Goal: Information Seeking & Learning: Learn about a topic

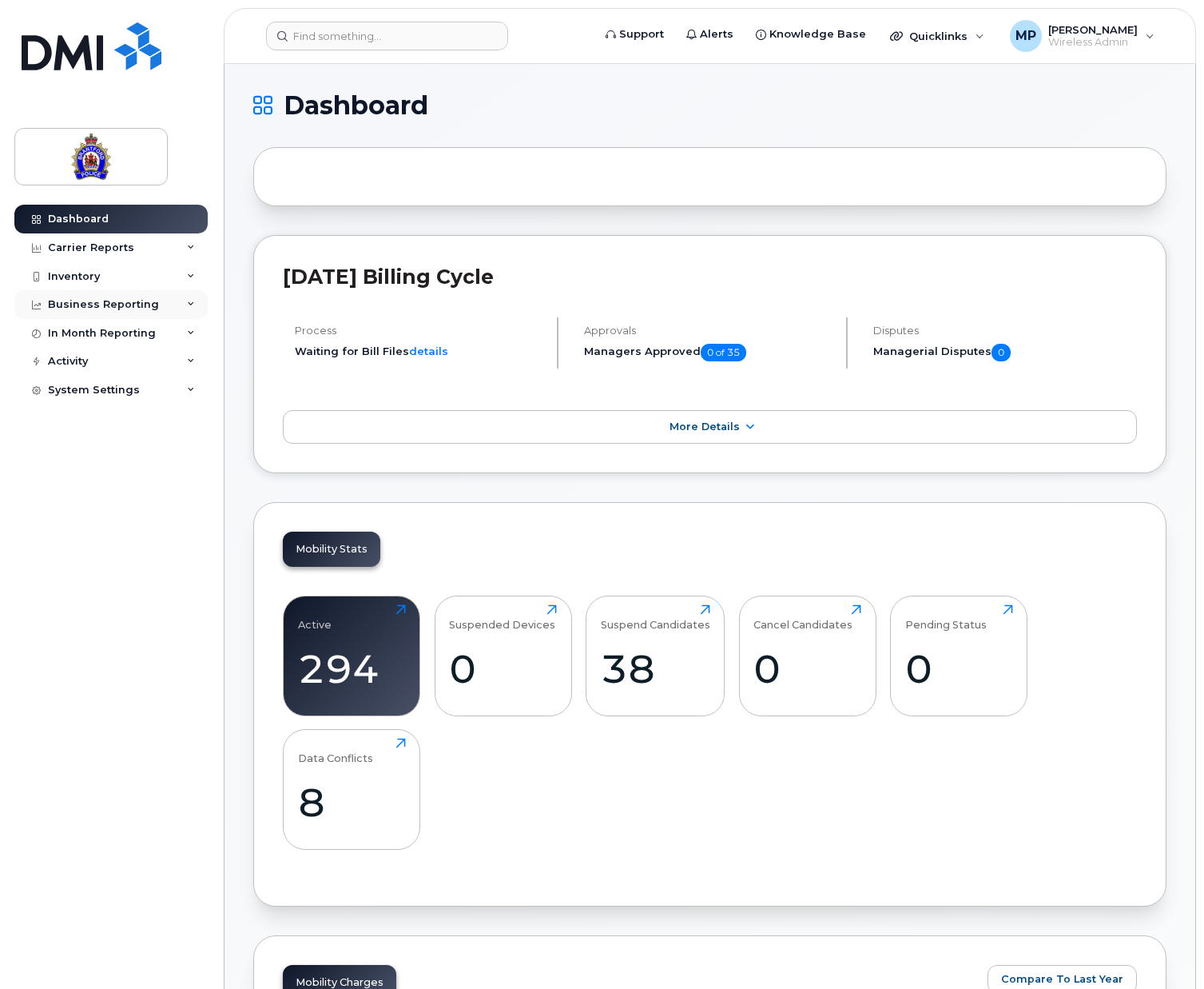
click at [137, 303] on div "Business Reporting" at bounding box center [104, 304] width 111 height 12
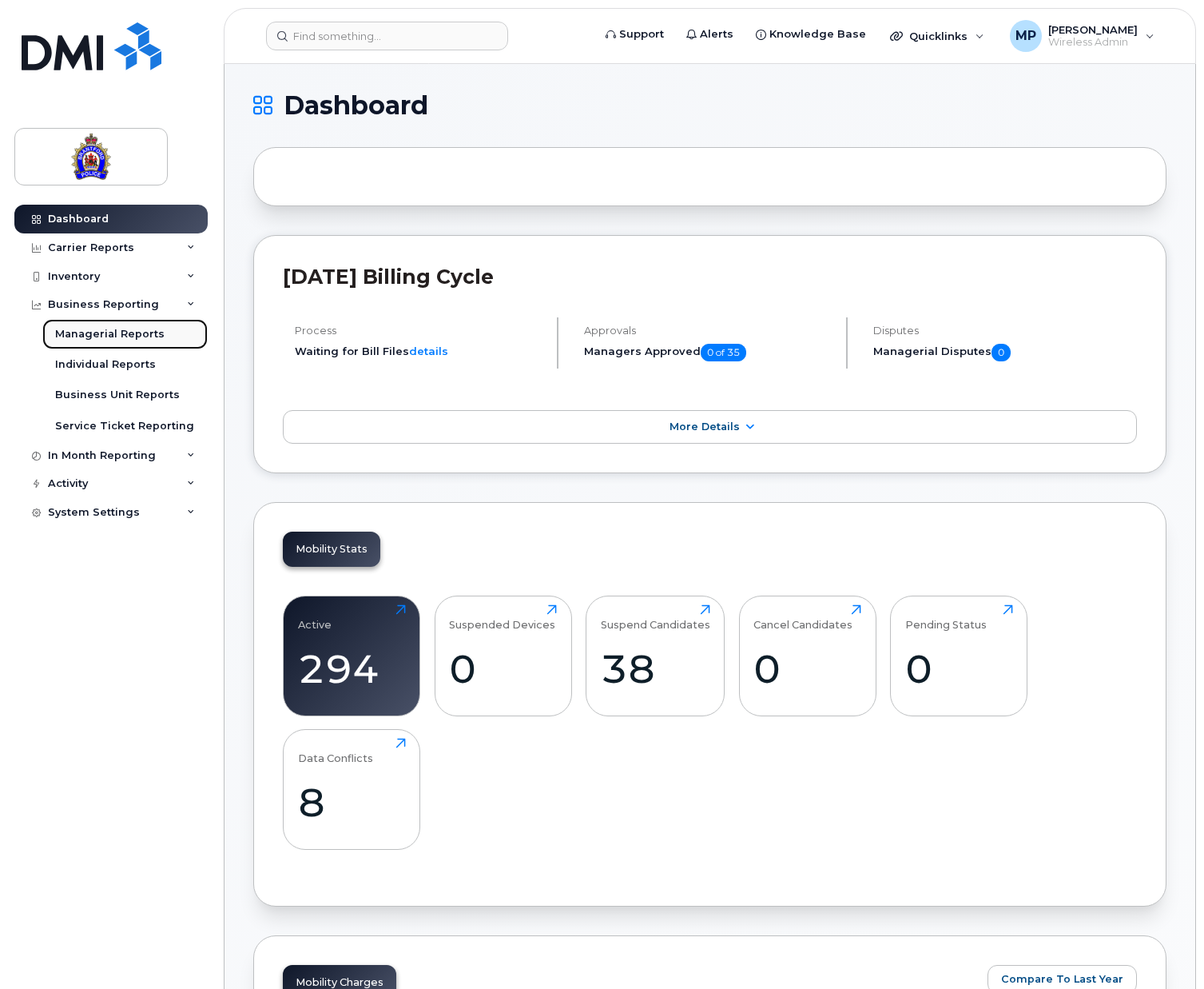
click at [95, 332] on div "Managerial Reports" at bounding box center [110, 334] width 110 height 14
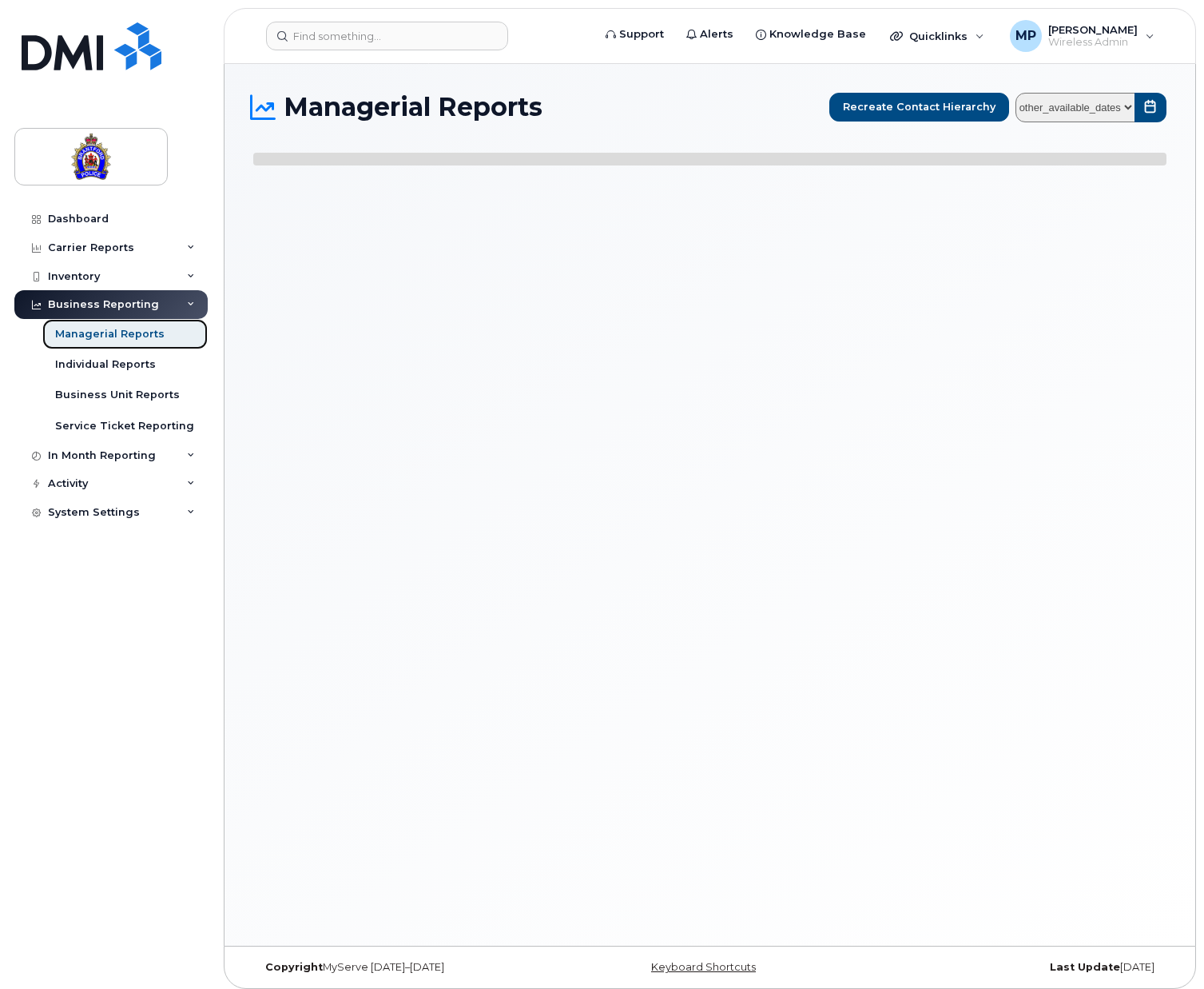
select select
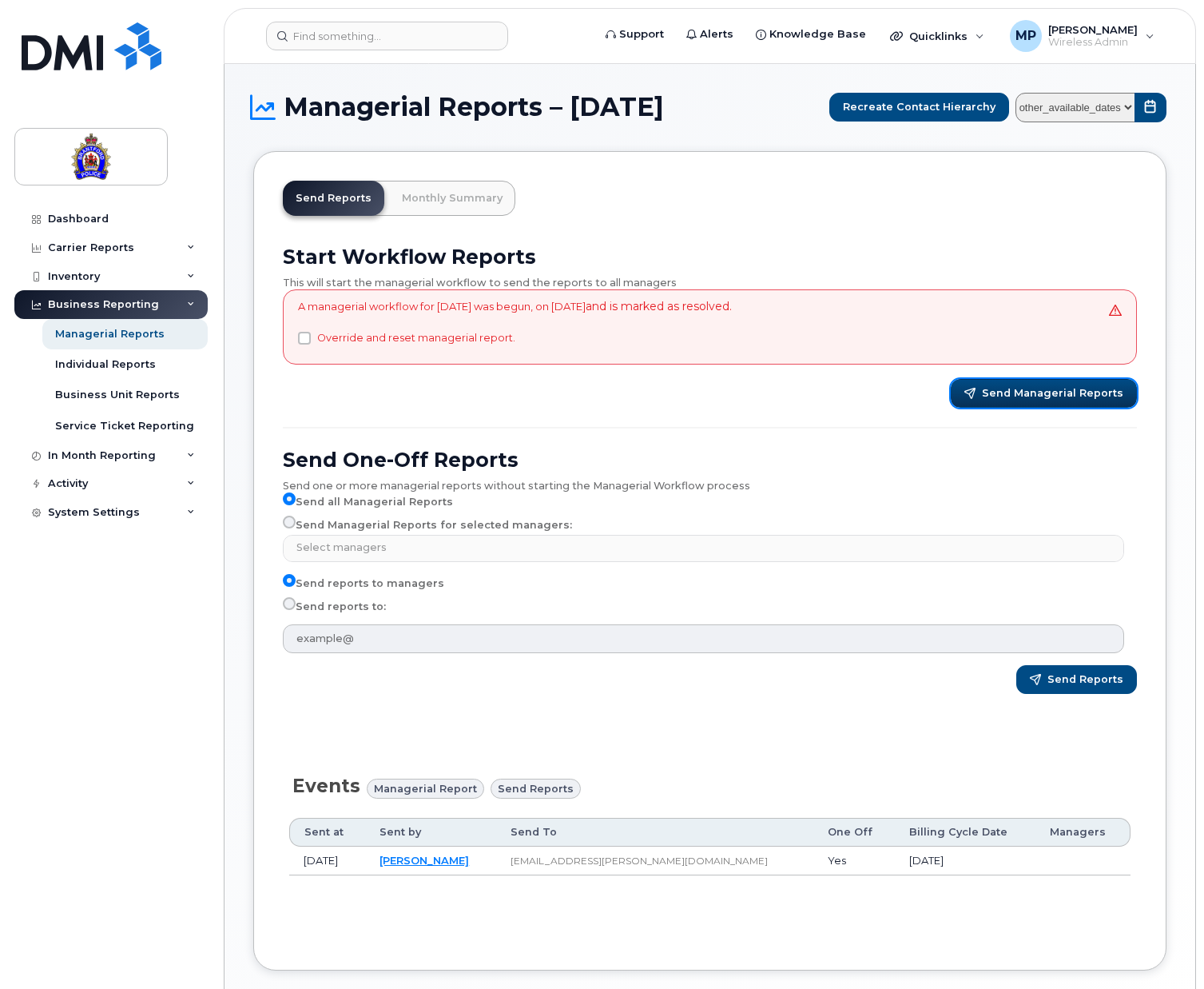
click at [1060, 391] on span "Send Managerial Reports" at bounding box center [1053, 394] width 141 height 14
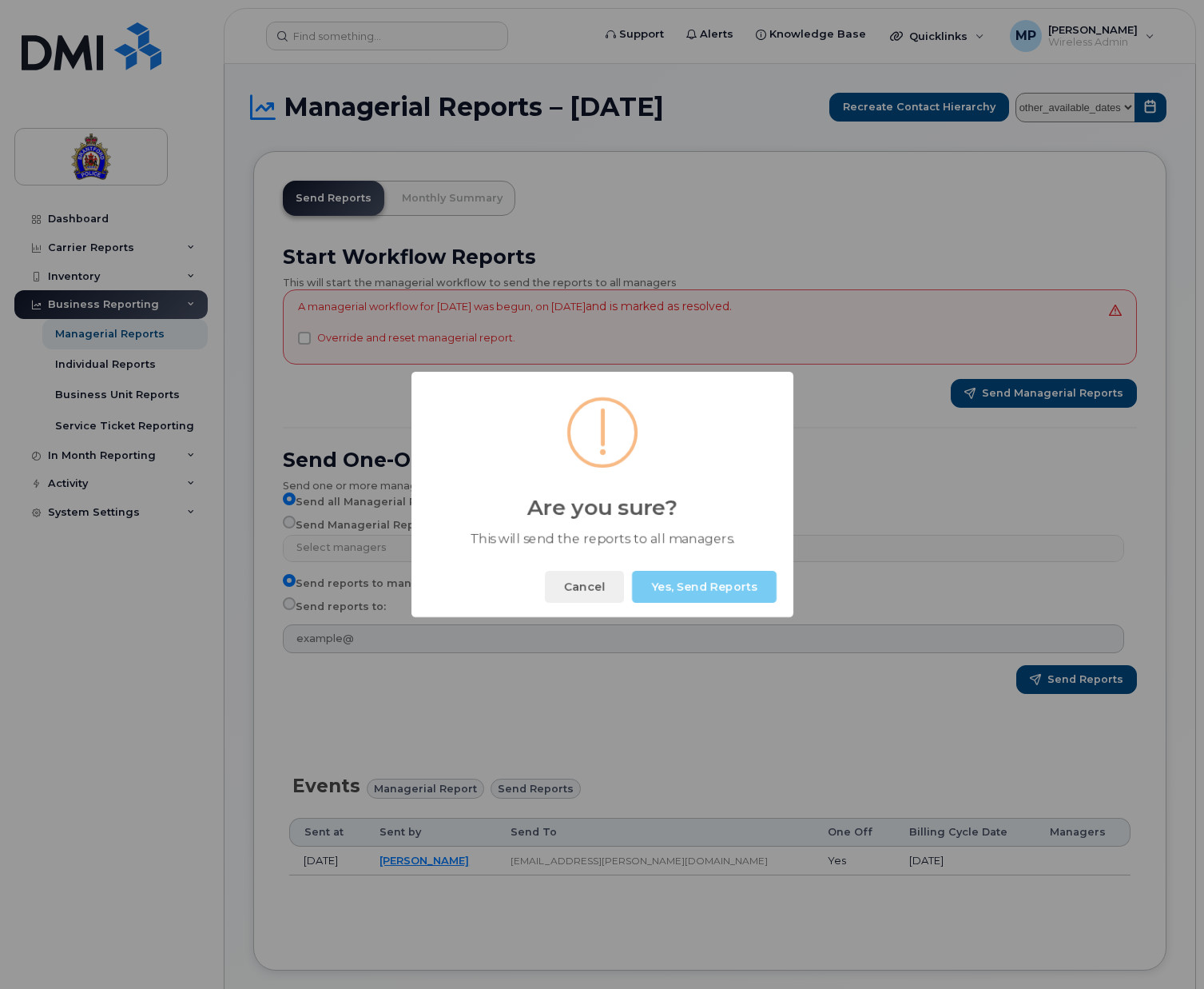
click at [743, 585] on button "Yes, Send Reports" at bounding box center [704, 586] width 145 height 32
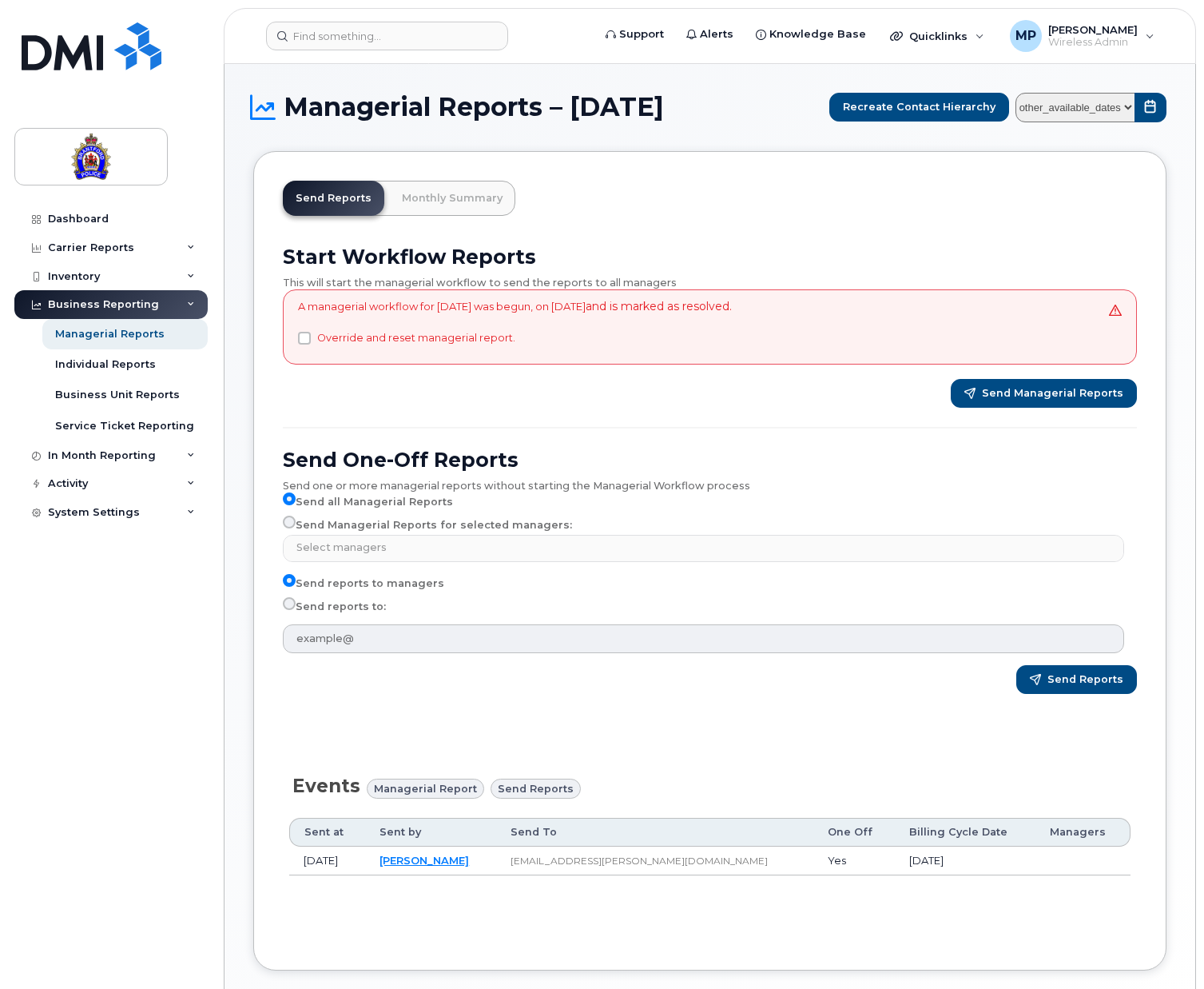
click at [288, 520] on input "Send Managerial Reports for selected managers:" at bounding box center [289, 522] width 12 height 12
radio input "true"
click at [290, 519] on input "Send Managerial Reports for selected managers:" at bounding box center [289, 522] width 12 height 12
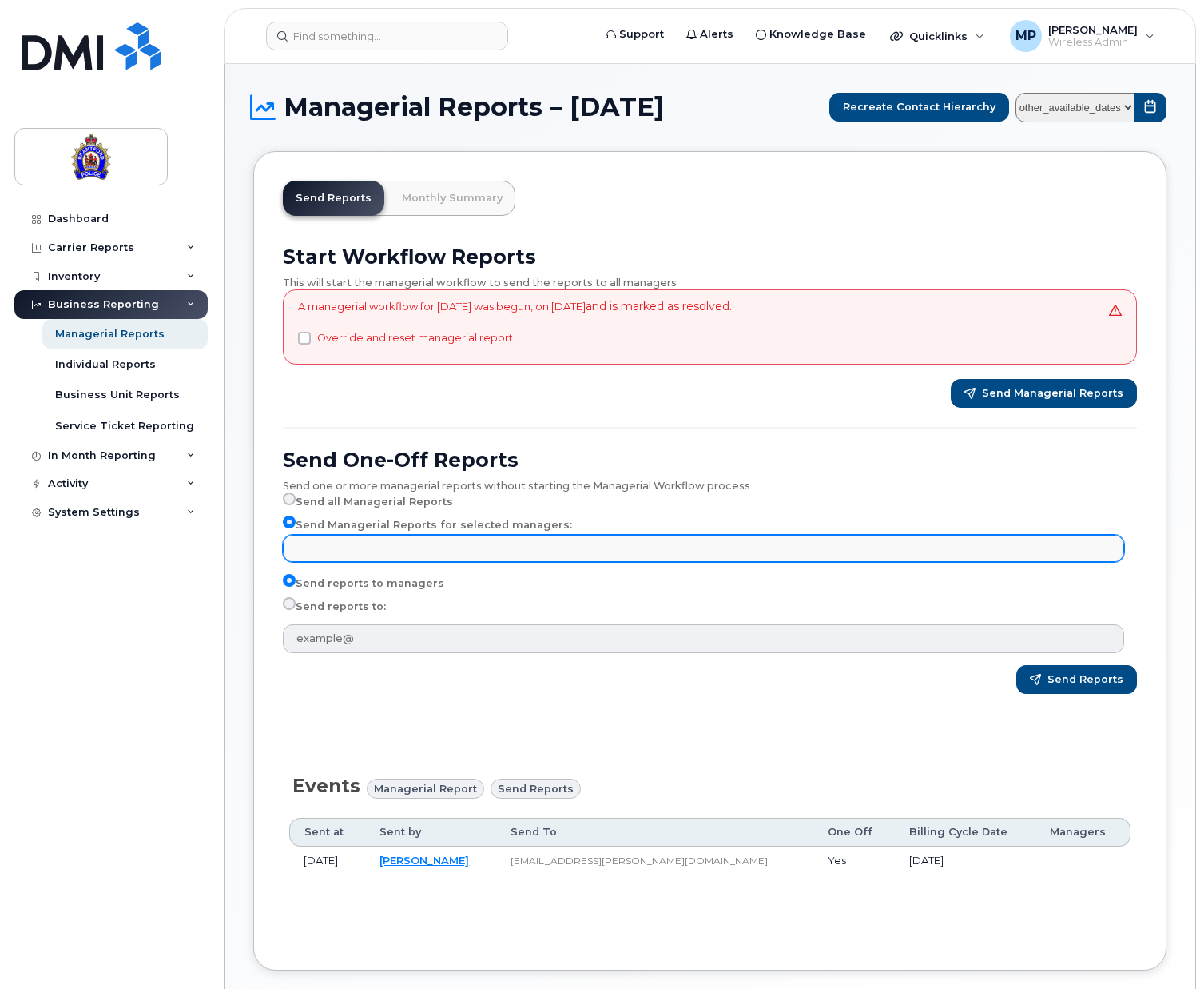
click at [321, 536] on input "text" at bounding box center [706, 547] width 827 height 22
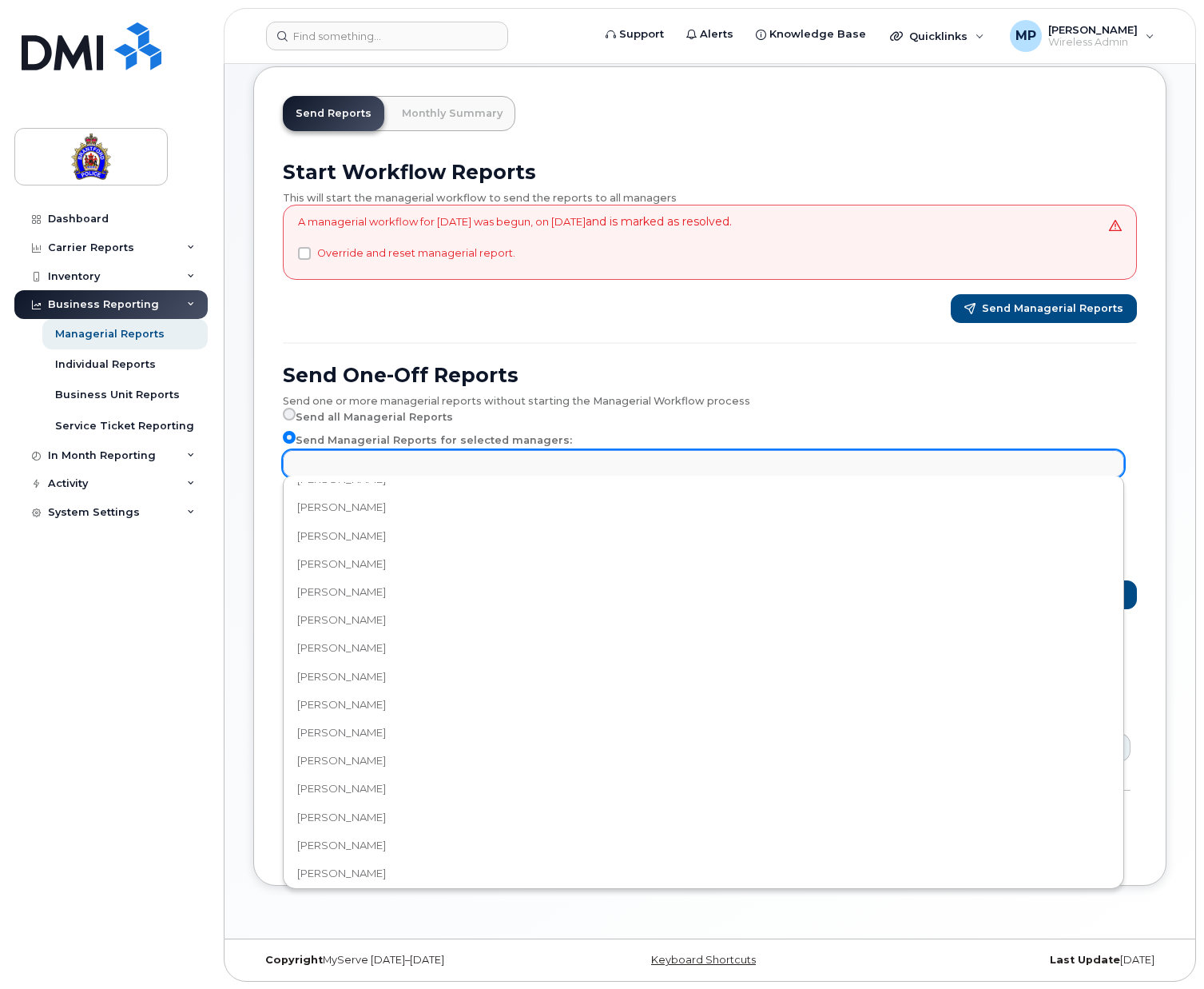
scroll to position [294, 0]
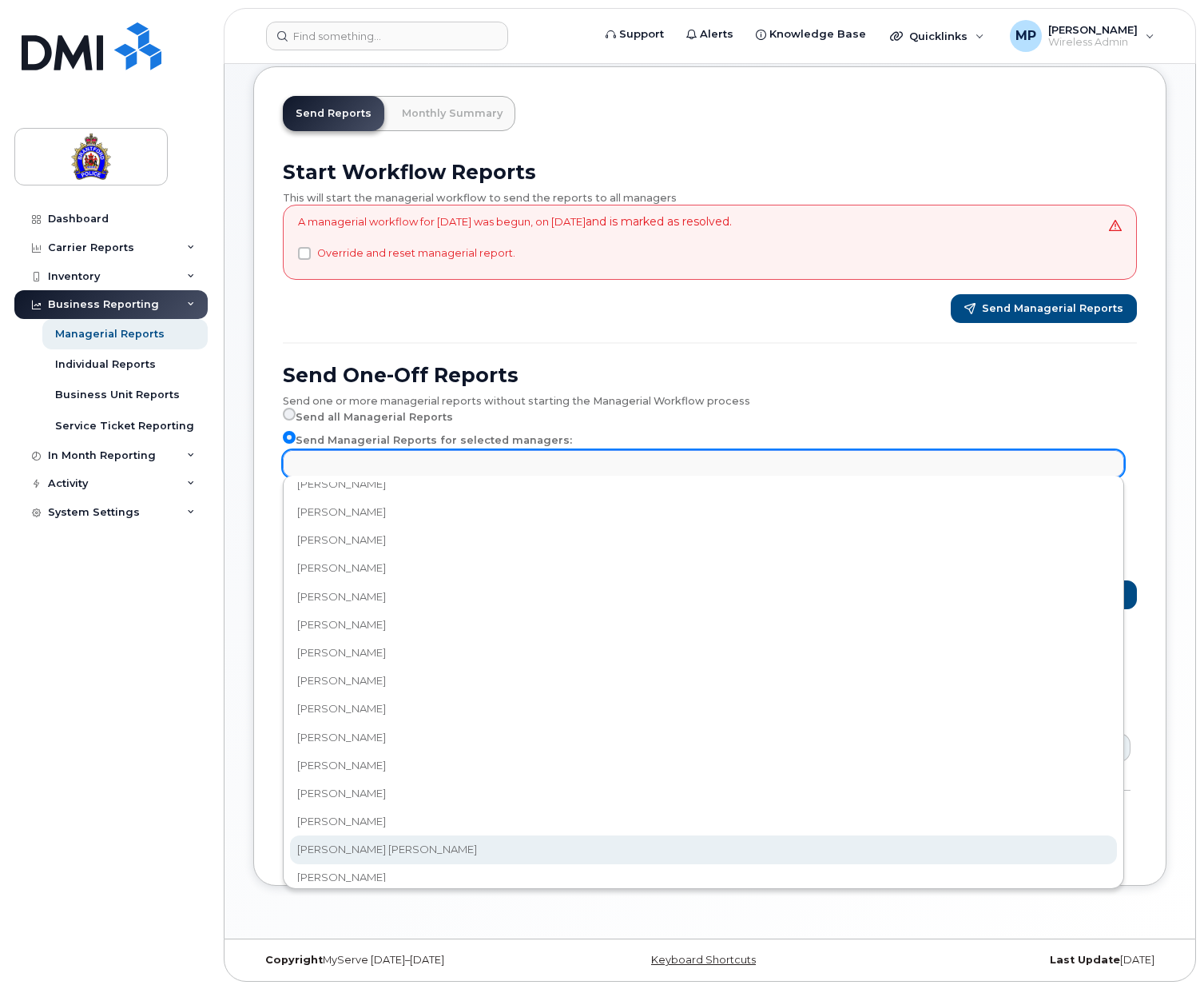
select select "e655685f-2547-4ab7-8d02-00c51a4d560e"
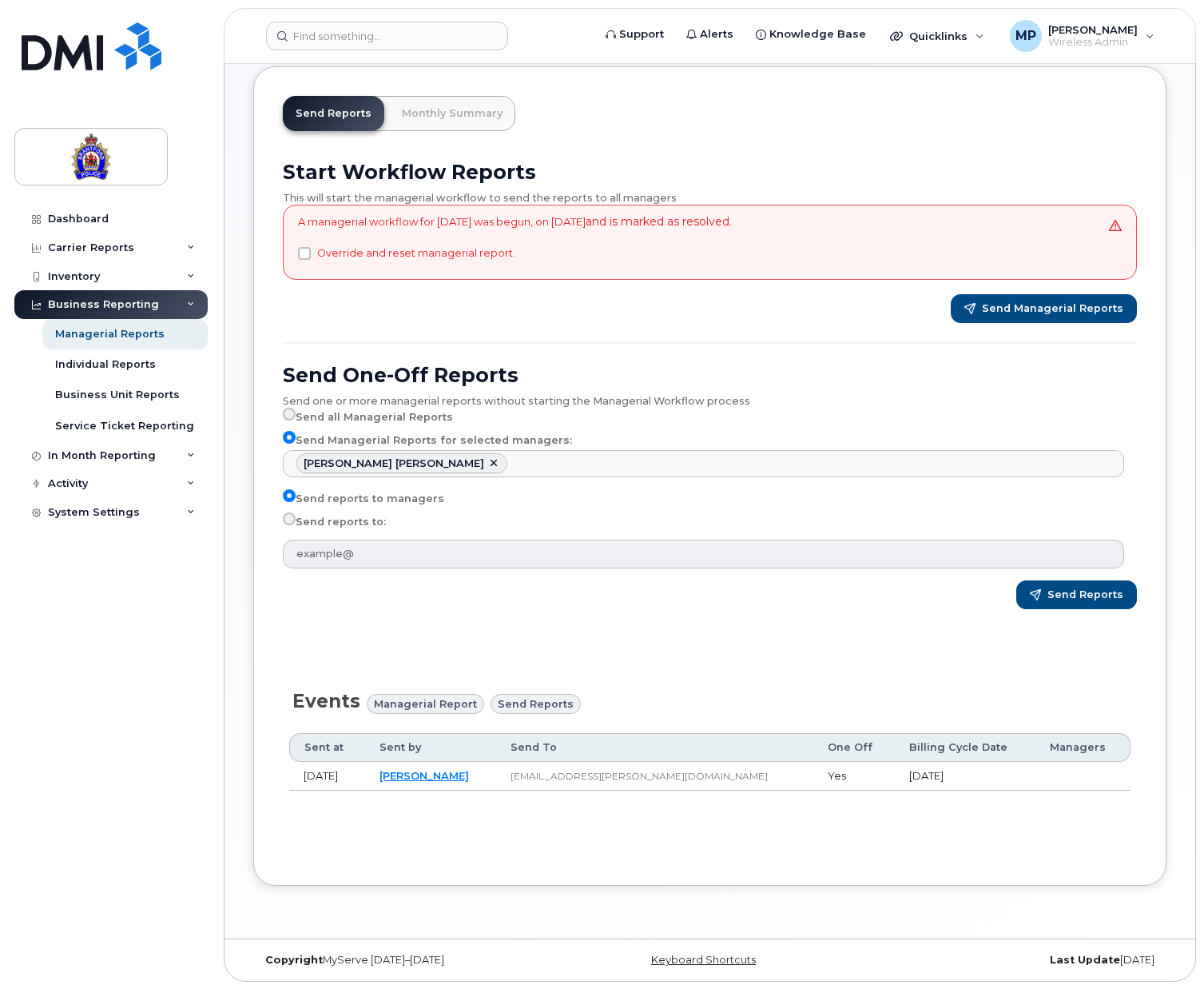
click at [288, 517] on input "Send reports to:" at bounding box center [289, 519] width 12 height 12
radio input "true"
click at [291, 519] on input "Send reports to:" at bounding box center [289, 519] width 12 height 12
click at [290, 519] on input "Send reports to:" at bounding box center [289, 519] width 12 height 12
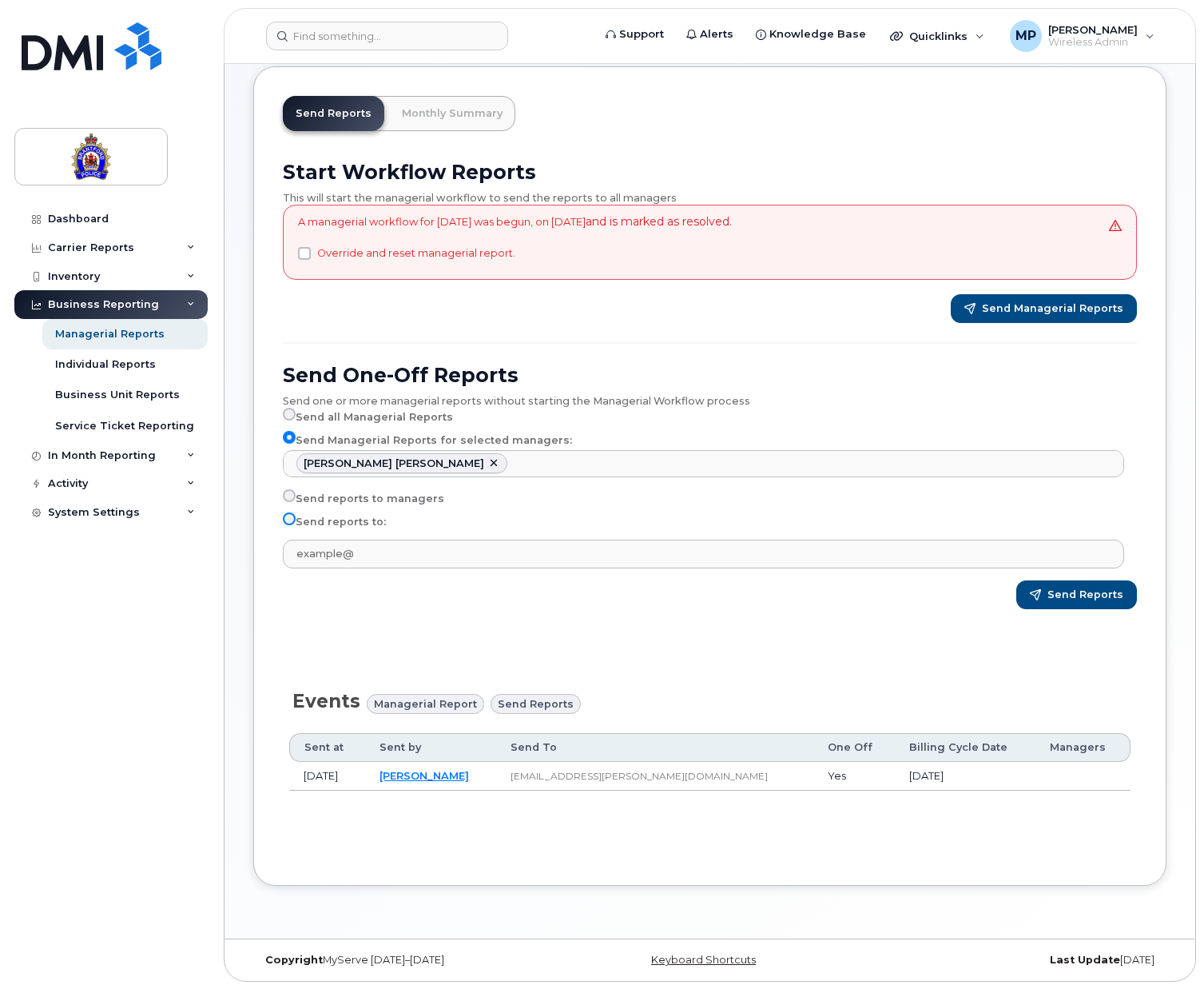
click at [291, 518] on input "Send reports to:" at bounding box center [289, 519] width 12 height 12
click at [289, 518] on input "Send reports to:" at bounding box center [289, 519] width 12 height 12
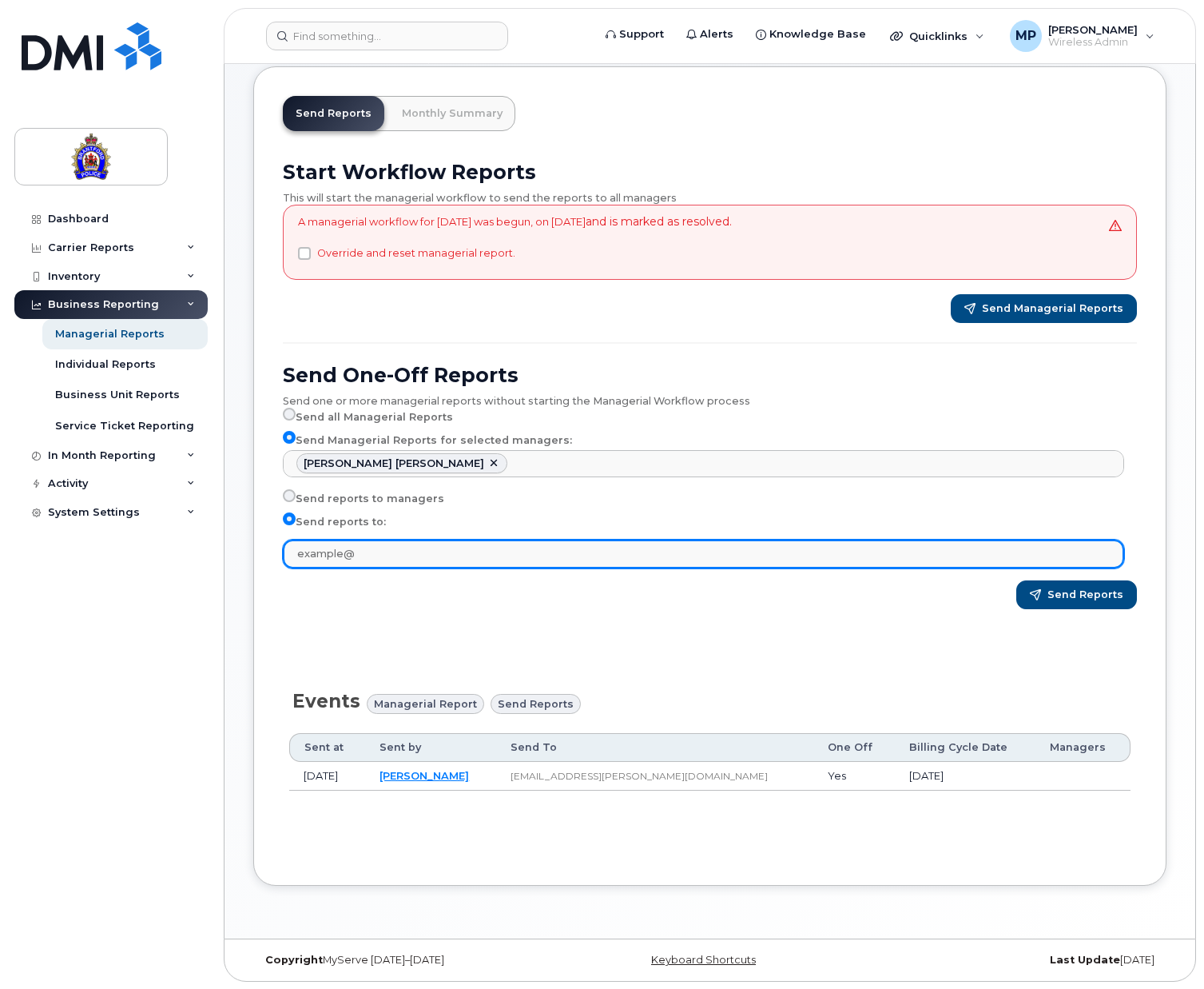
click at [389, 563] on input "text" at bounding box center [703, 553] width 842 height 29
type input "k"
type input "s"
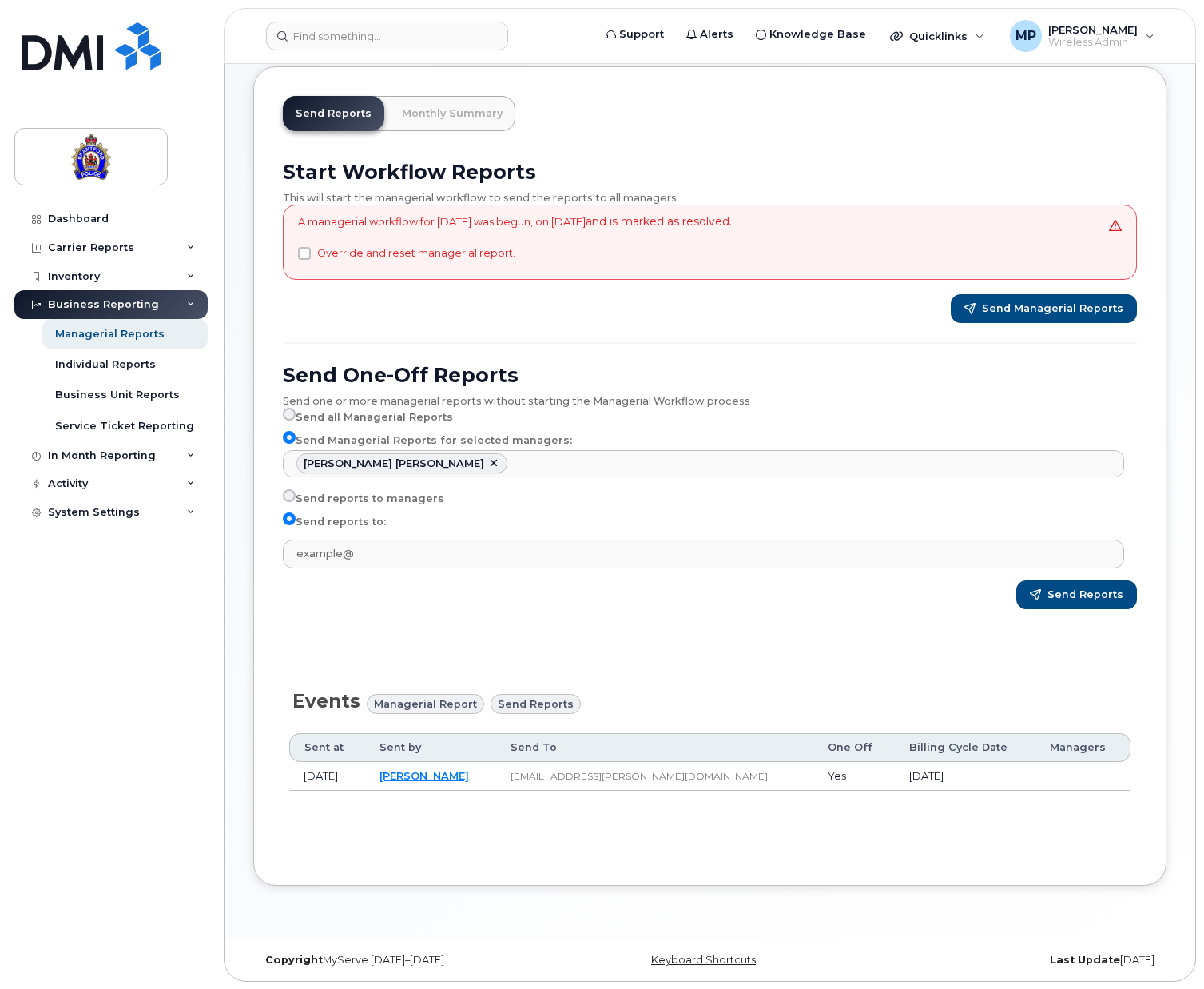
drag, startPoint x: 337, startPoint y: 546, endPoint x: 295, endPoint y: 494, distance: 66.8
click at [295, 493] on label "Send reports to managers" at bounding box center [363, 498] width 162 height 19
click at [295, 493] on input "Send reports to managers" at bounding box center [289, 495] width 12 height 12
radio input "true"
click at [294, 496] on input "Send reports to managers" at bounding box center [289, 495] width 12 height 12
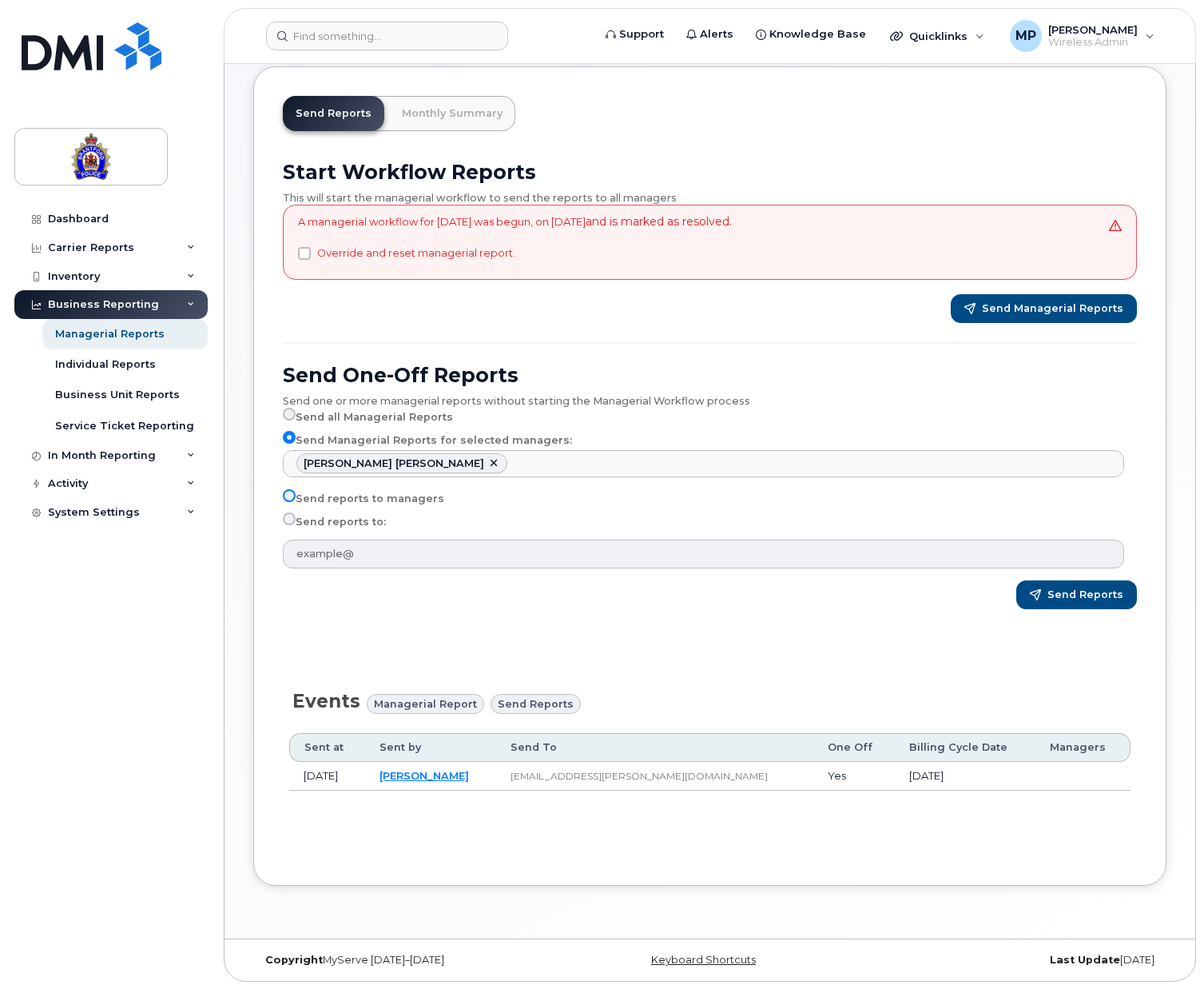
click at [288, 496] on input "Send reports to managers" at bounding box center [289, 495] width 12 height 12
click at [288, 493] on input "Send reports to managers" at bounding box center [289, 495] width 12 height 12
click at [288, 521] on input "Send reports to:" at bounding box center [289, 519] width 12 height 12
radio input "true"
click at [288, 520] on input "Send reports to:" at bounding box center [289, 519] width 12 height 12
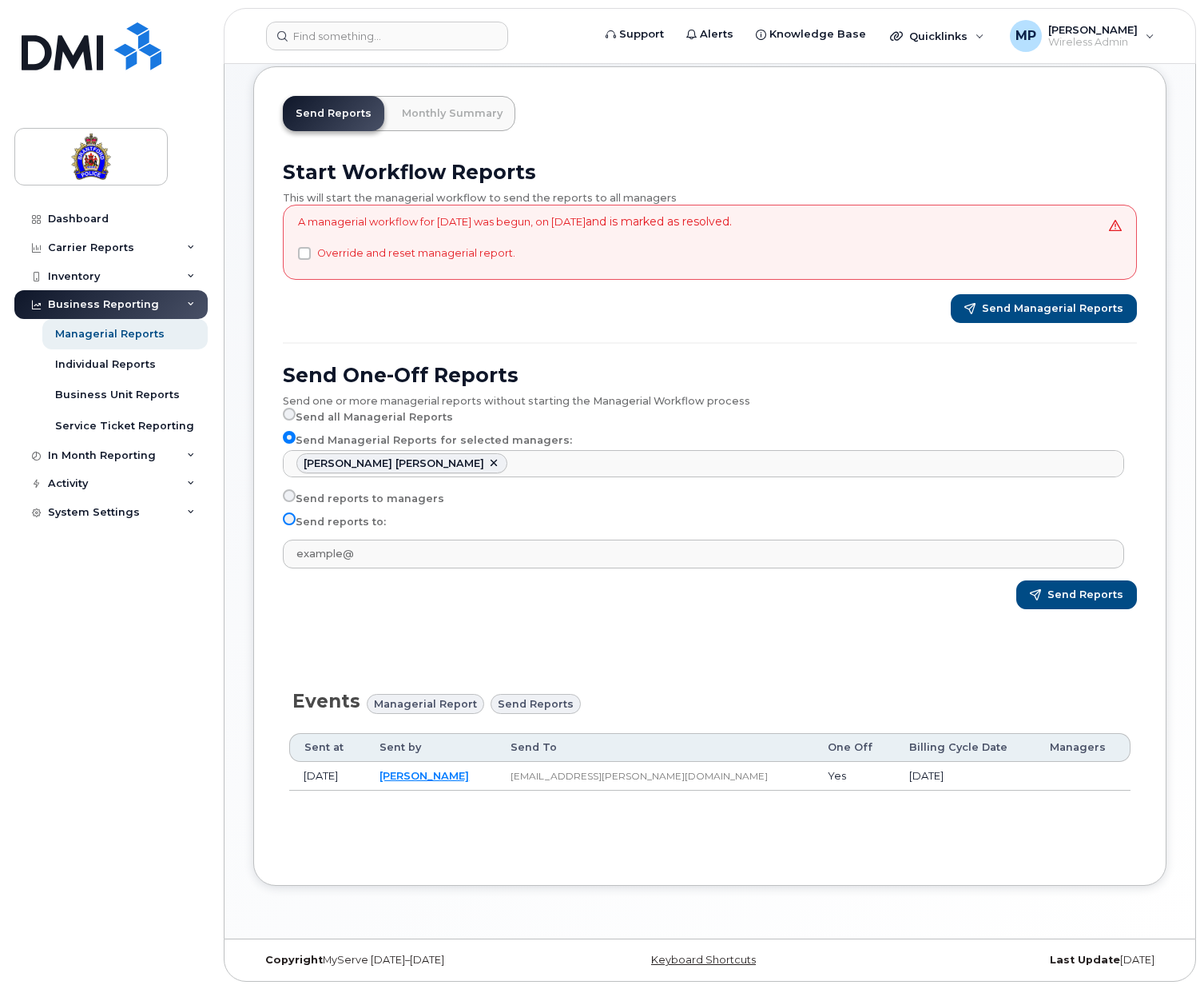
click at [288, 519] on input "Send reports to:" at bounding box center [289, 519] width 12 height 12
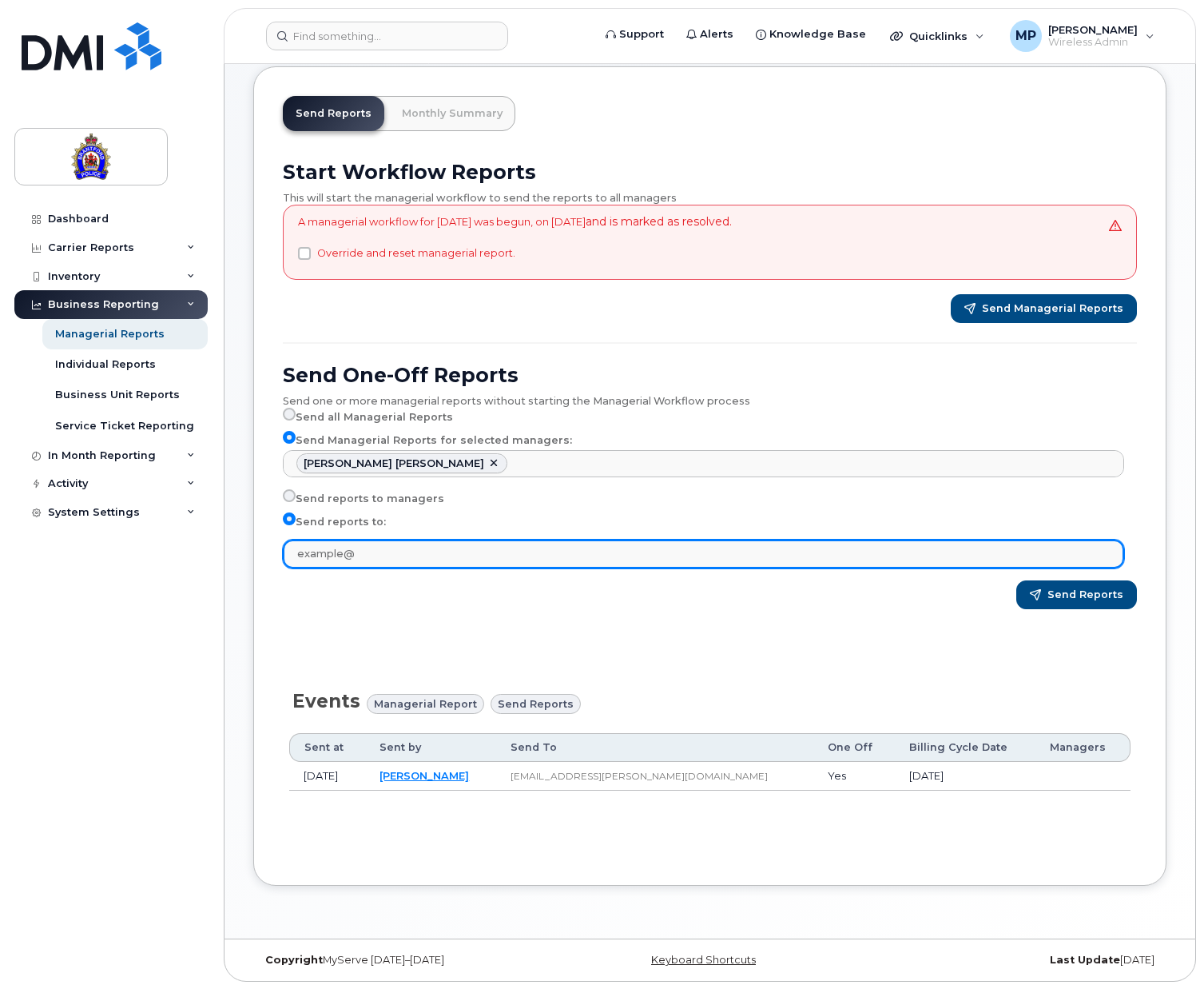
click at [351, 549] on input "text" at bounding box center [703, 553] width 842 height 29
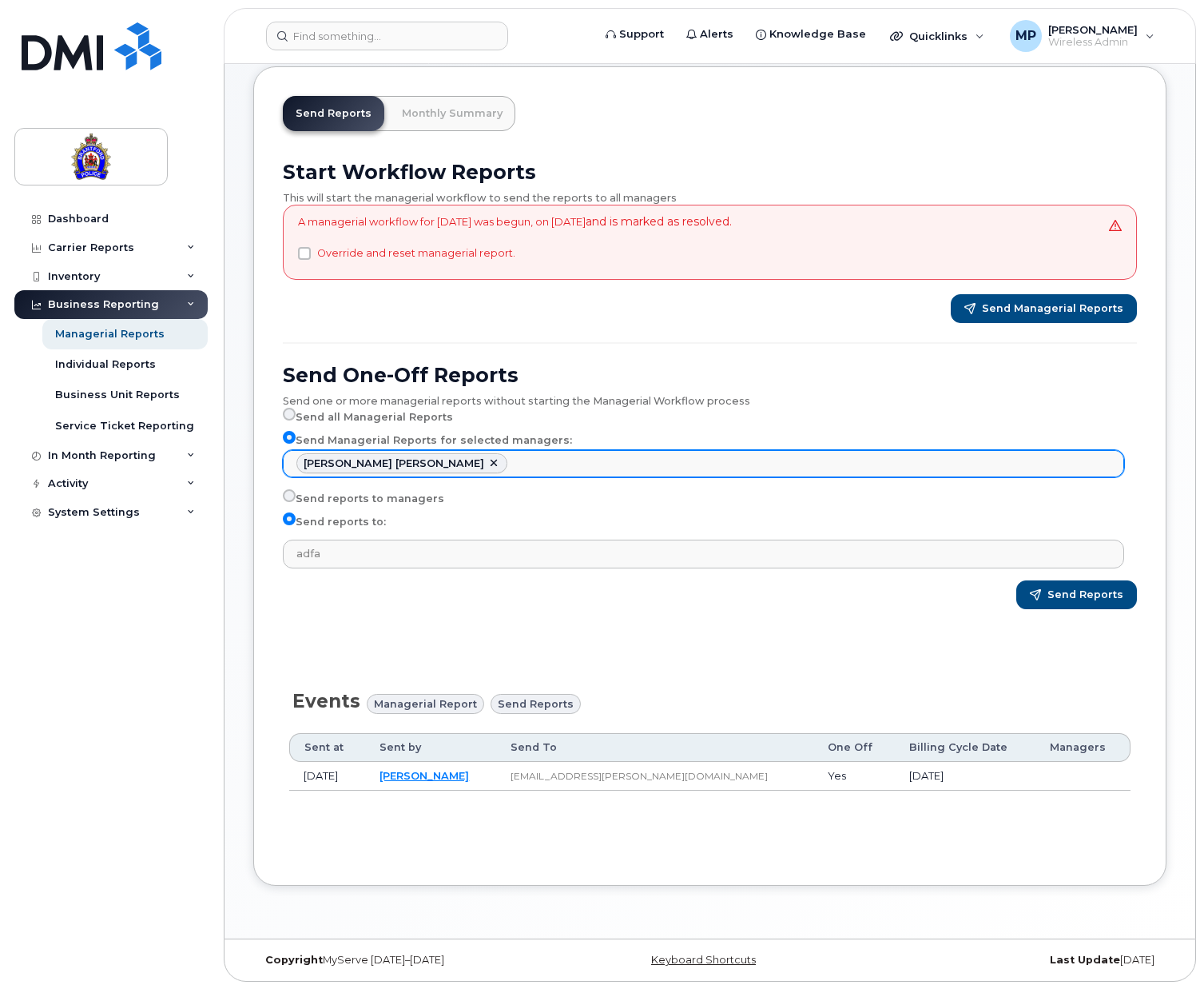
click at [483, 462] on ul "Kristen Bell Samson" at bounding box center [703, 463] width 840 height 26
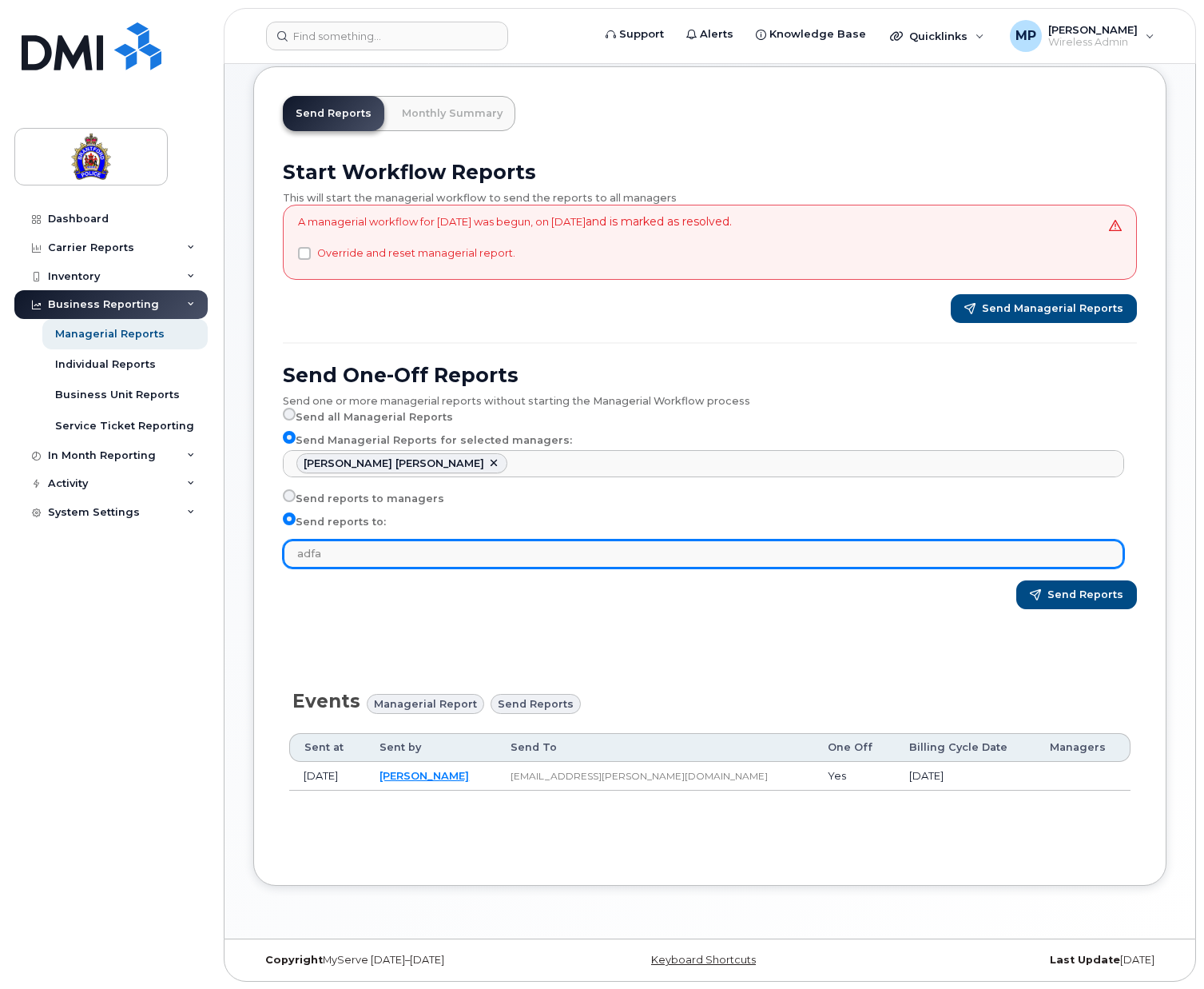
click at [328, 554] on input "adfa" at bounding box center [703, 553] width 842 height 29
type input "a"
type input "k"
type input "m"
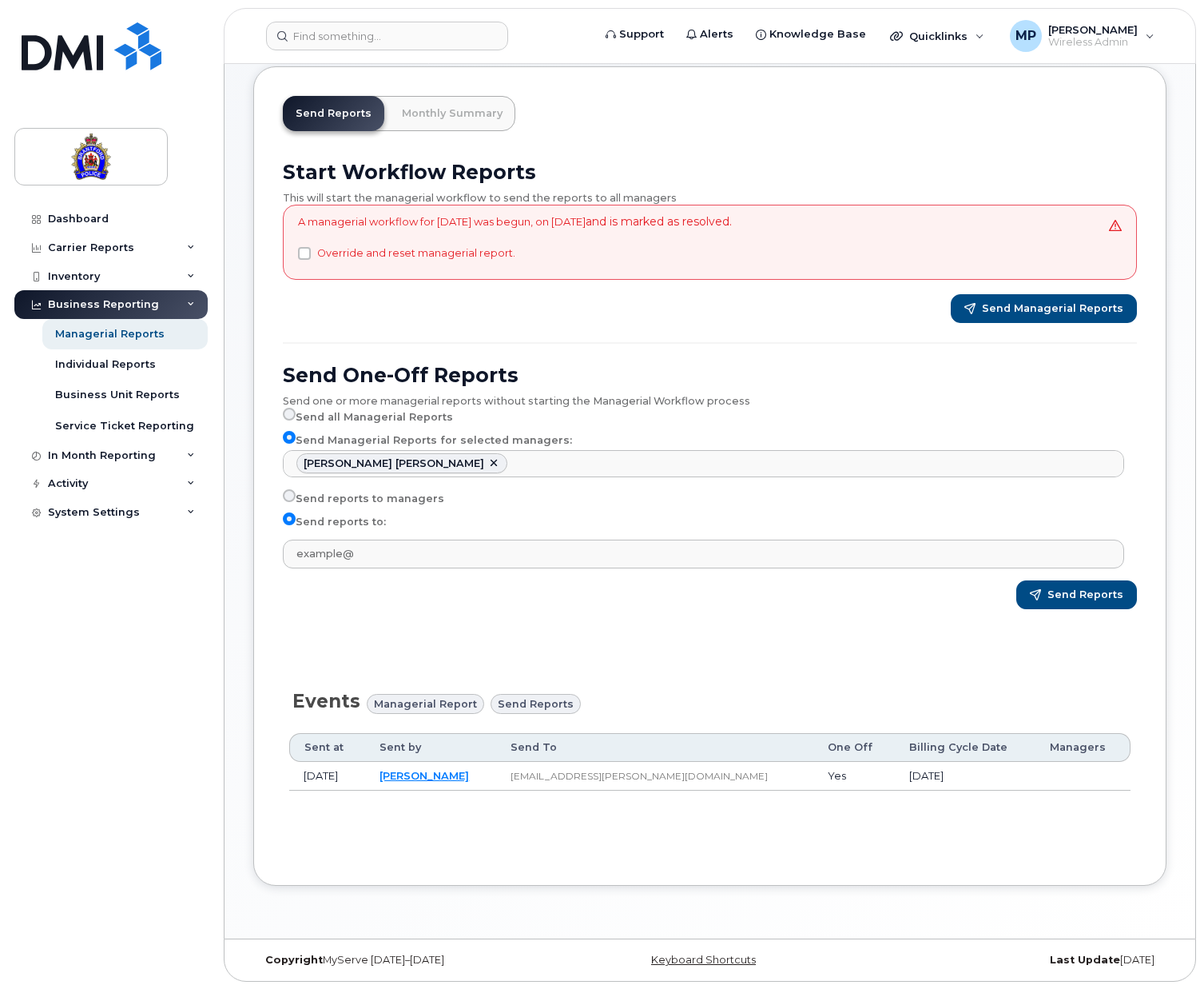
click at [289, 494] on input "Send reports to managers" at bounding box center [289, 495] width 12 height 12
radio input "true"
click at [289, 494] on input "Send reports to managers" at bounding box center [289, 495] width 12 height 12
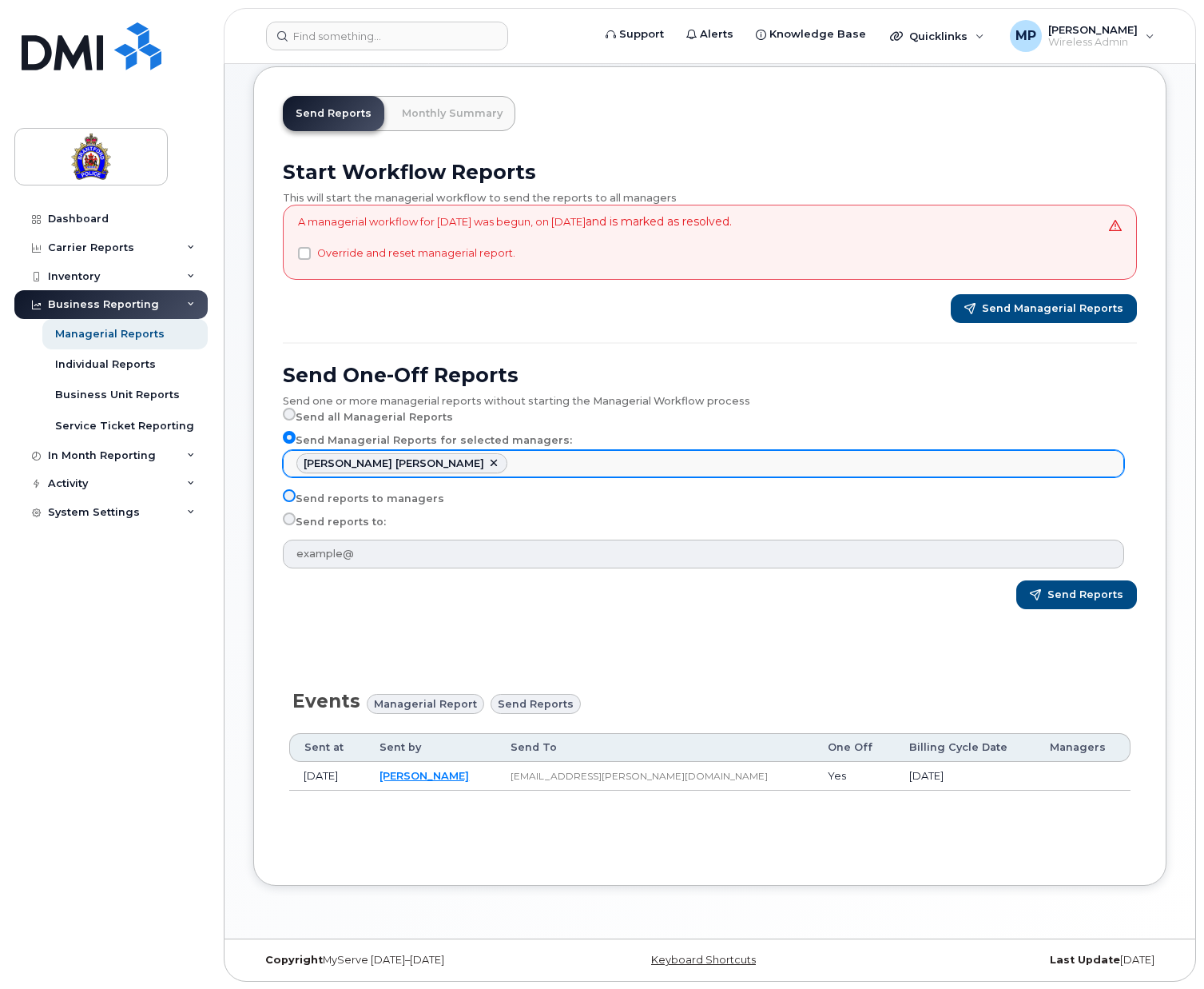
click at [487, 459] on link at bounding box center [494, 463] width 12 height 12
select select
type input "Select managers"
click at [294, 411] on input "Send all Managerial Reports" at bounding box center [289, 414] width 12 height 12
radio input "true"
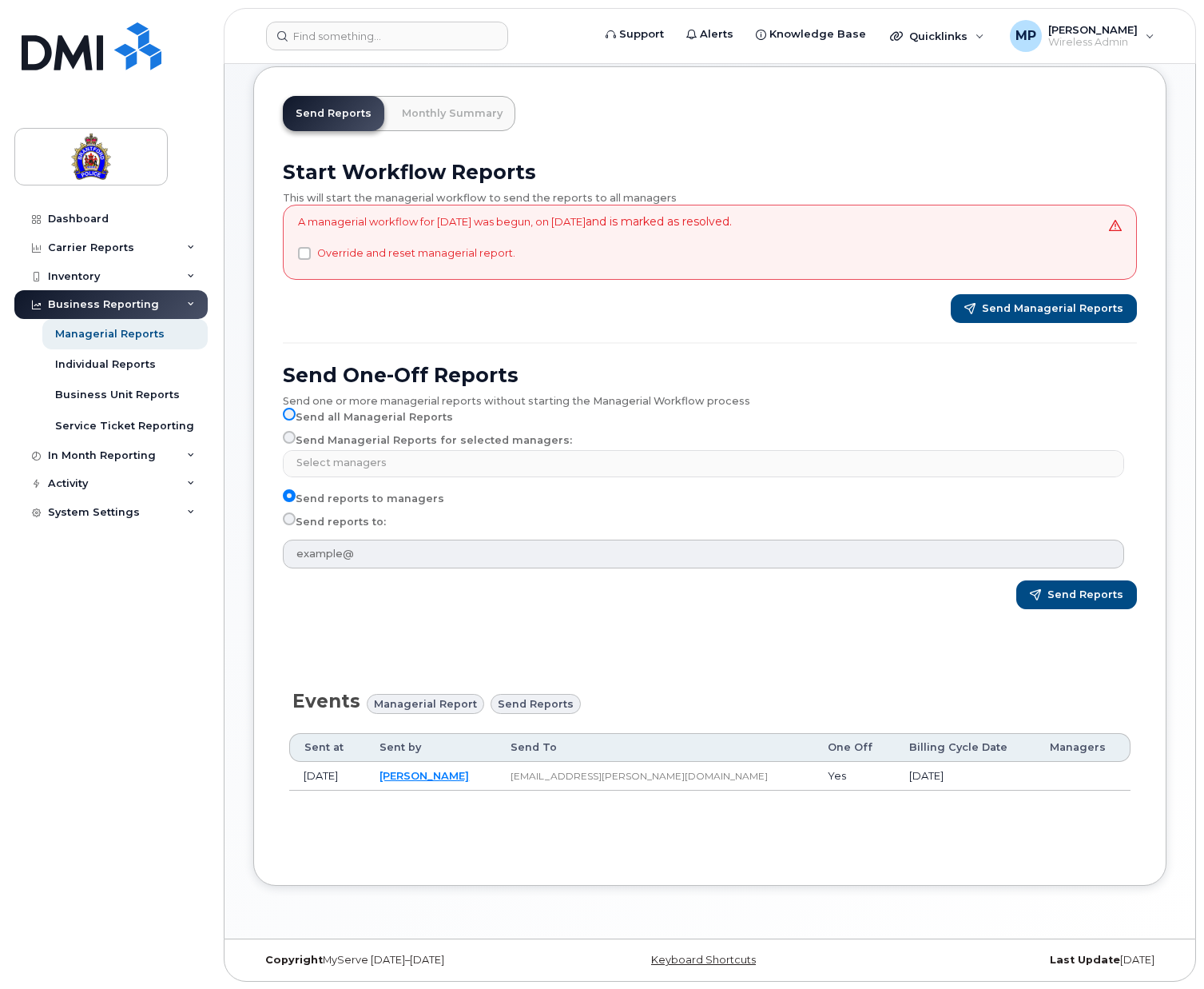
click at [293, 411] on input "Send all Managerial Reports" at bounding box center [289, 414] width 12 height 12
click at [293, 412] on input "Send all Managerial Reports" at bounding box center [289, 414] width 12 height 12
click at [289, 412] on input "Send all Managerial Reports" at bounding box center [289, 414] width 12 height 12
click at [290, 412] on input "Send all Managerial Reports" at bounding box center [289, 414] width 12 height 12
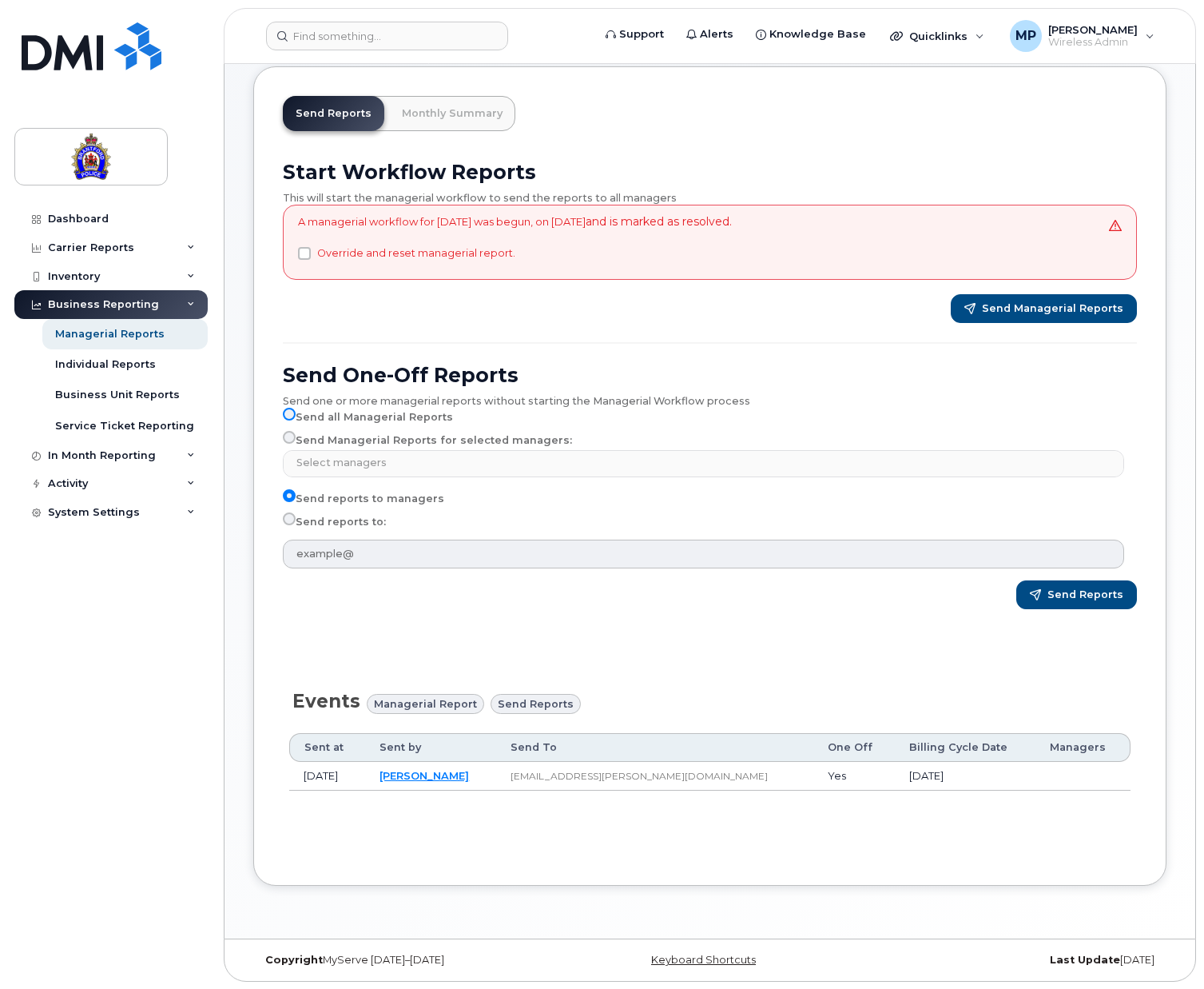
select select
click at [573, 431] on div "Send Managerial Reports for selected managers: Select managers Amber Jackson Ba…" at bounding box center [703, 454] width 842 height 46
click at [307, 253] on input "Override and reset managerial report." at bounding box center [304, 253] width 12 height 12
checkbox input "true"
click at [1089, 311] on span "Send Managerial Reports" at bounding box center [1053, 309] width 141 height 14
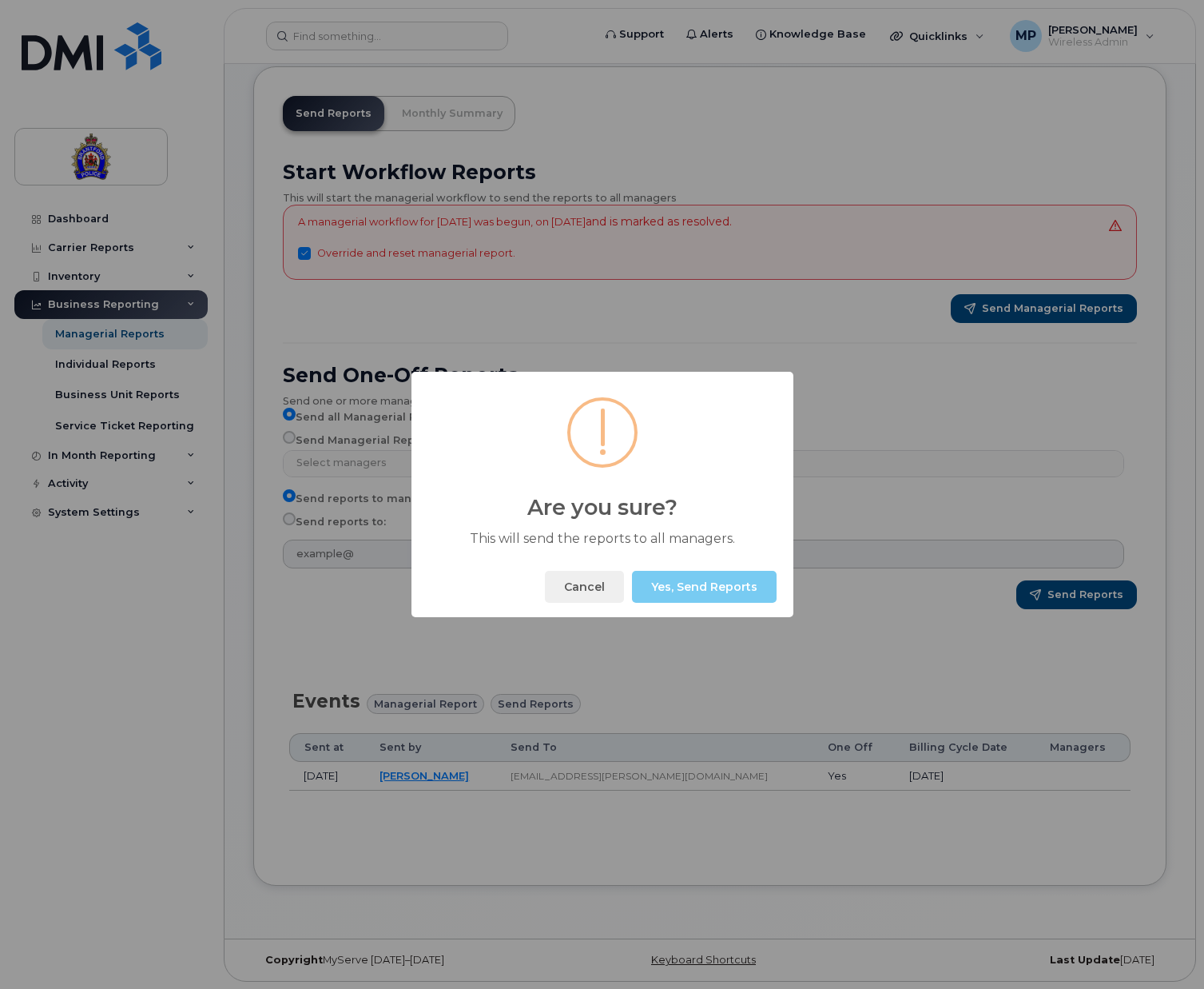
click at [691, 581] on button "Yes, Send Reports" at bounding box center [704, 586] width 145 height 32
click at [746, 593] on button "Okay" at bounding box center [742, 586] width 69 height 32
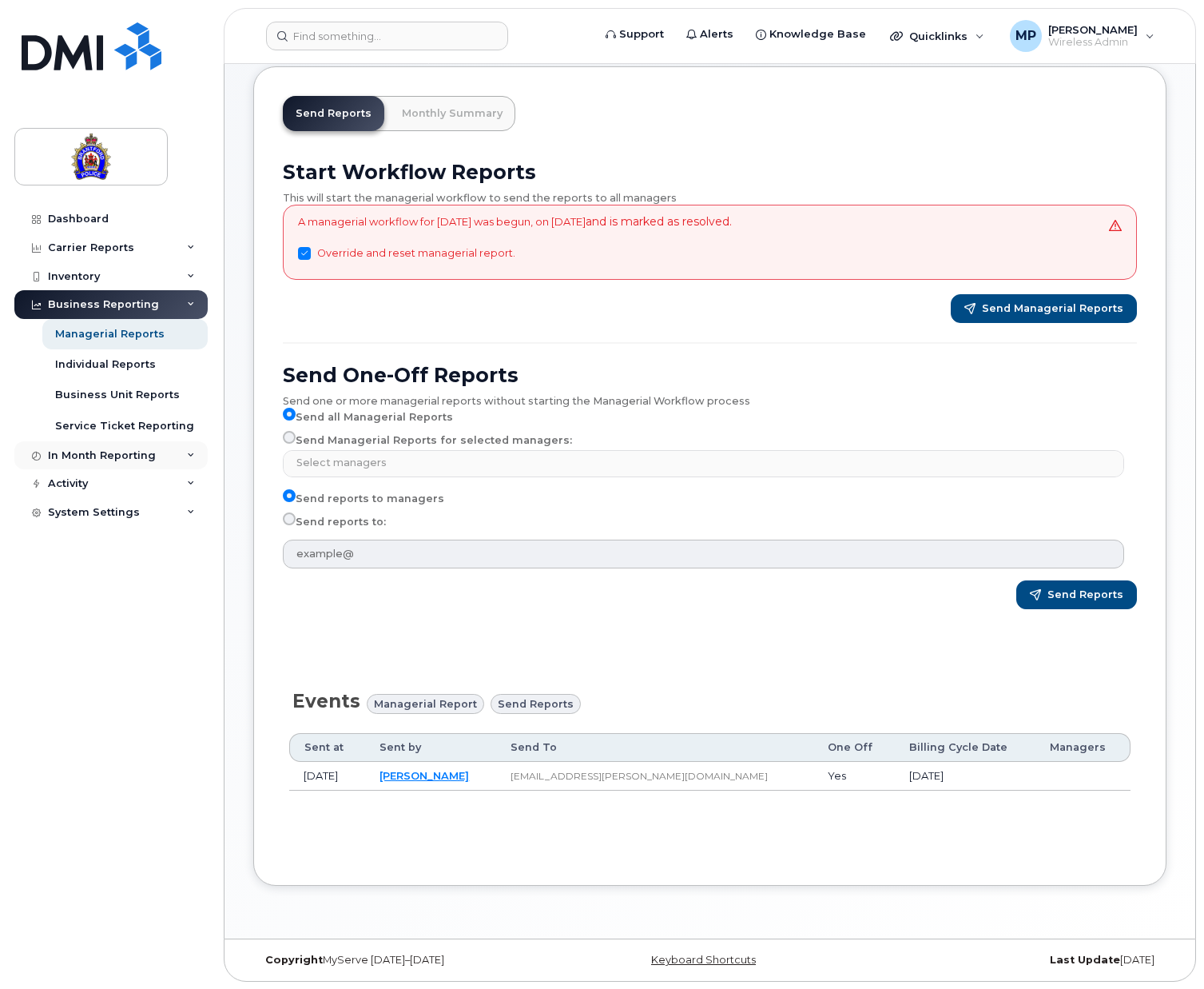
click at [105, 454] on div "In Month Reporting" at bounding box center [102, 455] width 108 height 12
click at [135, 368] on div "Individual Reports" at bounding box center [105, 364] width 101 height 14
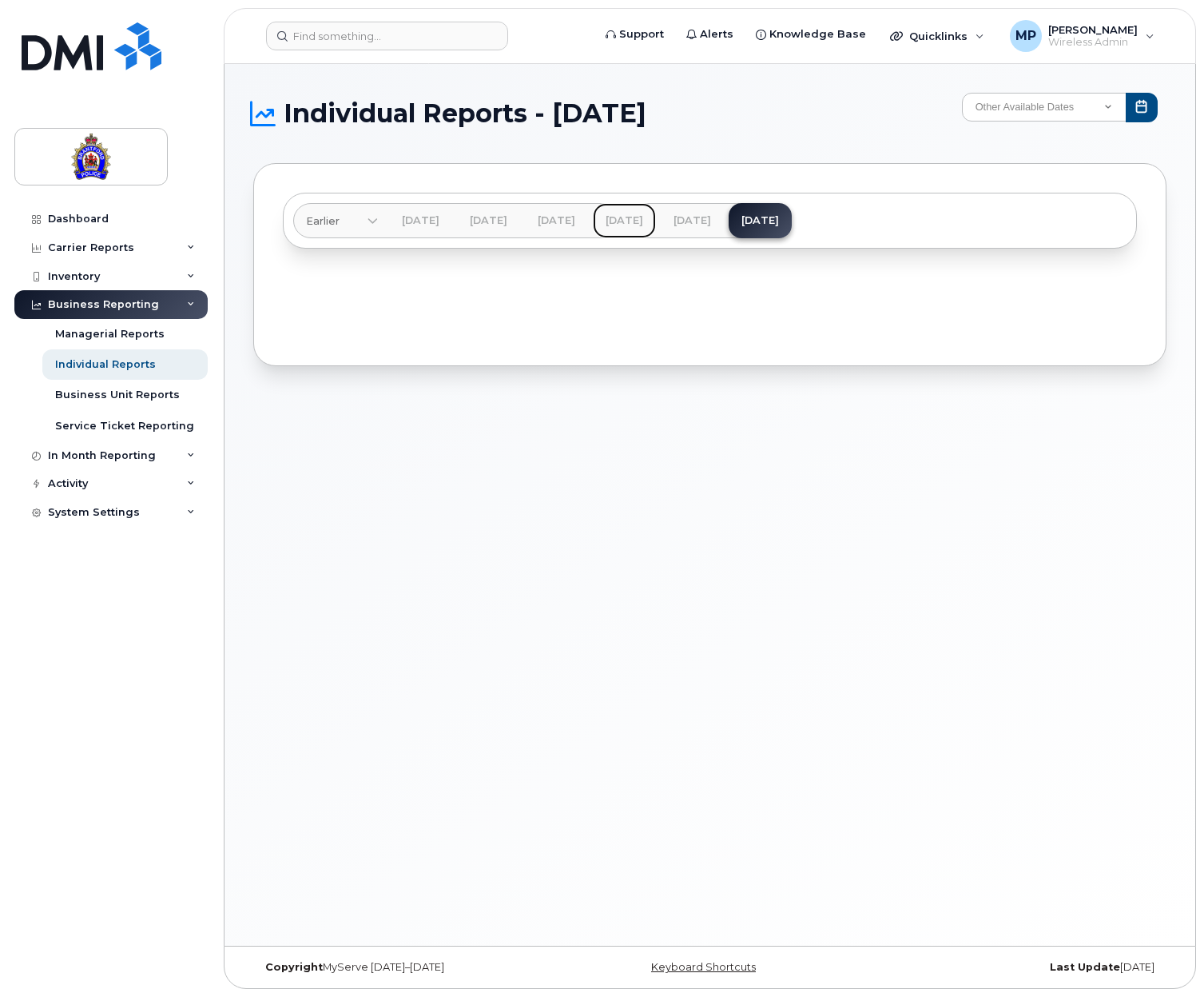
click at [656, 218] on link "Jul 2025" at bounding box center [624, 220] width 63 height 35
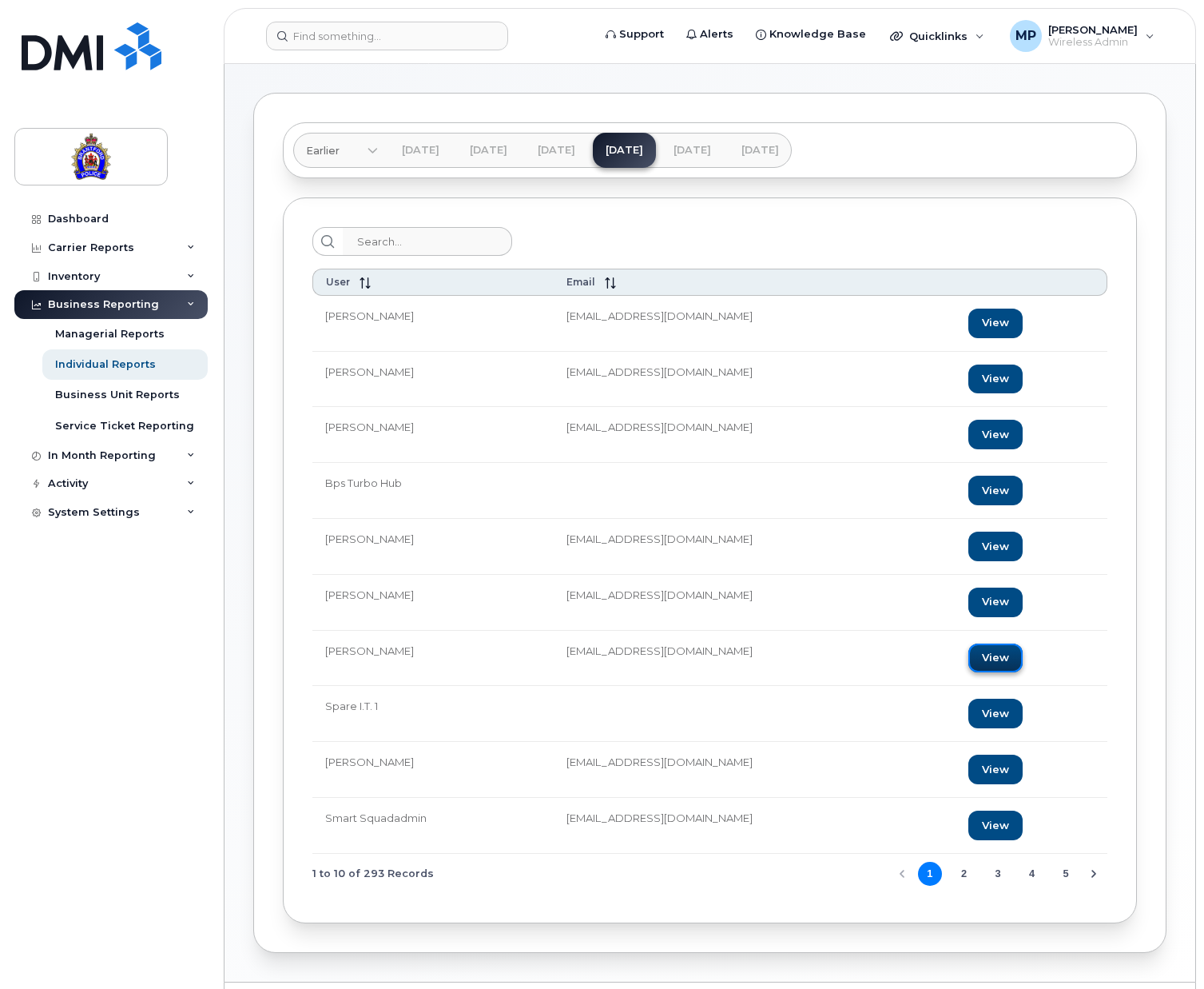
click at [1013, 656] on link "View" at bounding box center [995, 658] width 54 height 29
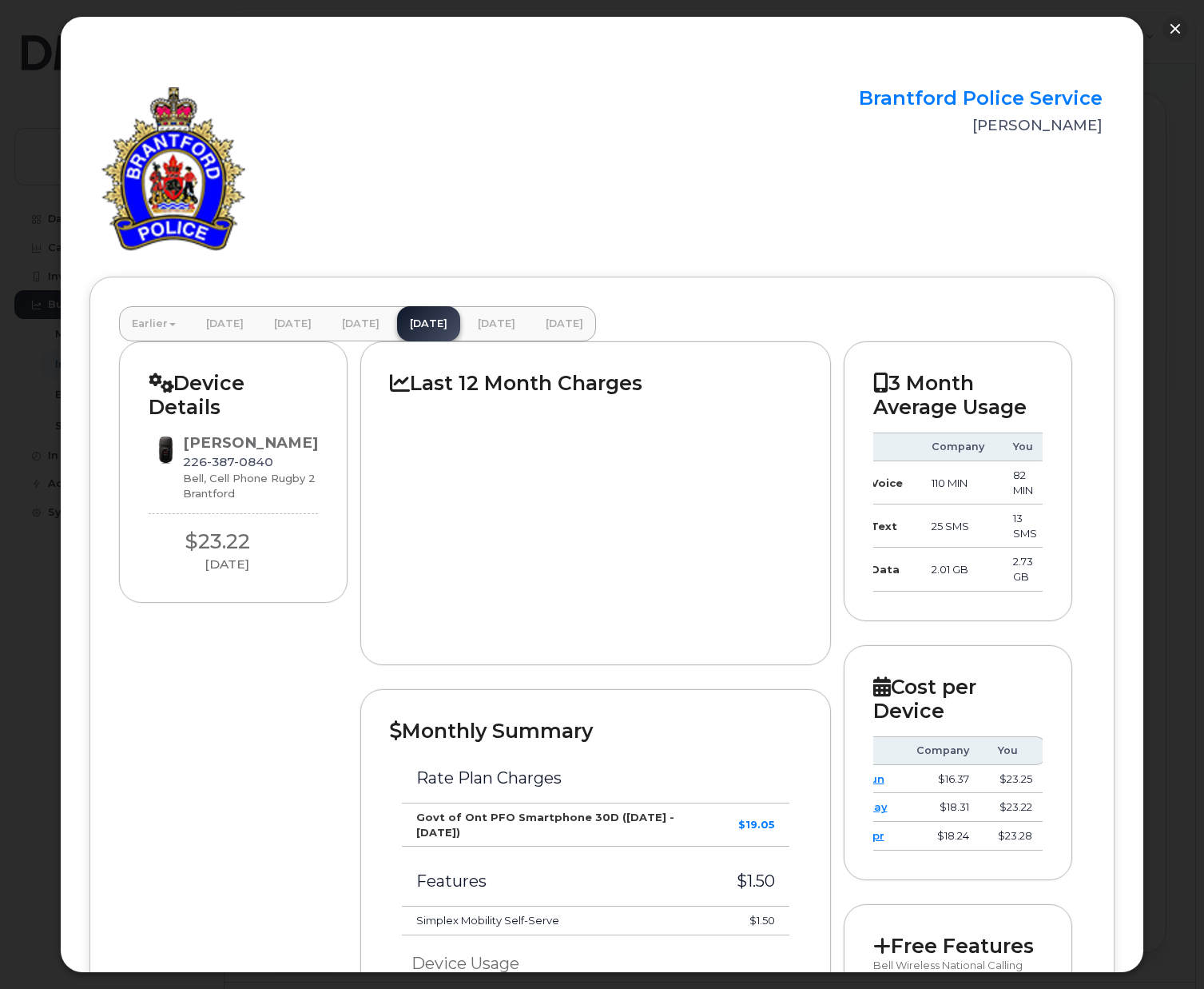
scroll to position [0, 21]
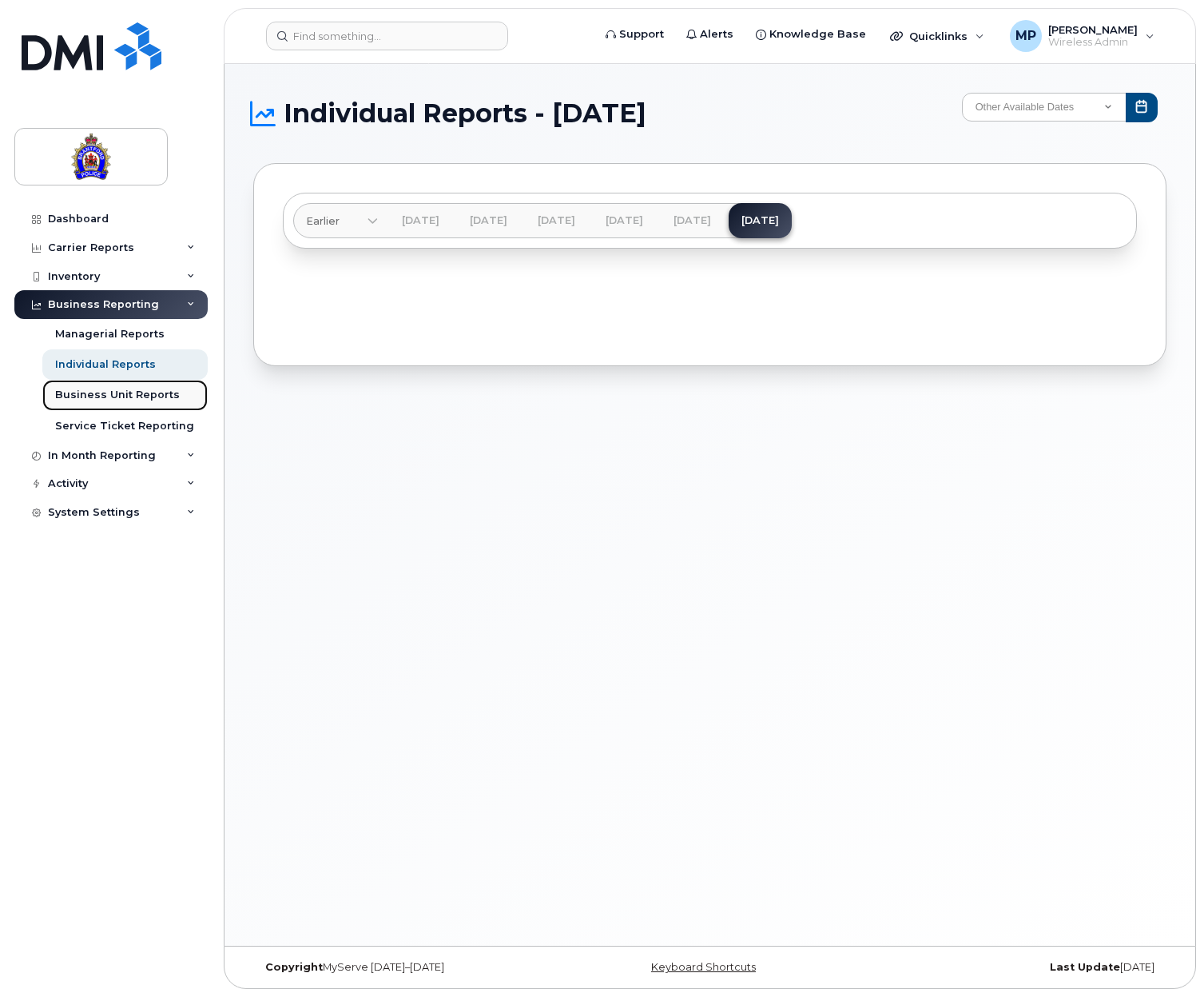
click at [123, 386] on link "Business Unit Reports" at bounding box center [124, 395] width 165 height 30
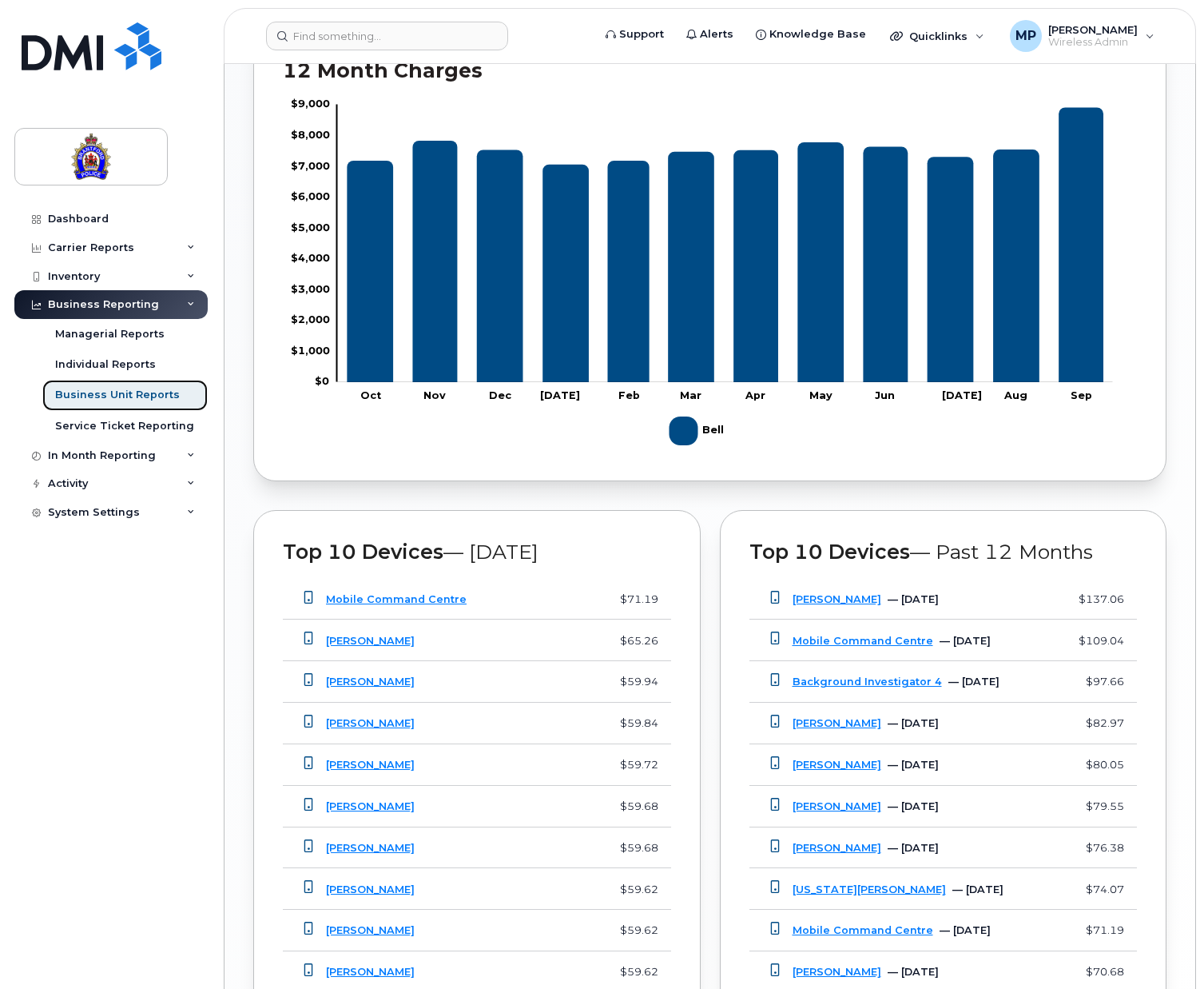
scroll to position [1279, 0]
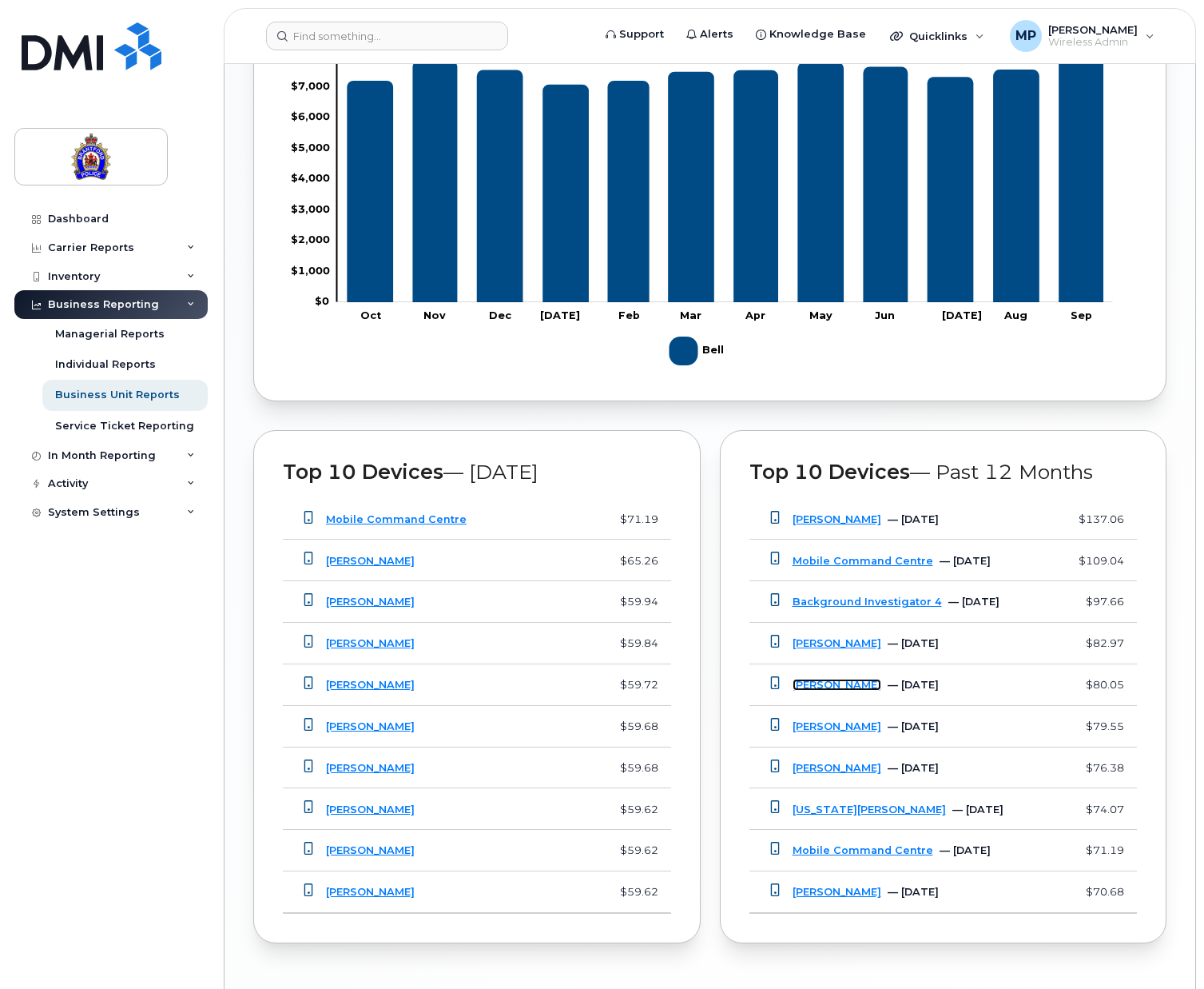
click at [833, 686] on link "[PERSON_NAME]" at bounding box center [836, 684] width 88 height 12
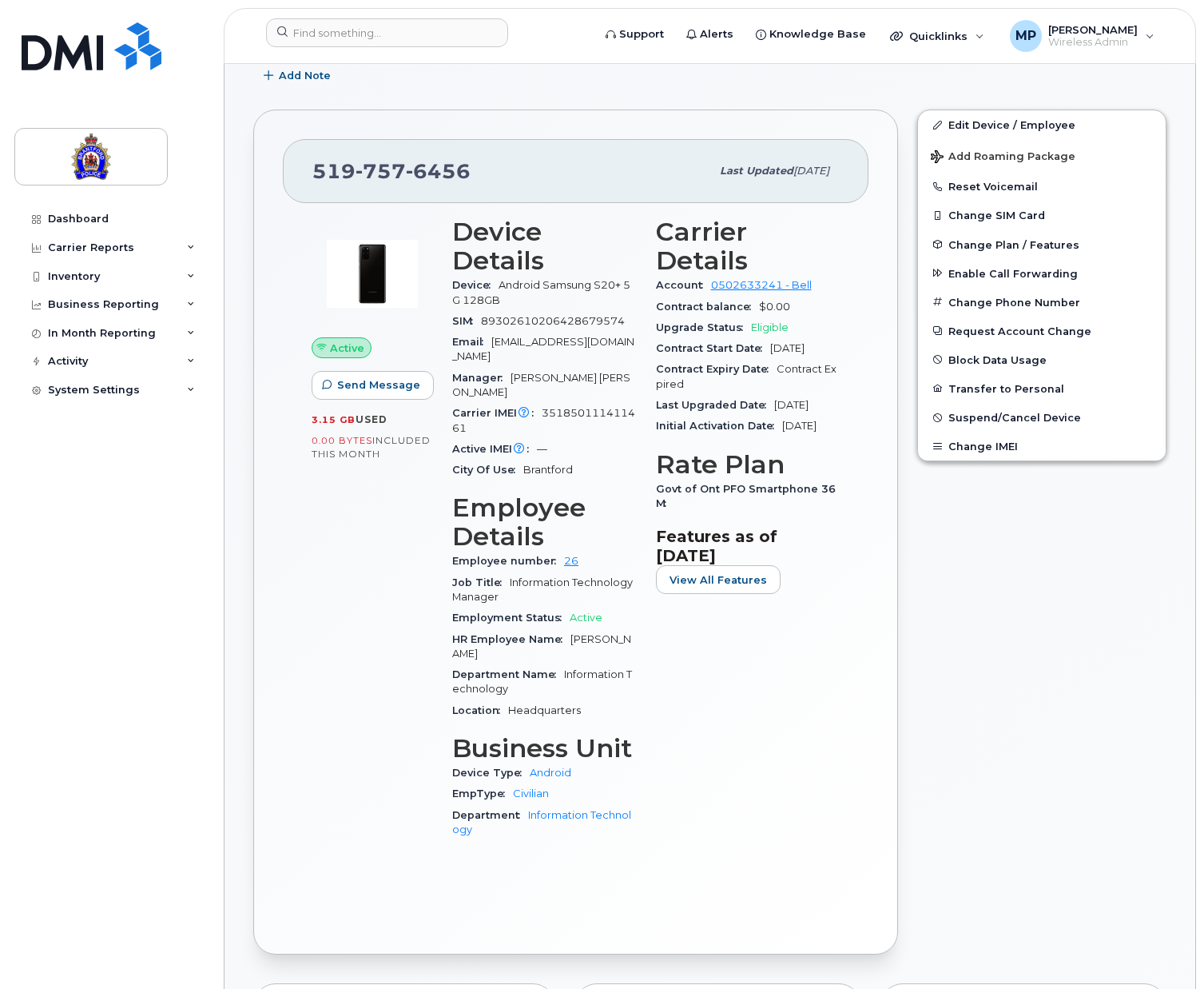
scroll to position [799, 0]
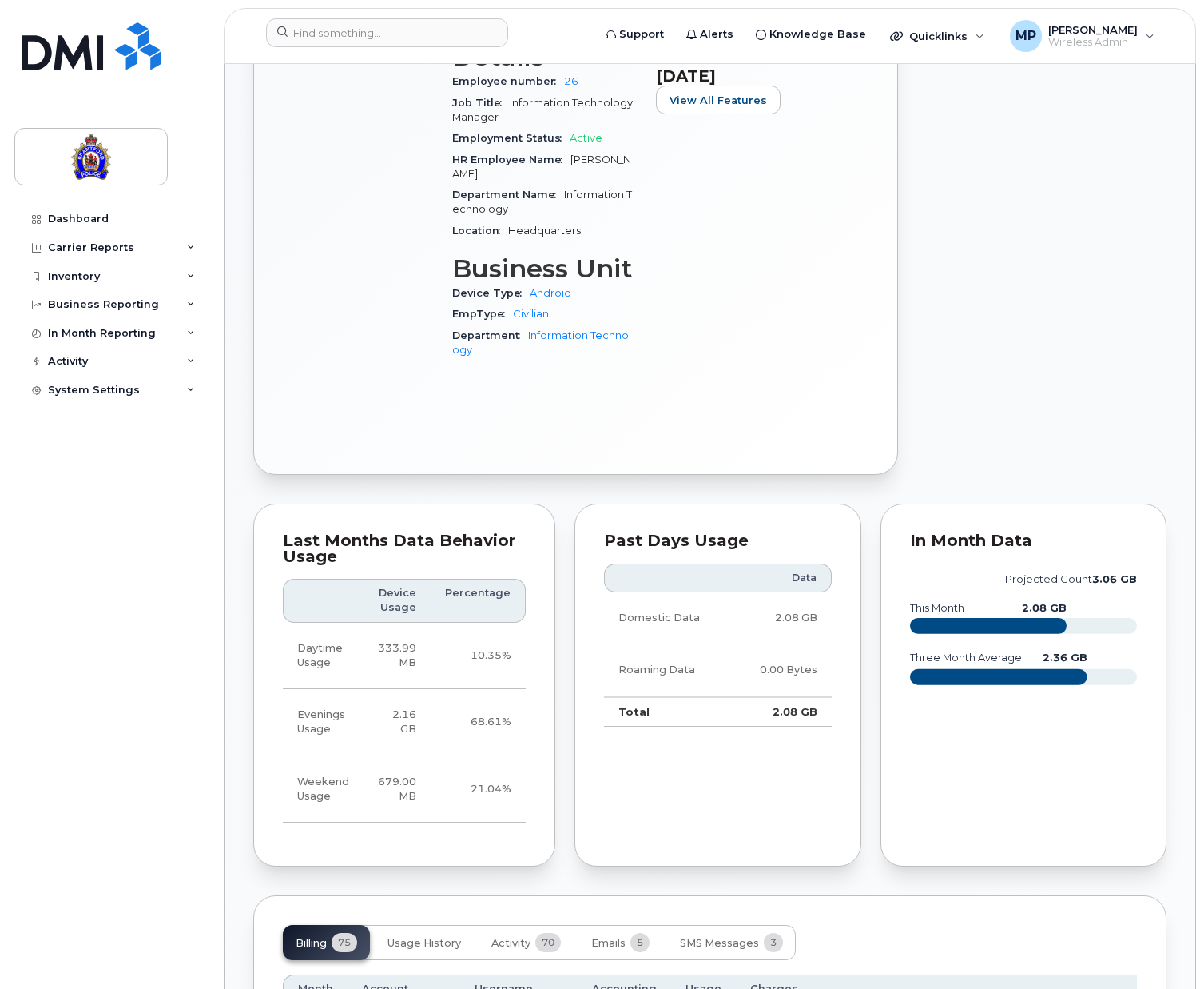
drag, startPoint x: 708, startPoint y: 487, endPoint x: 976, endPoint y: 363, distance: 295.3
click at [976, 363] on div "Edit Device / Employee Add Roaming Package Reset Voicemail Change SIM Card Chan…" at bounding box center [1042, 53] width 269 height 864
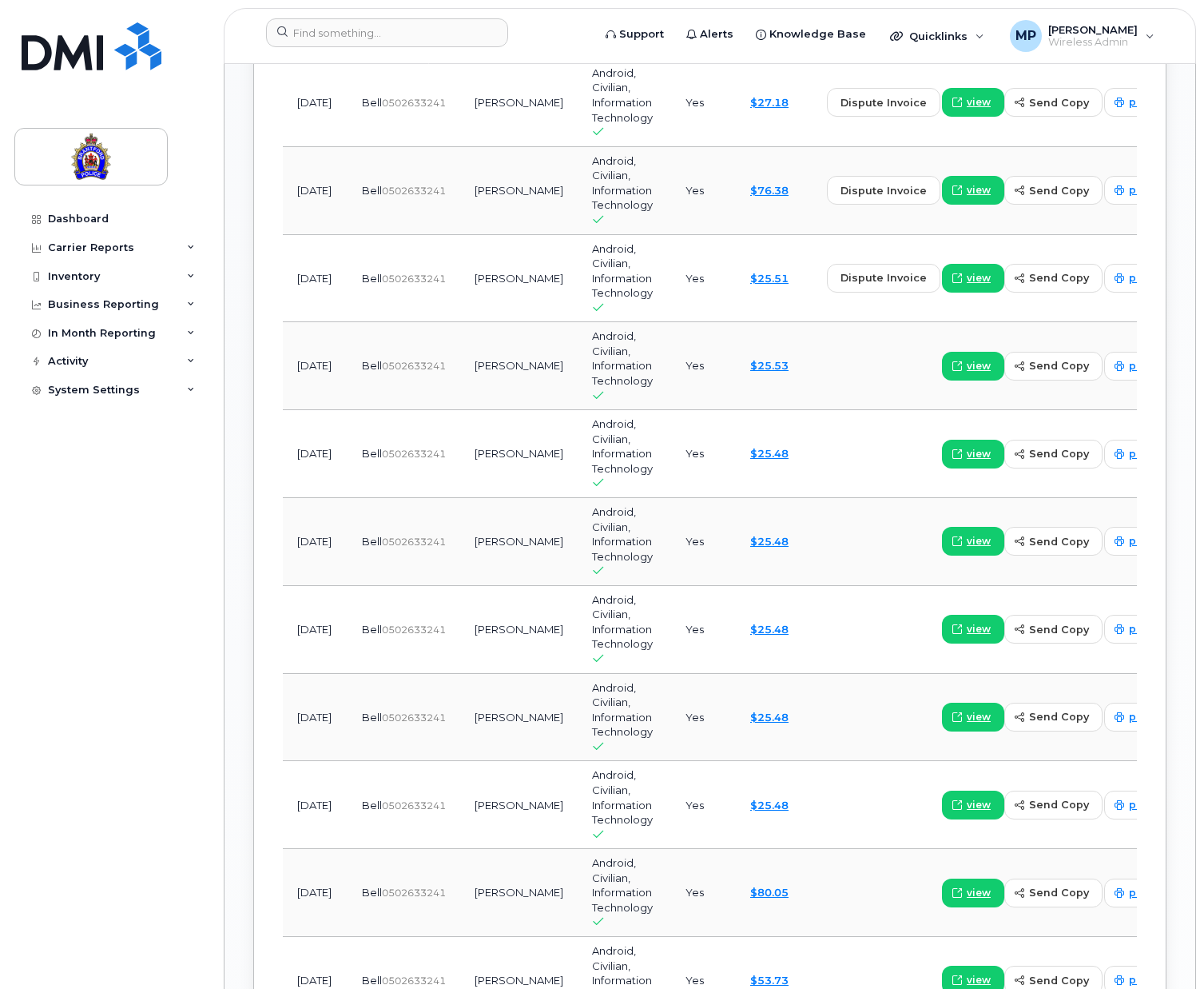
scroll to position [1839, 0]
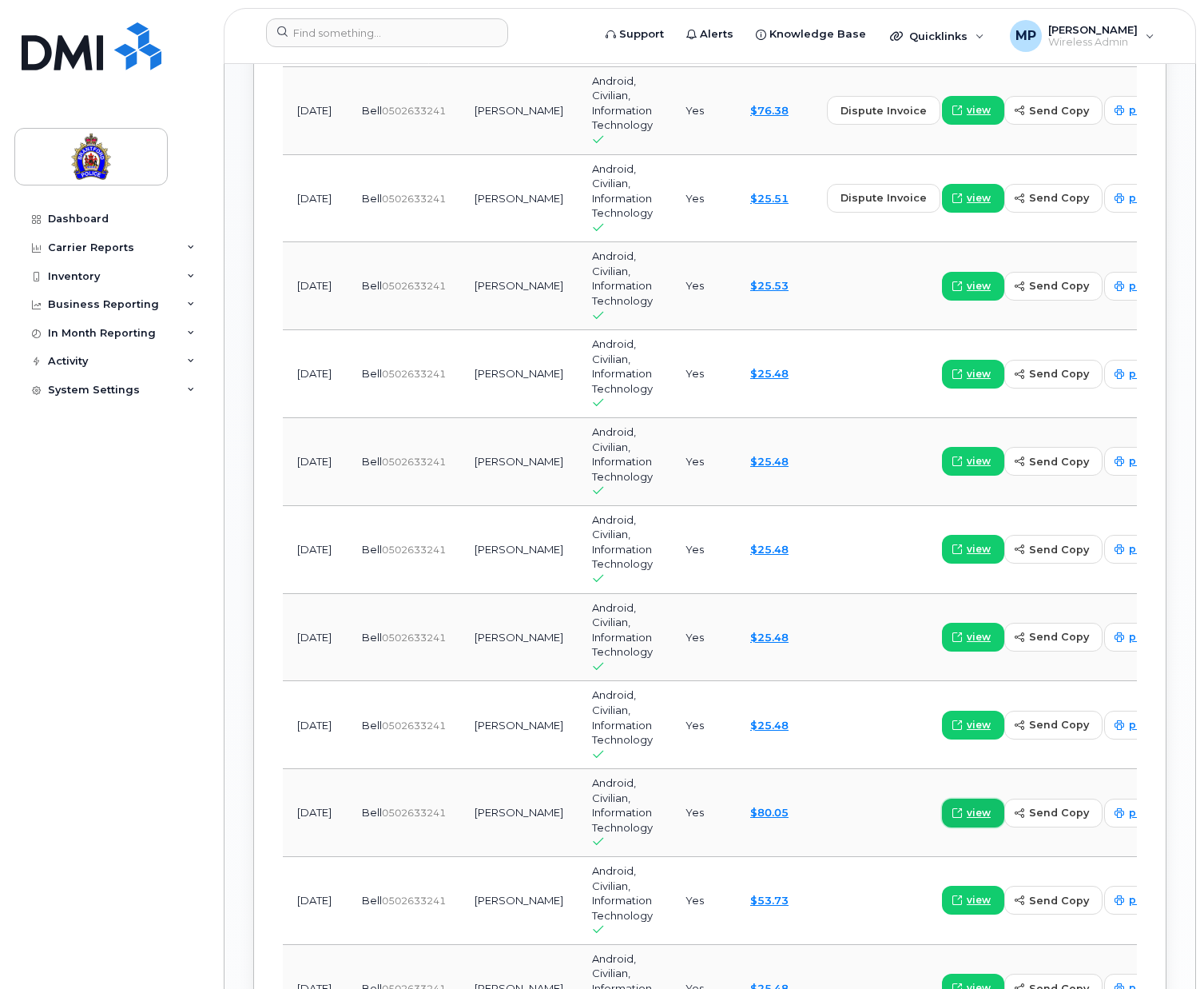
click at [967, 806] on span "view" at bounding box center [979, 813] width 24 height 14
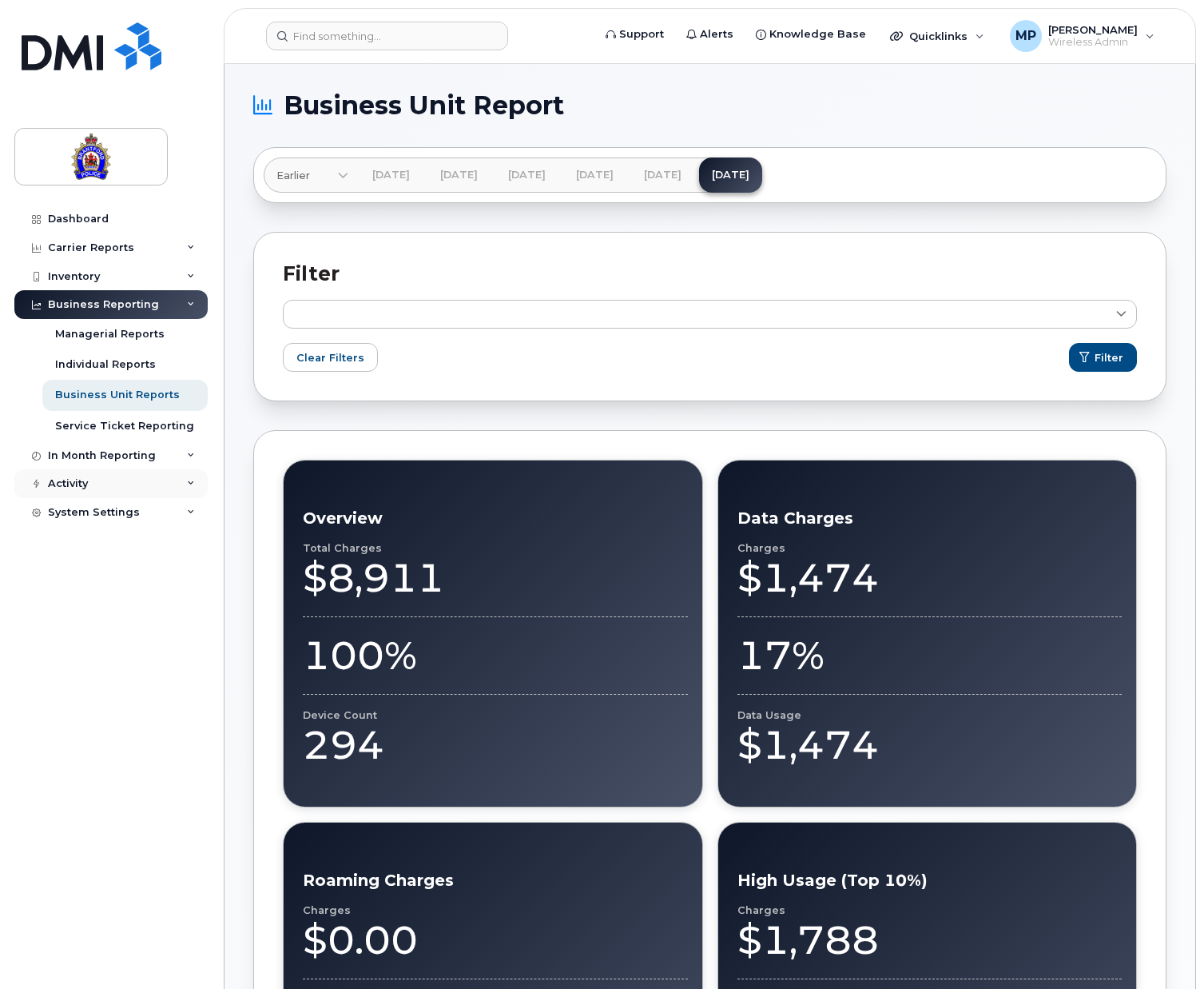
click at [74, 484] on div "Activity" at bounding box center [68, 484] width 40 height 12
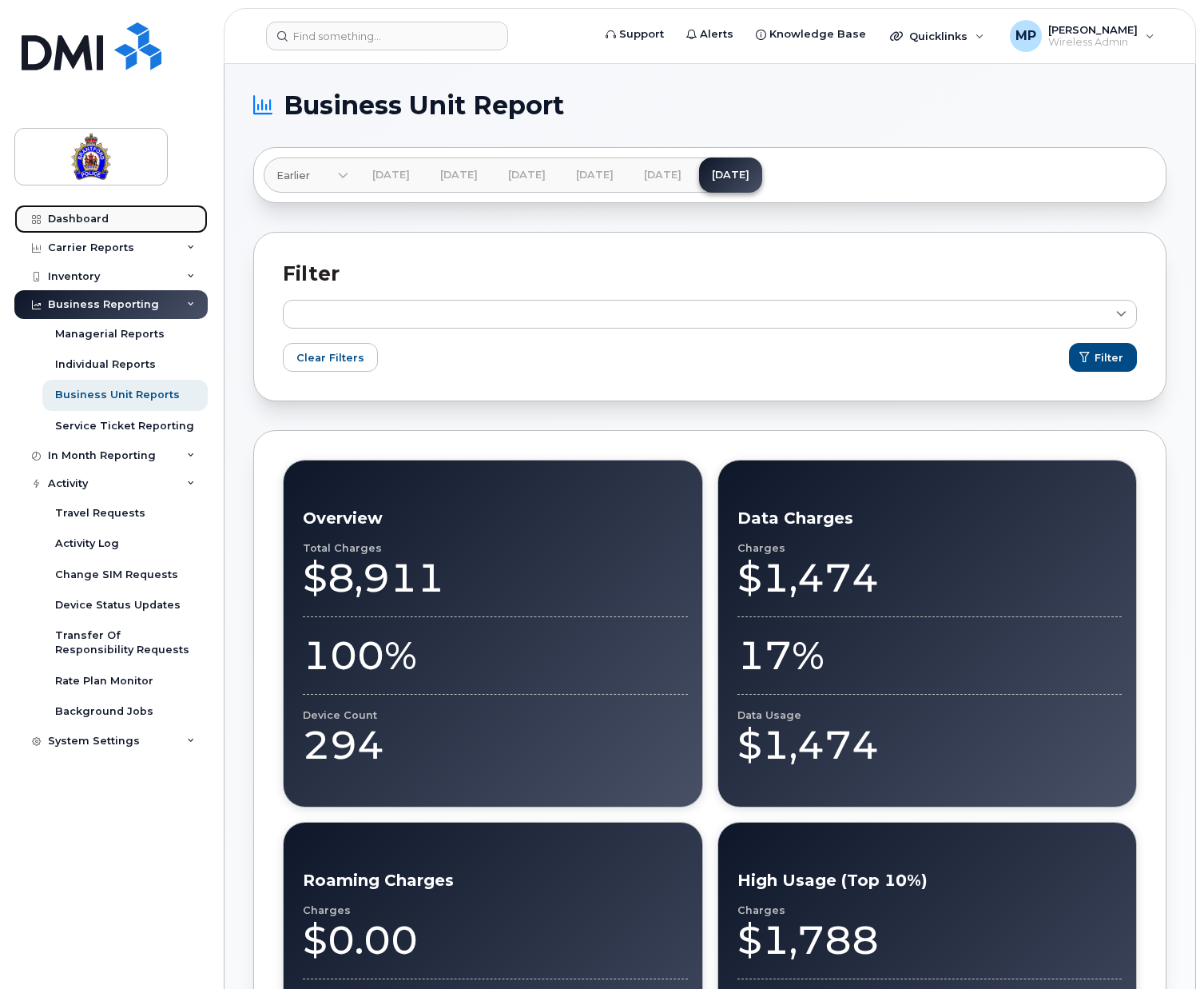
click at [89, 212] on link "Dashboard" at bounding box center [111, 219] width 194 height 29
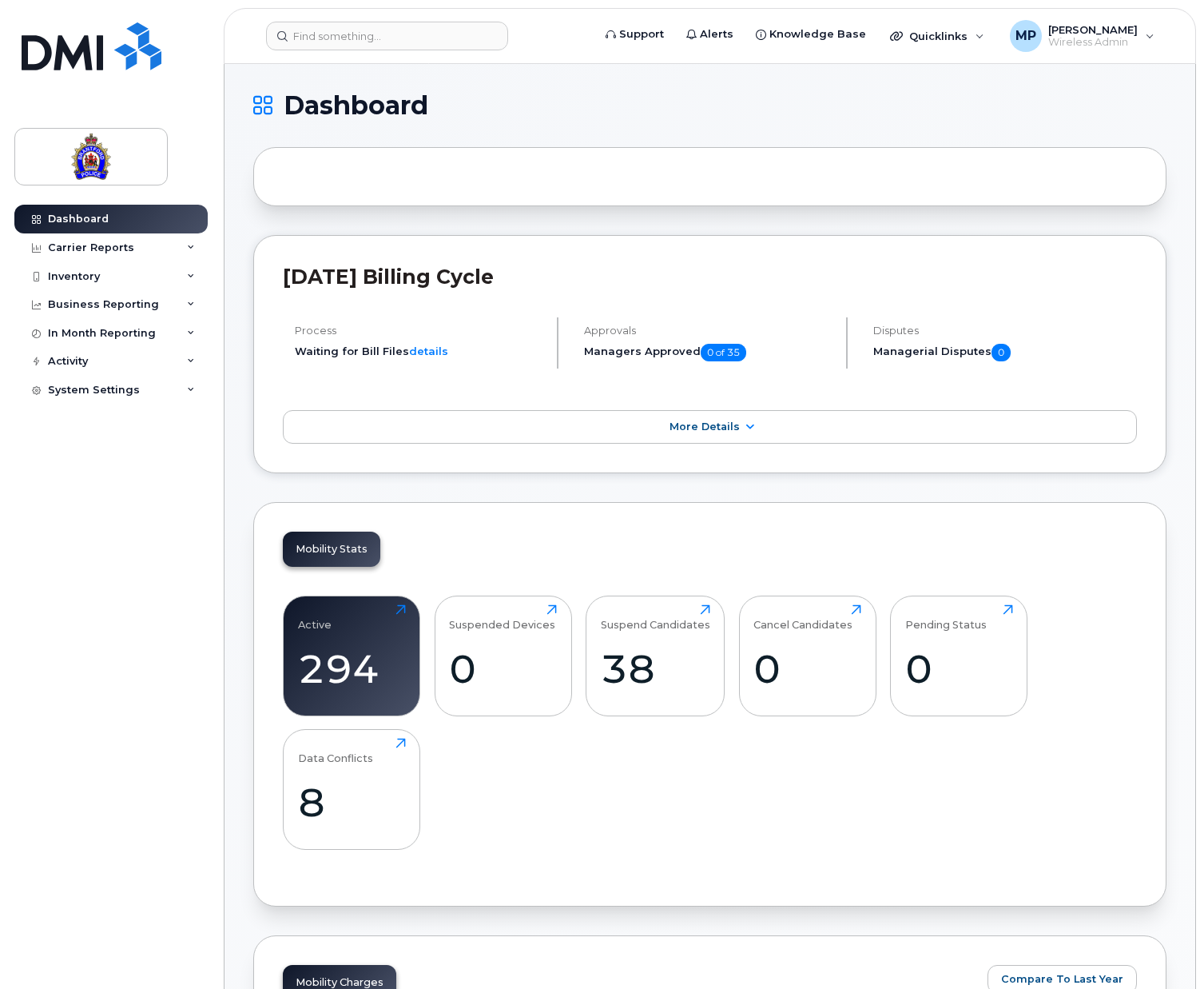
click at [639, 353] on h5 "Managers Approved 0 of 35" at bounding box center [709, 353] width 248 height 18
click at [625, 332] on h4 "Approvals" at bounding box center [709, 330] width 248 height 12
click at [719, 351] on span "0 of 35" at bounding box center [723, 353] width 46 height 18
click at [717, 422] on span "More Details" at bounding box center [704, 426] width 71 height 12
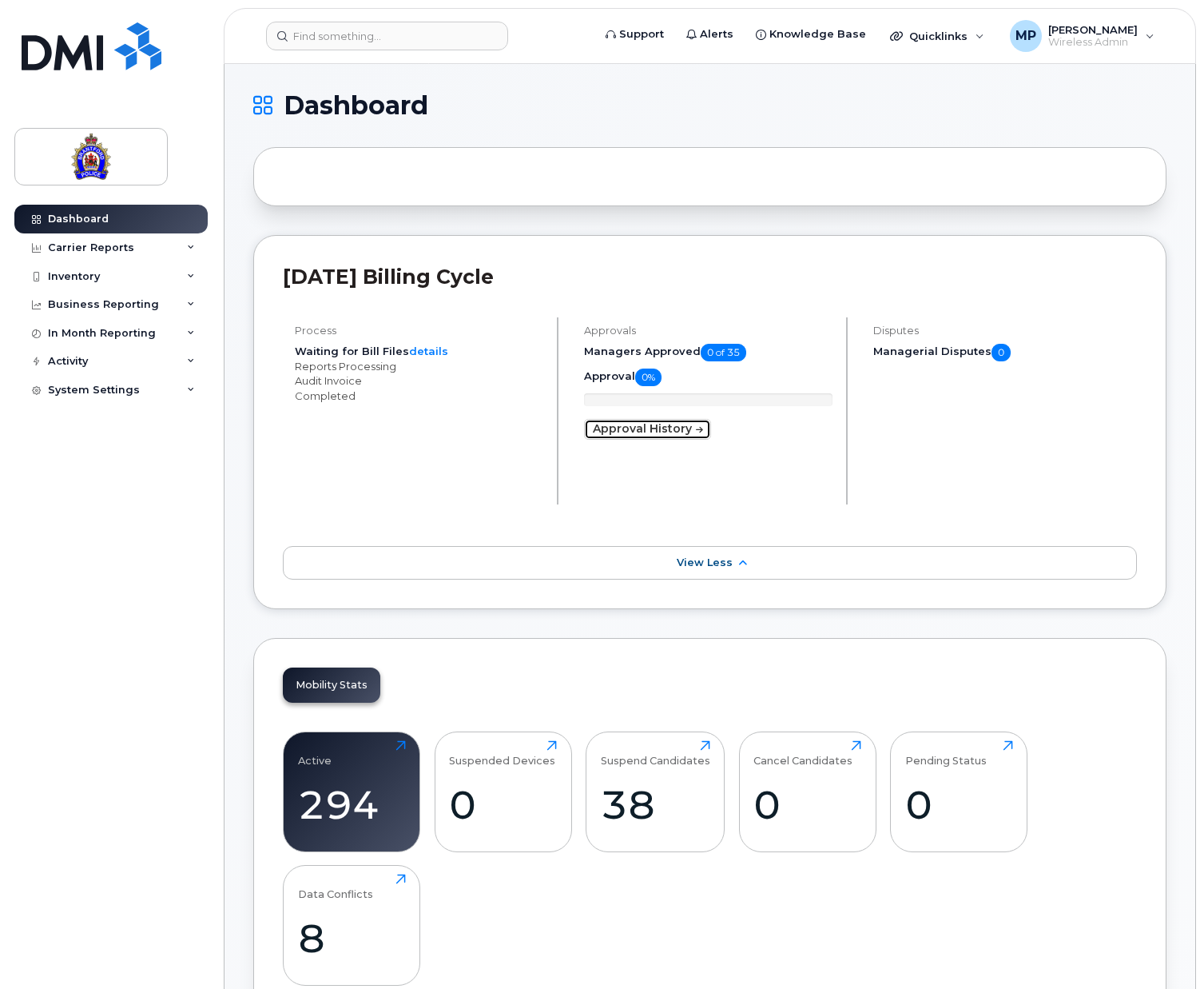
click at [661, 423] on link "Approval History" at bounding box center [648, 428] width 127 height 21
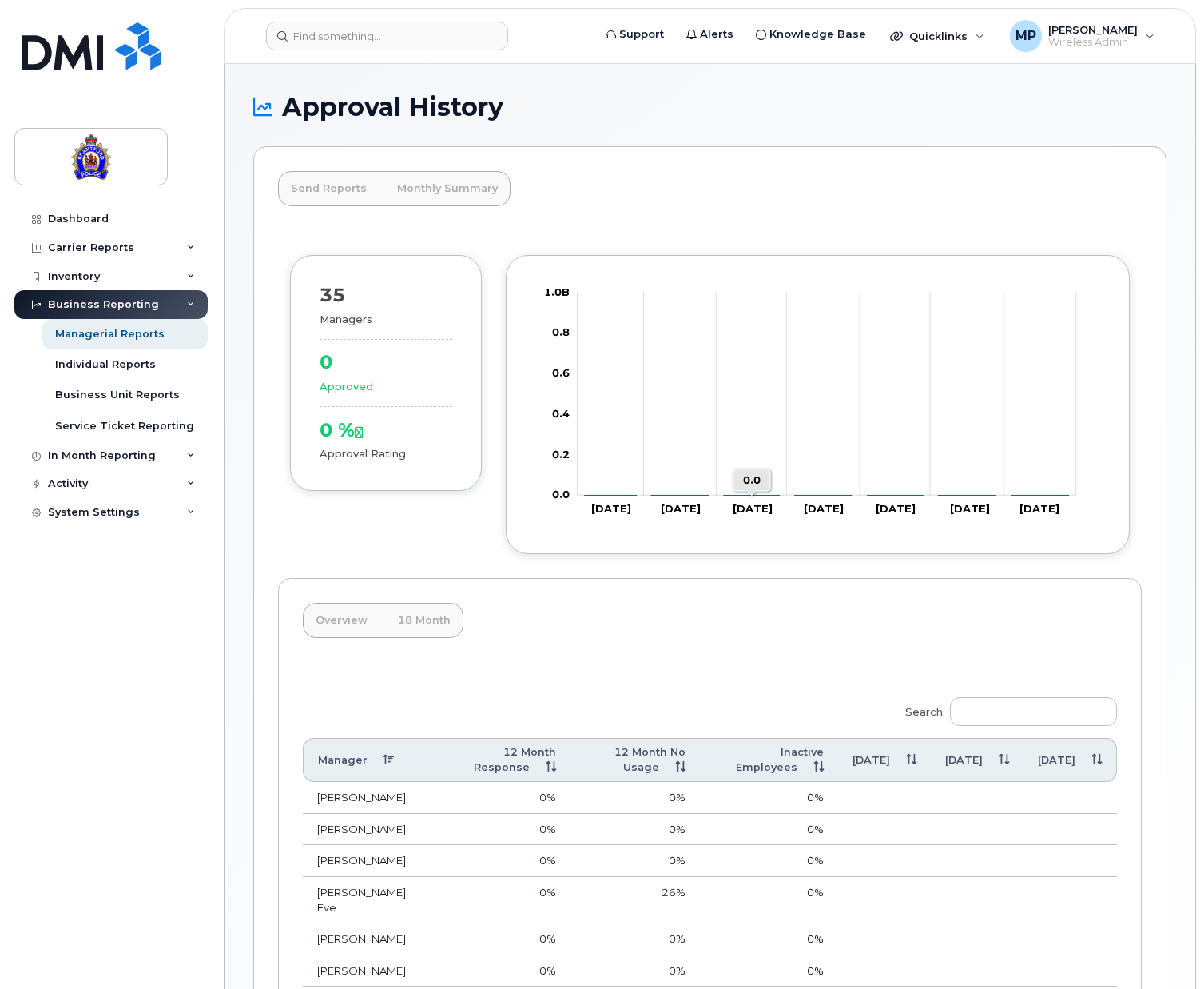
scroll to position [303, 0]
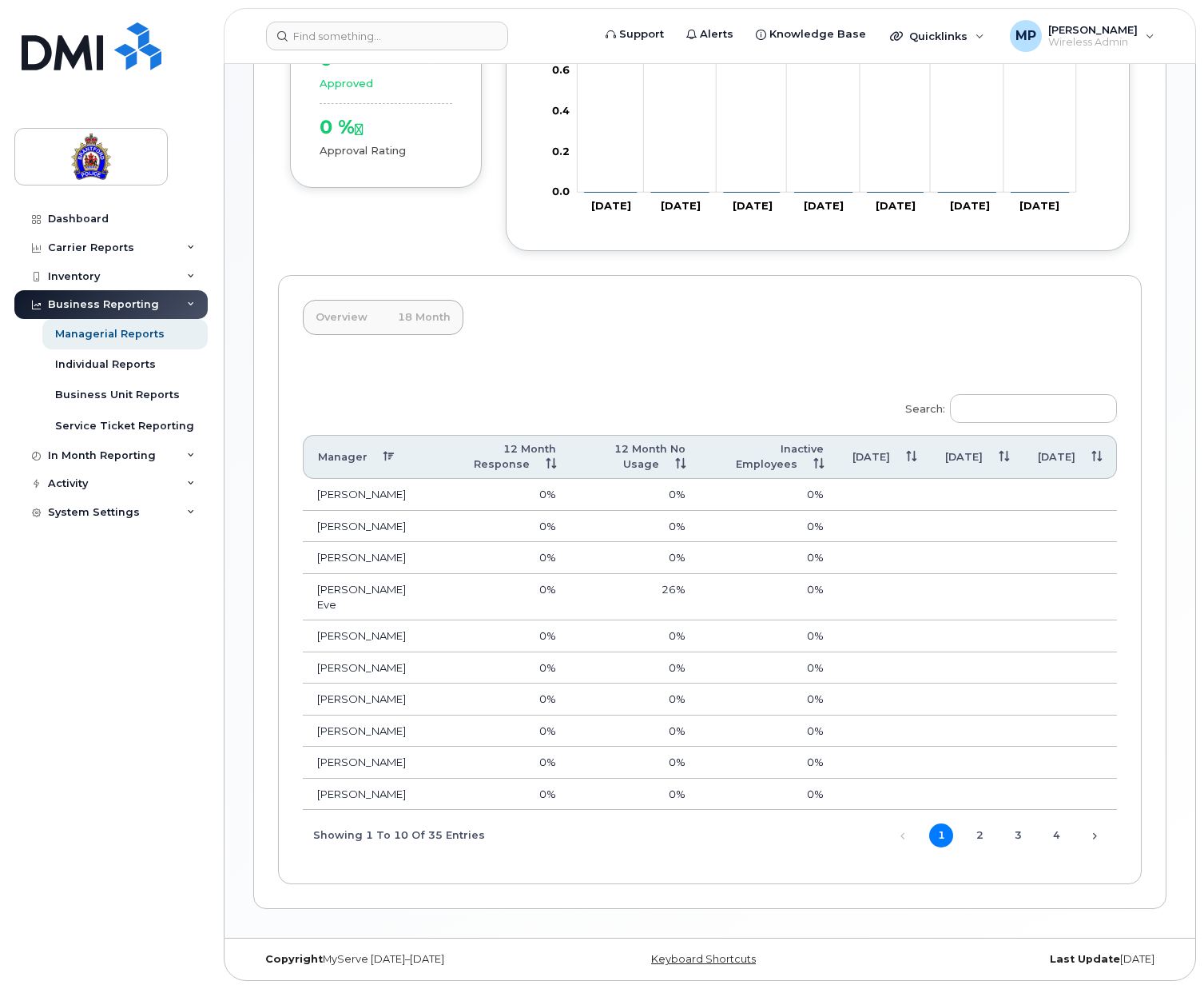
click at [927, 450] on th "Aug 25" at bounding box center [884, 457] width 93 height 45
click at [95, 360] on div "Individual Reports" at bounding box center [105, 364] width 101 height 14
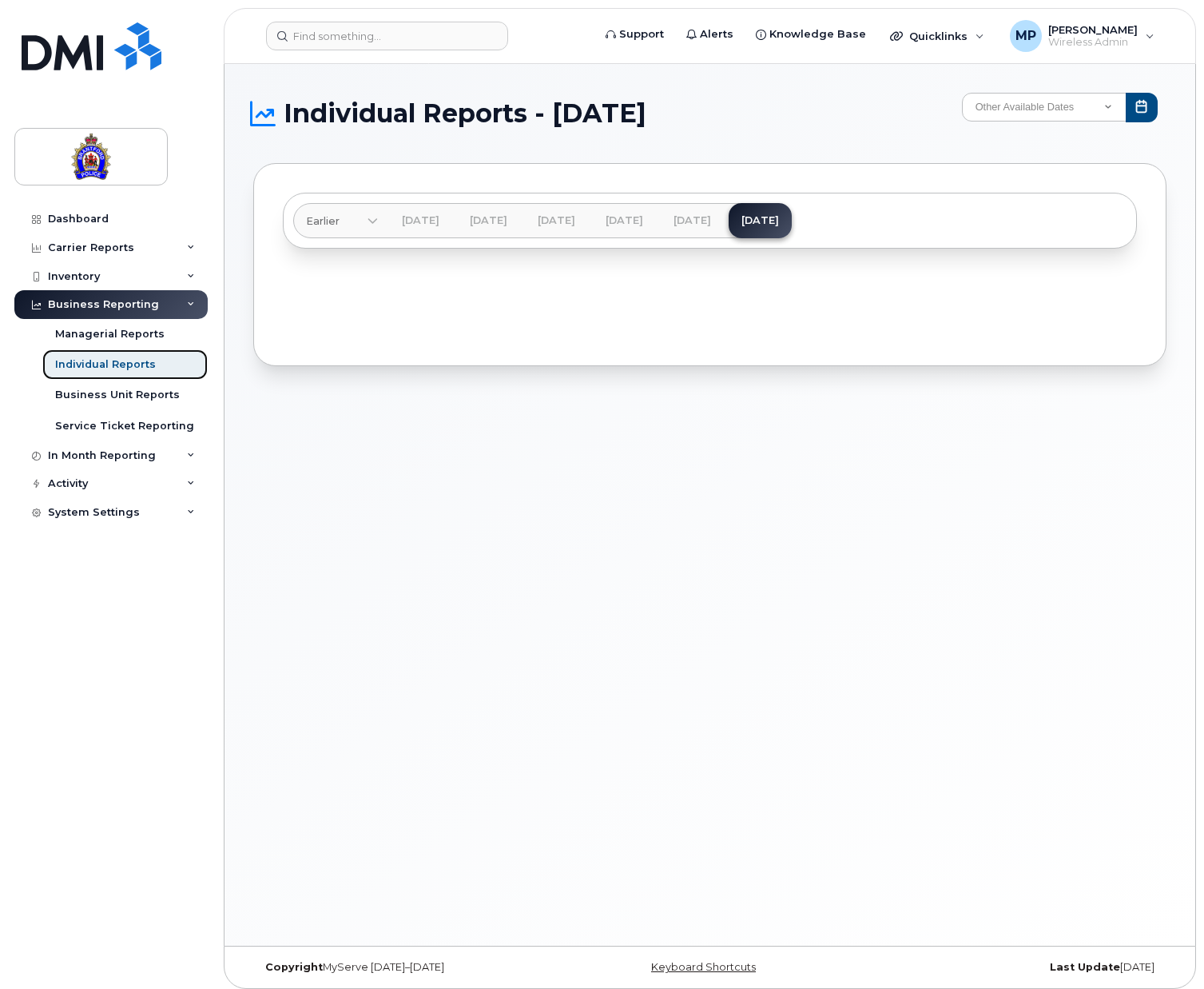
click at [104, 362] on div "Individual Reports" at bounding box center [105, 364] width 101 height 14
click at [87, 361] on div "Individual Reports" at bounding box center [105, 364] width 101 height 14
click at [94, 392] on div "Business Unit Reports" at bounding box center [118, 395] width 125 height 14
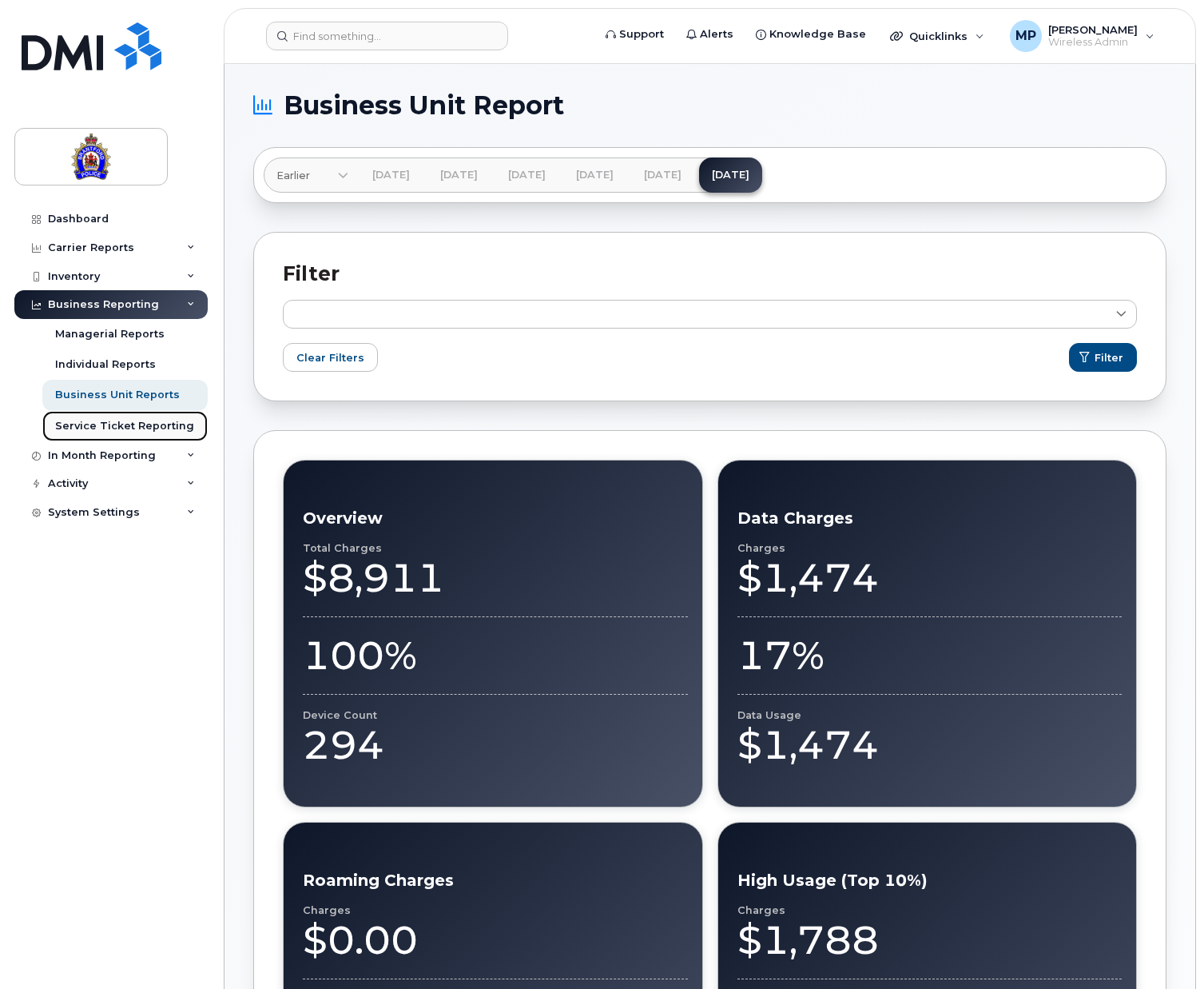
click at [129, 422] on div "Service Ticket Reporting" at bounding box center [125, 426] width 139 height 14
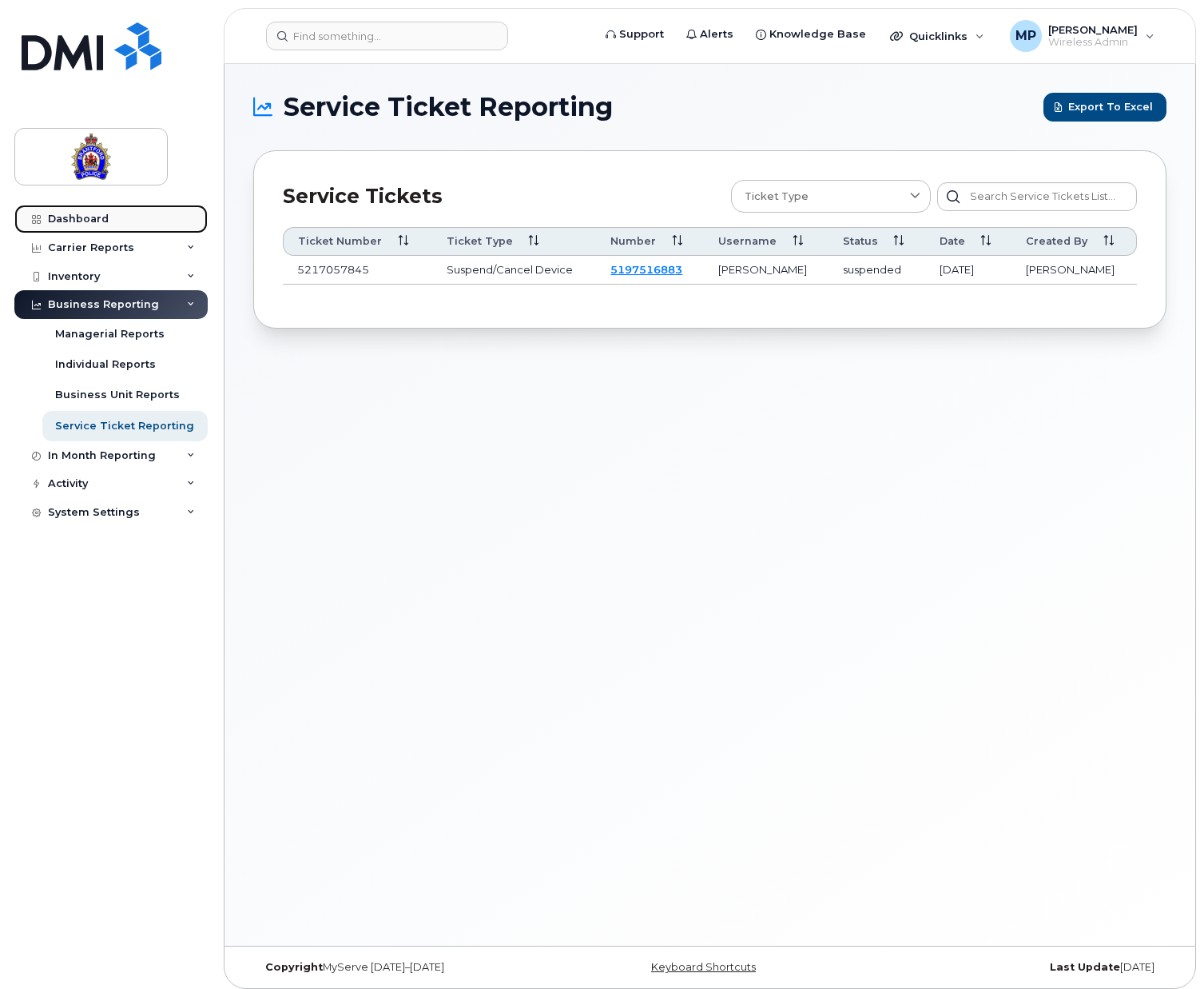
click at [79, 212] on div "Dashboard" at bounding box center [79, 219] width 61 height 12
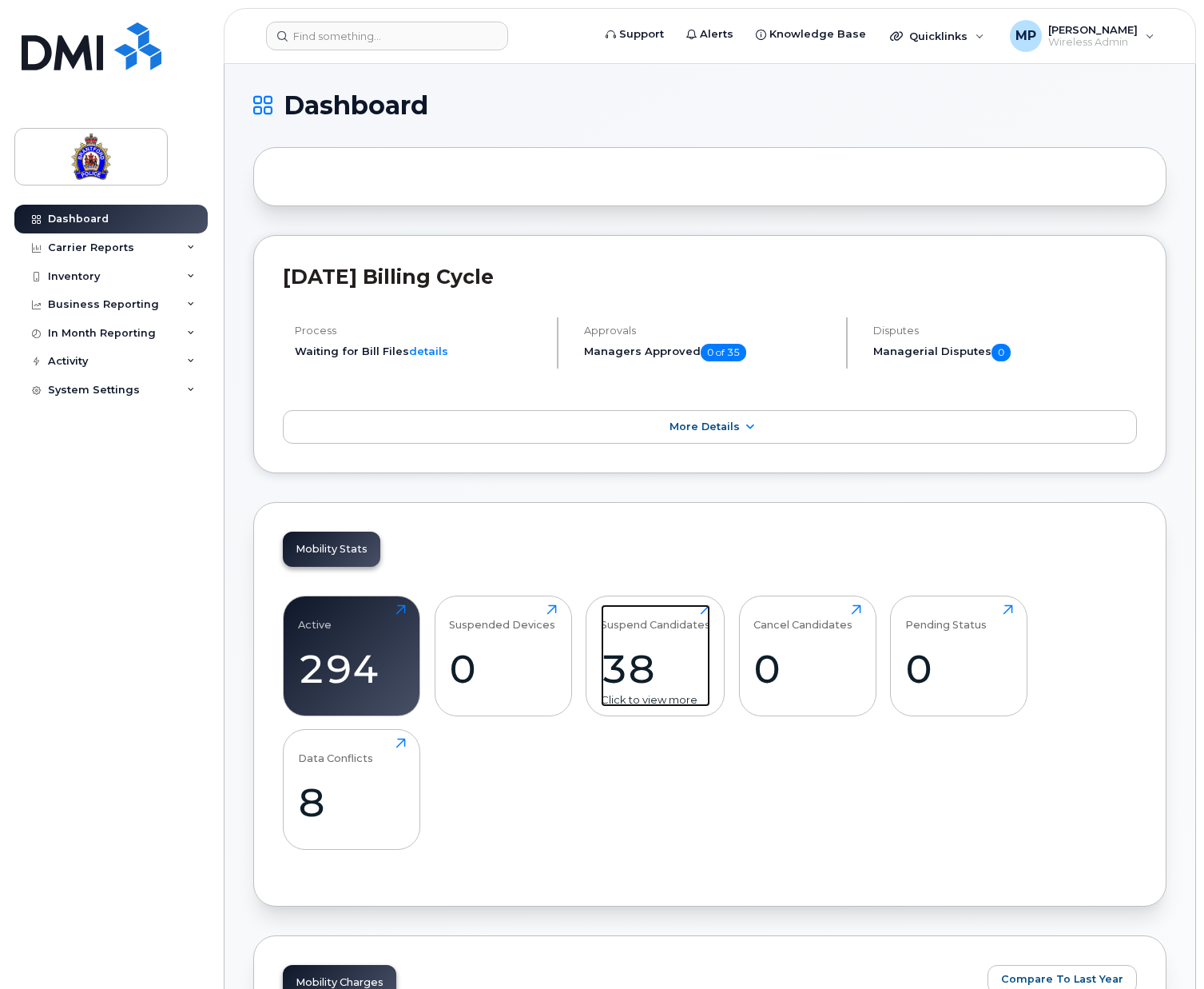
click at [656, 646] on div "38" at bounding box center [655, 669] width 110 height 47
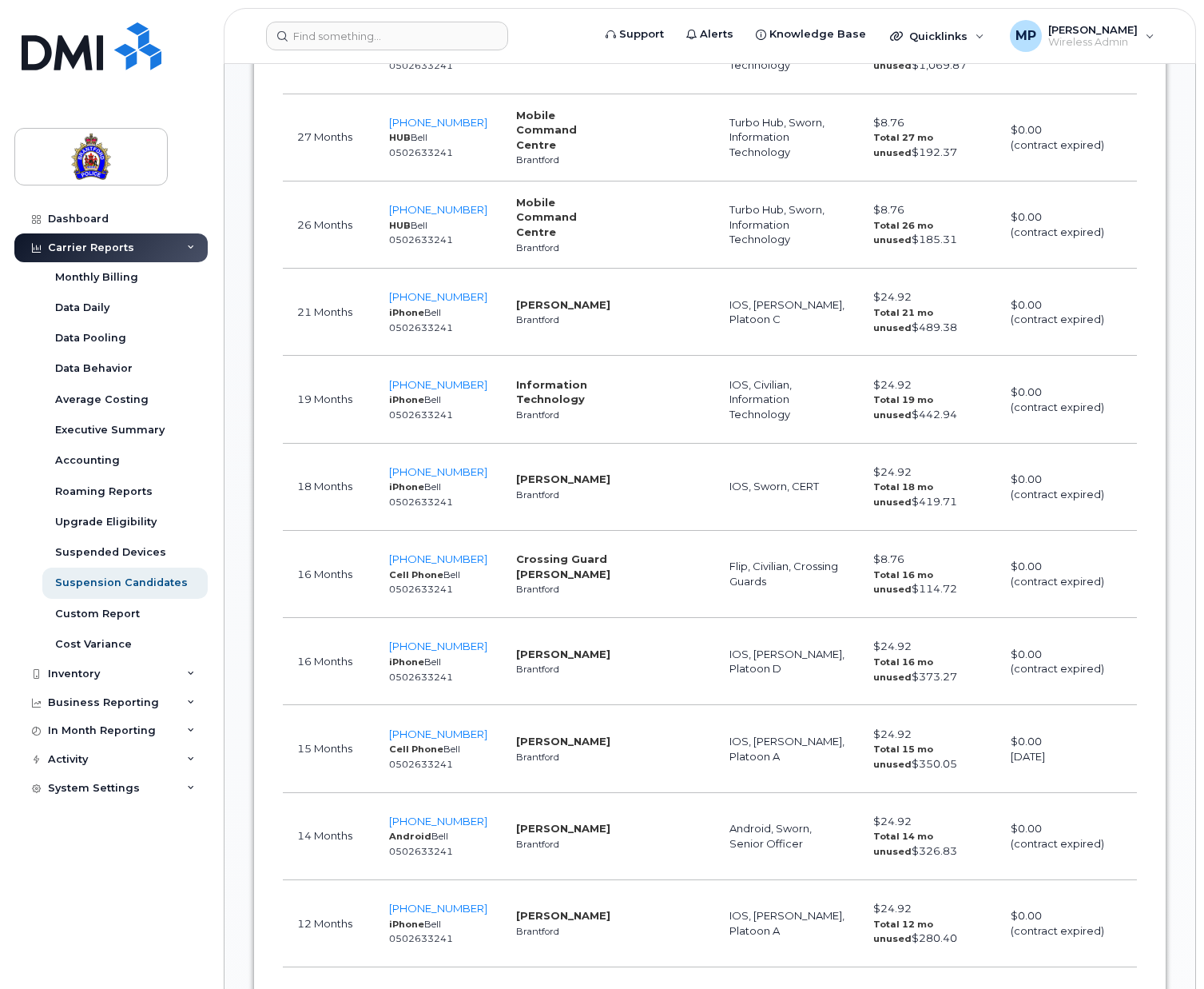
scroll to position [82, 0]
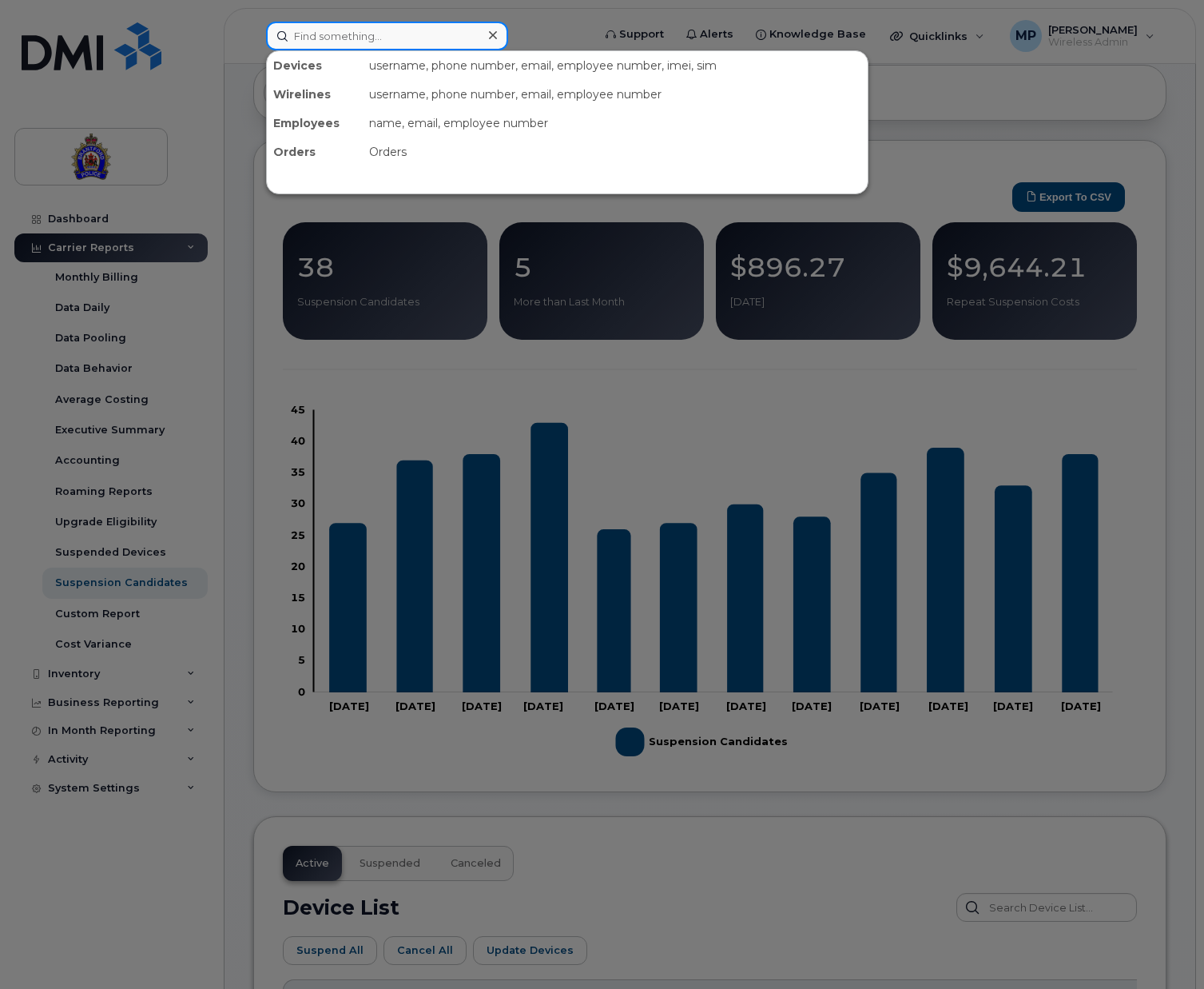
click at [336, 32] on input at bounding box center [386, 36] width 242 height 29
type input "[PERSON_NAME]"
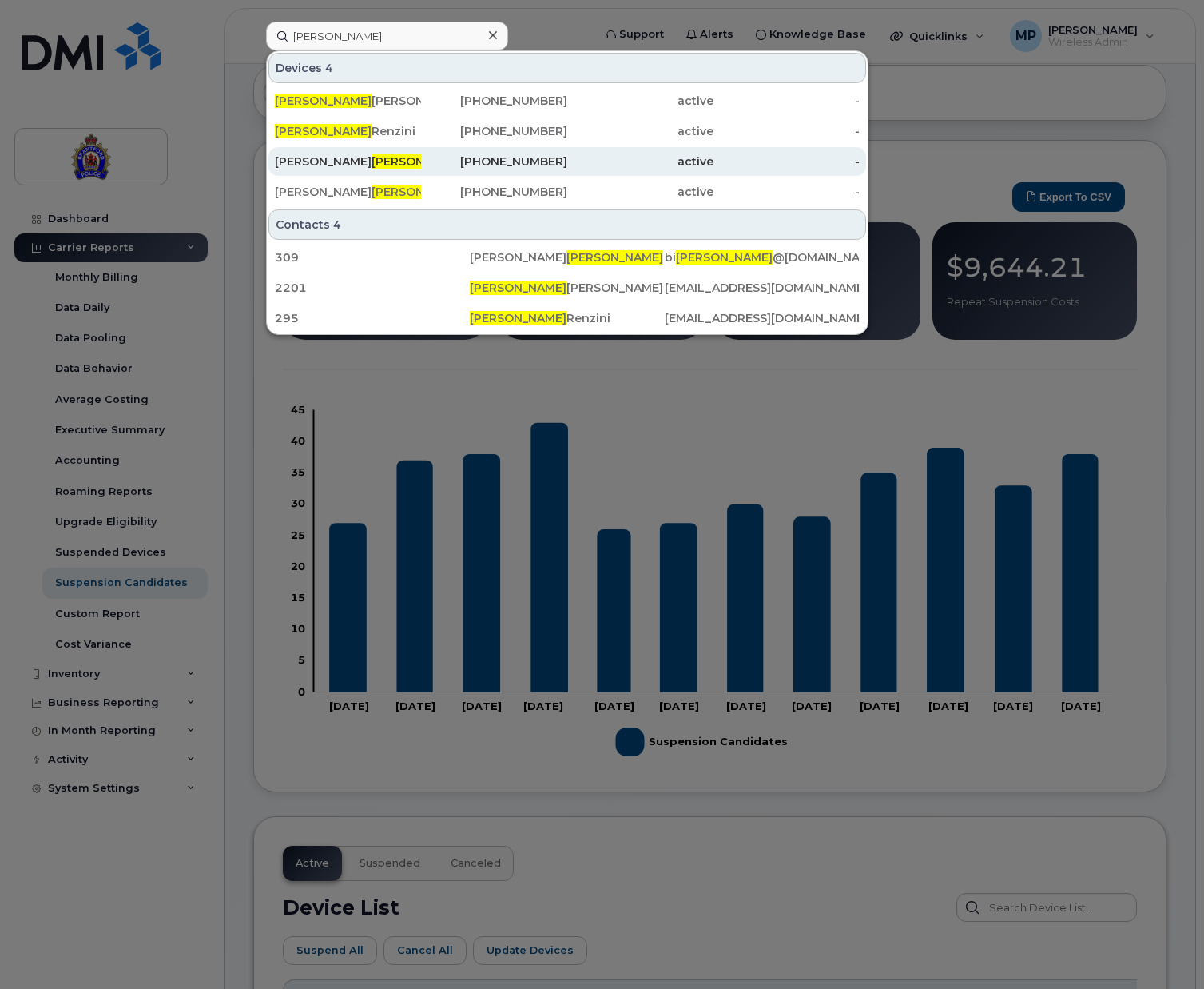
click at [325, 160] on div "Brandon Kelly" at bounding box center [348, 162] width 146 height 16
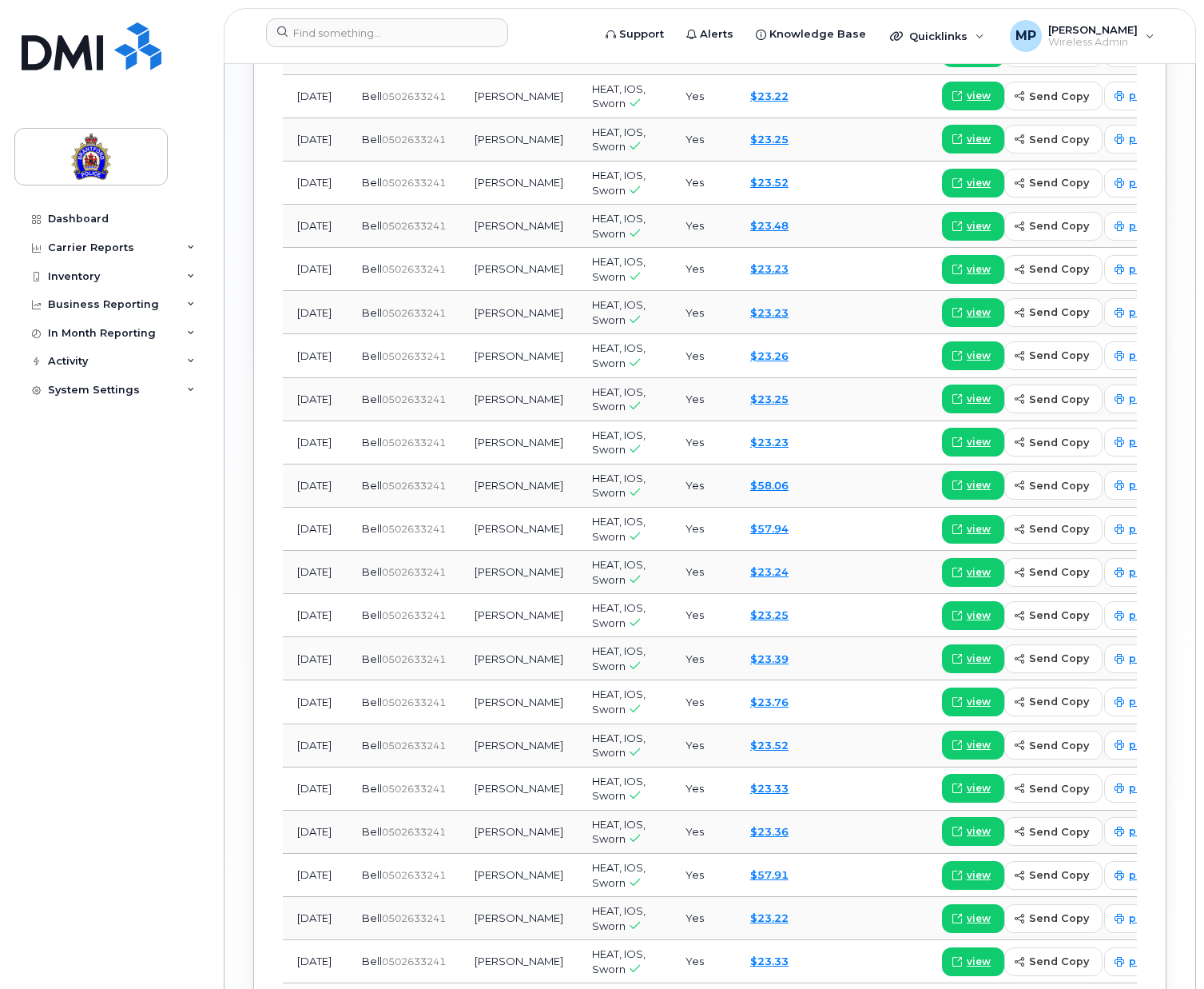
scroll to position [1484, 0]
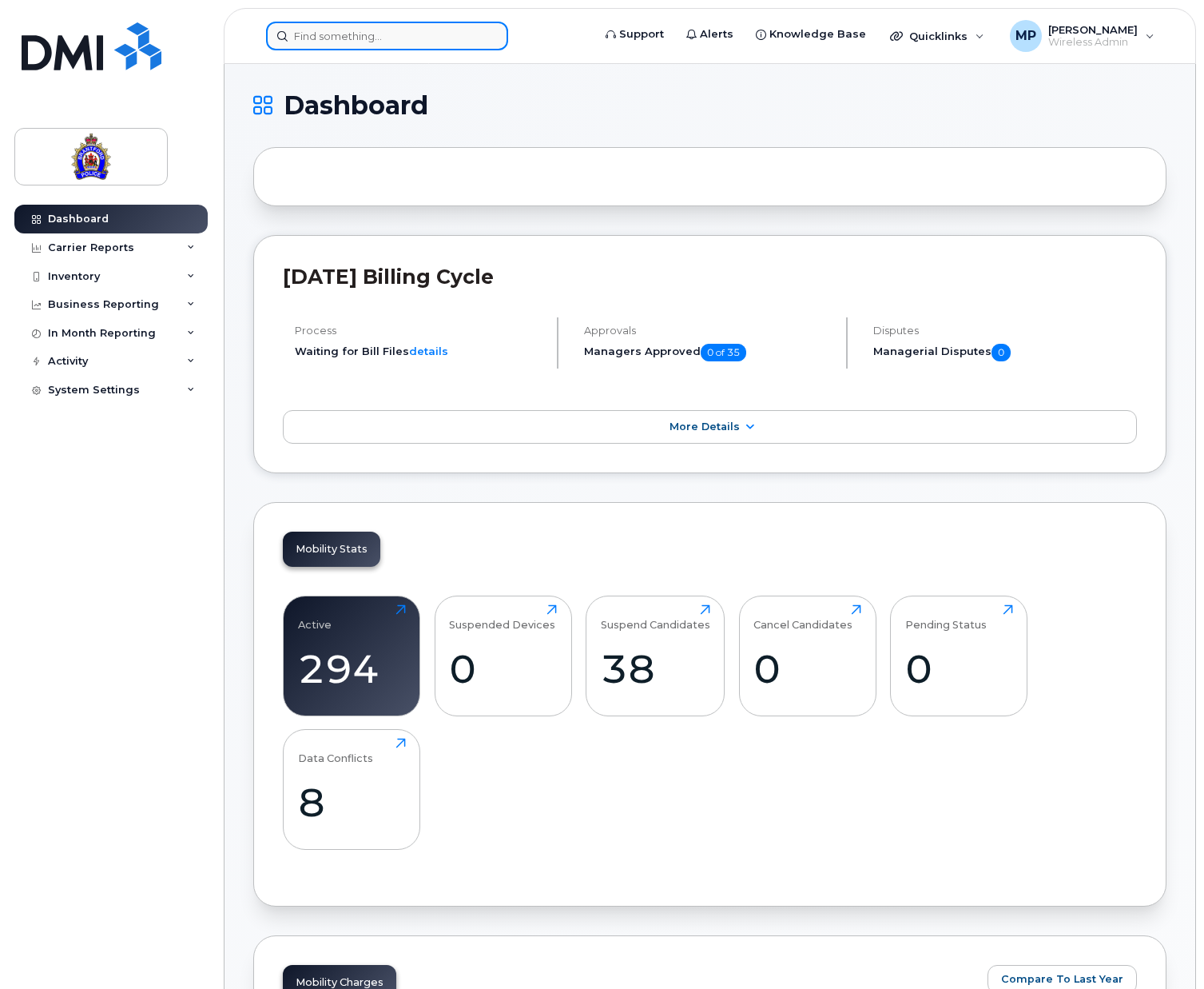
click at [370, 33] on input at bounding box center [386, 36] width 242 height 29
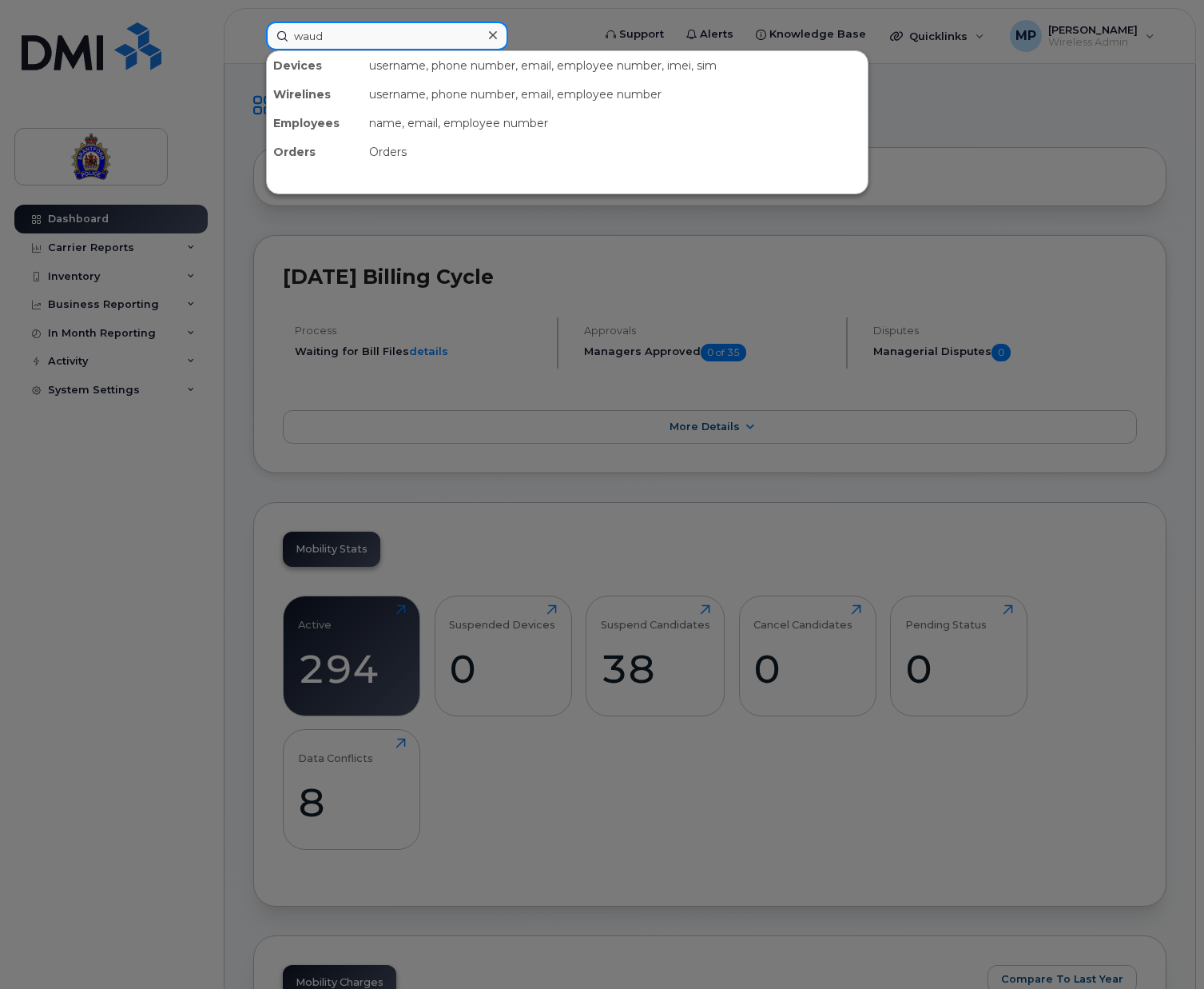
type input "waud"
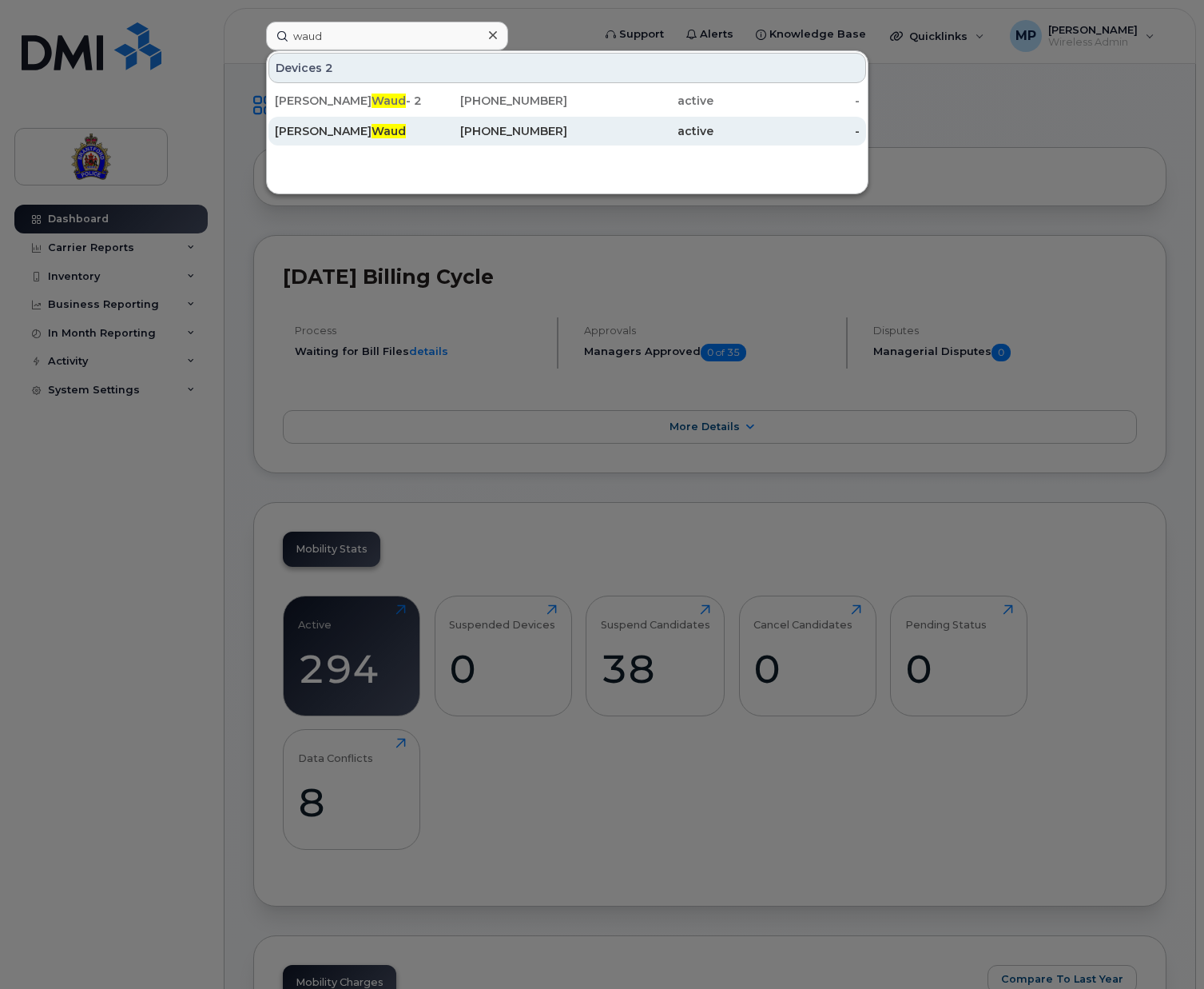
click at [311, 126] on div "[PERSON_NAME]" at bounding box center [348, 131] width 146 height 16
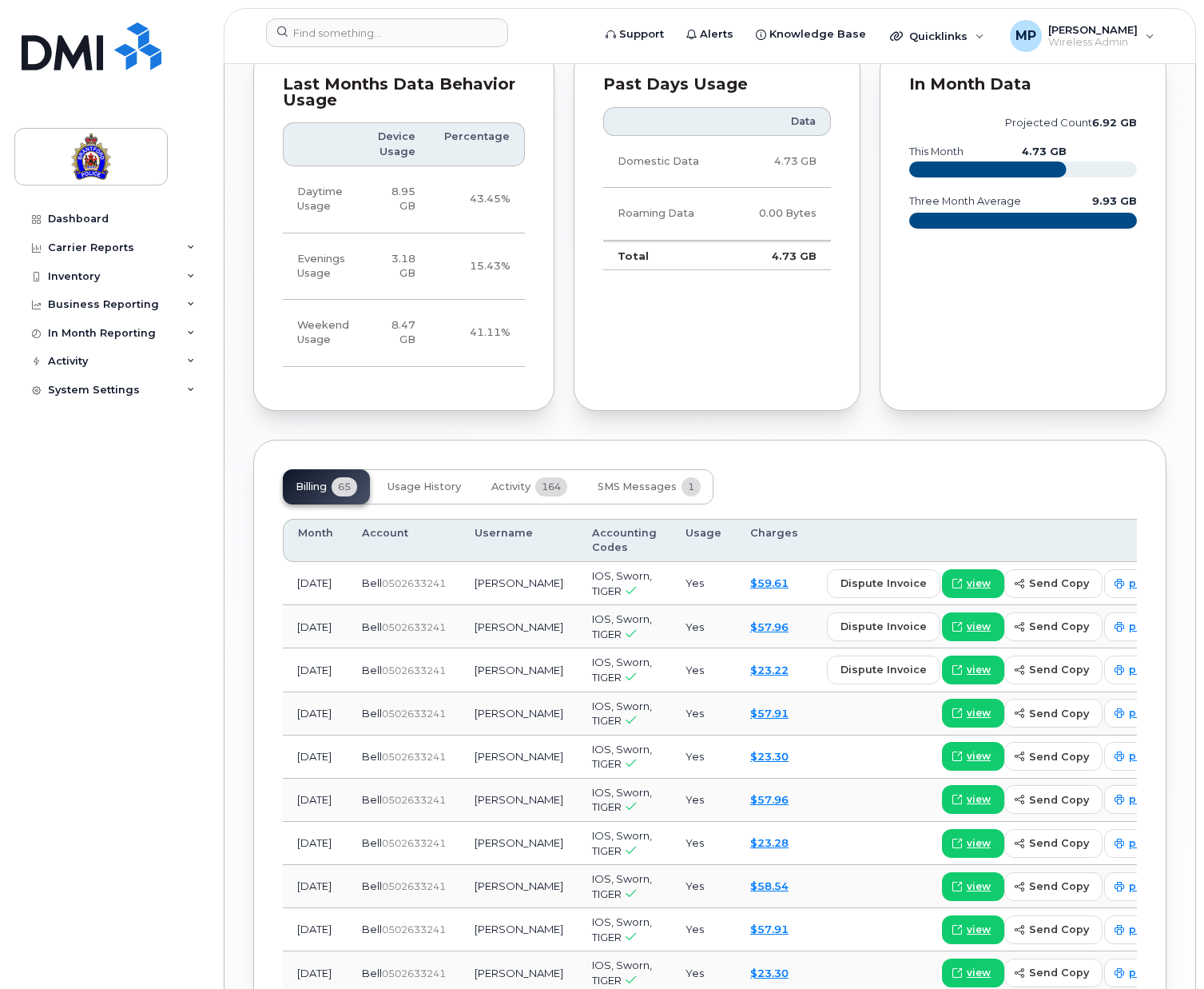
scroll to position [1359, 0]
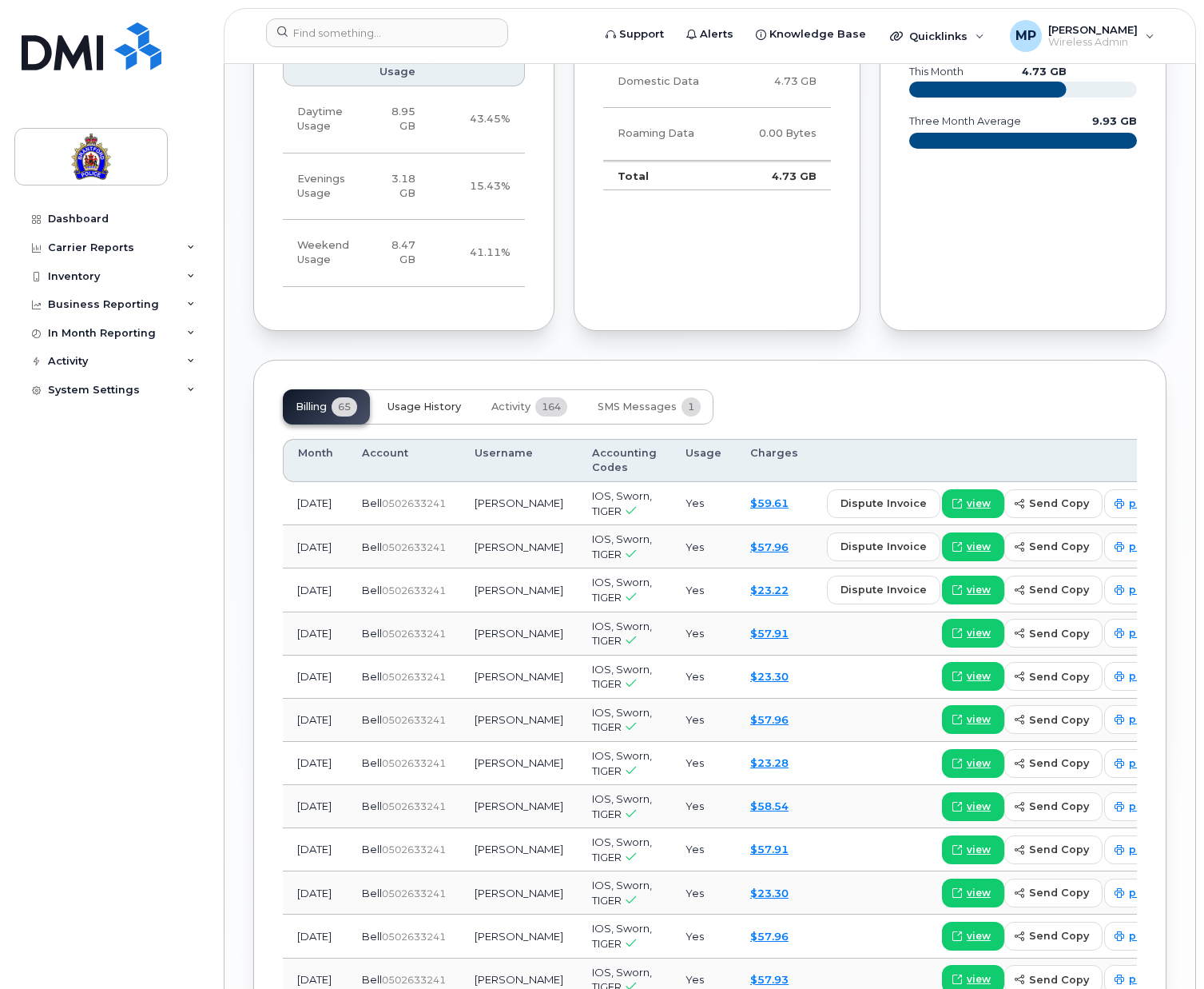
click at [420, 403] on span "Usage History" at bounding box center [424, 407] width 73 height 12
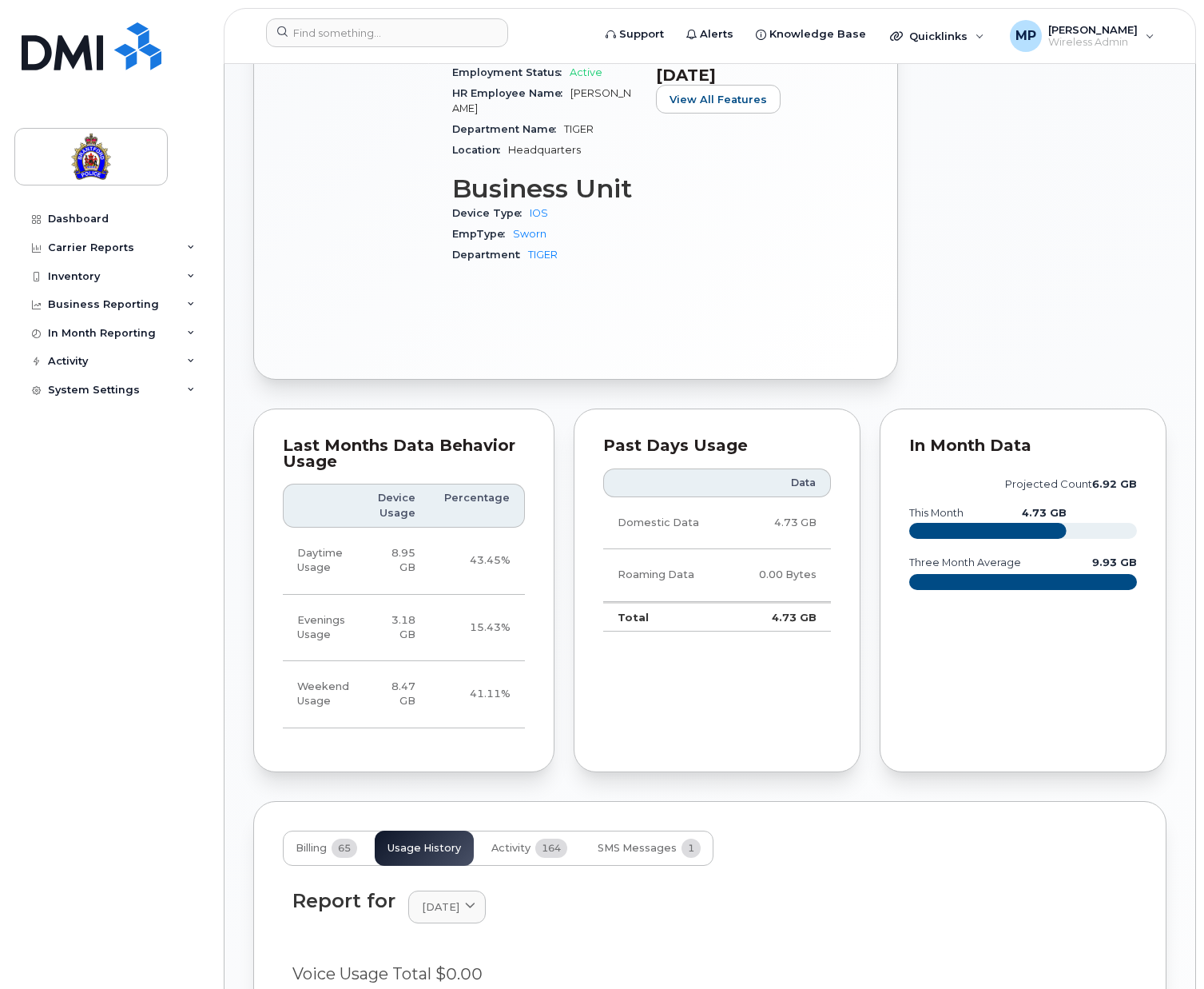
scroll to position [1237, 0]
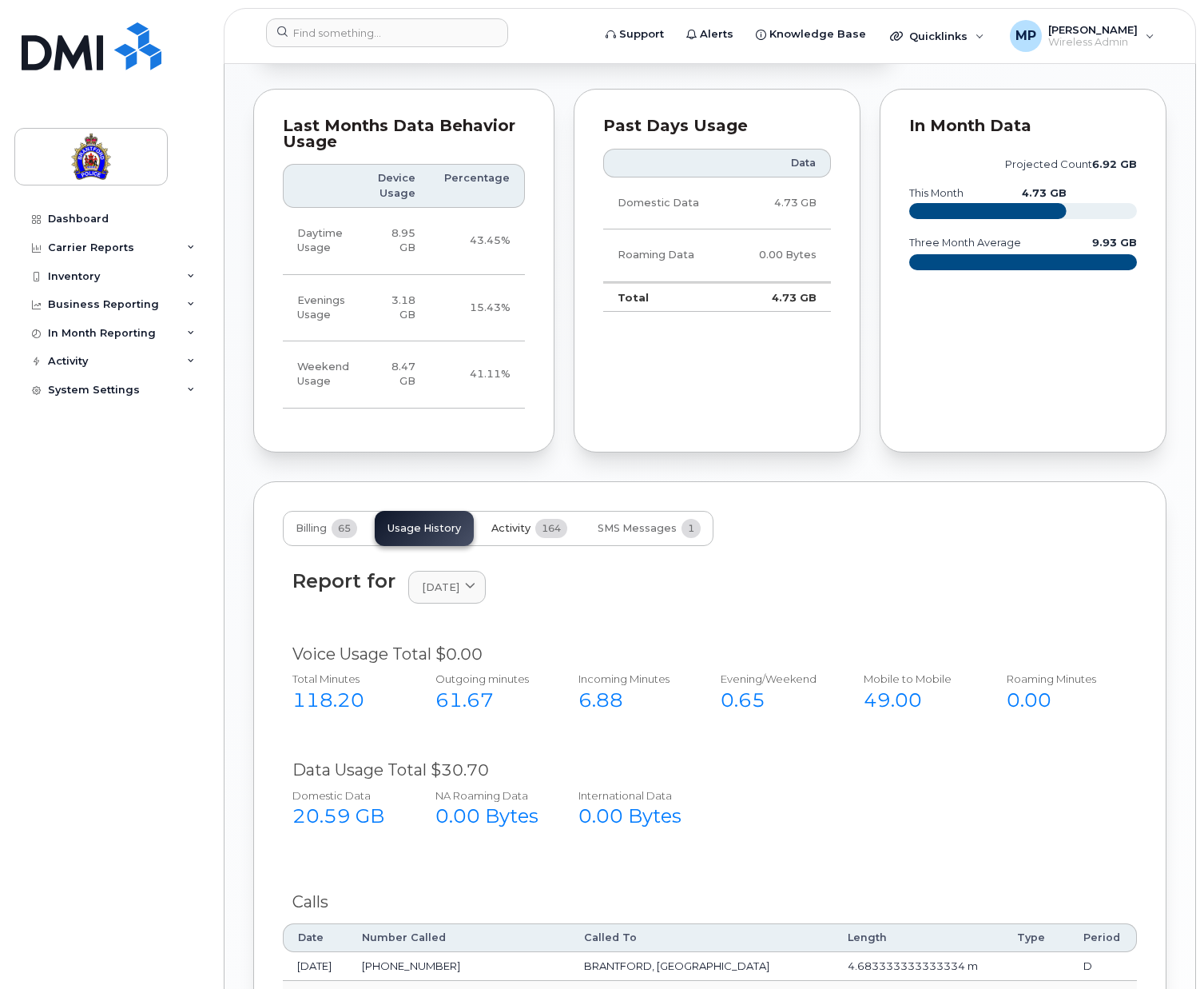
click at [516, 528] on span "Activity" at bounding box center [511, 528] width 39 height 12
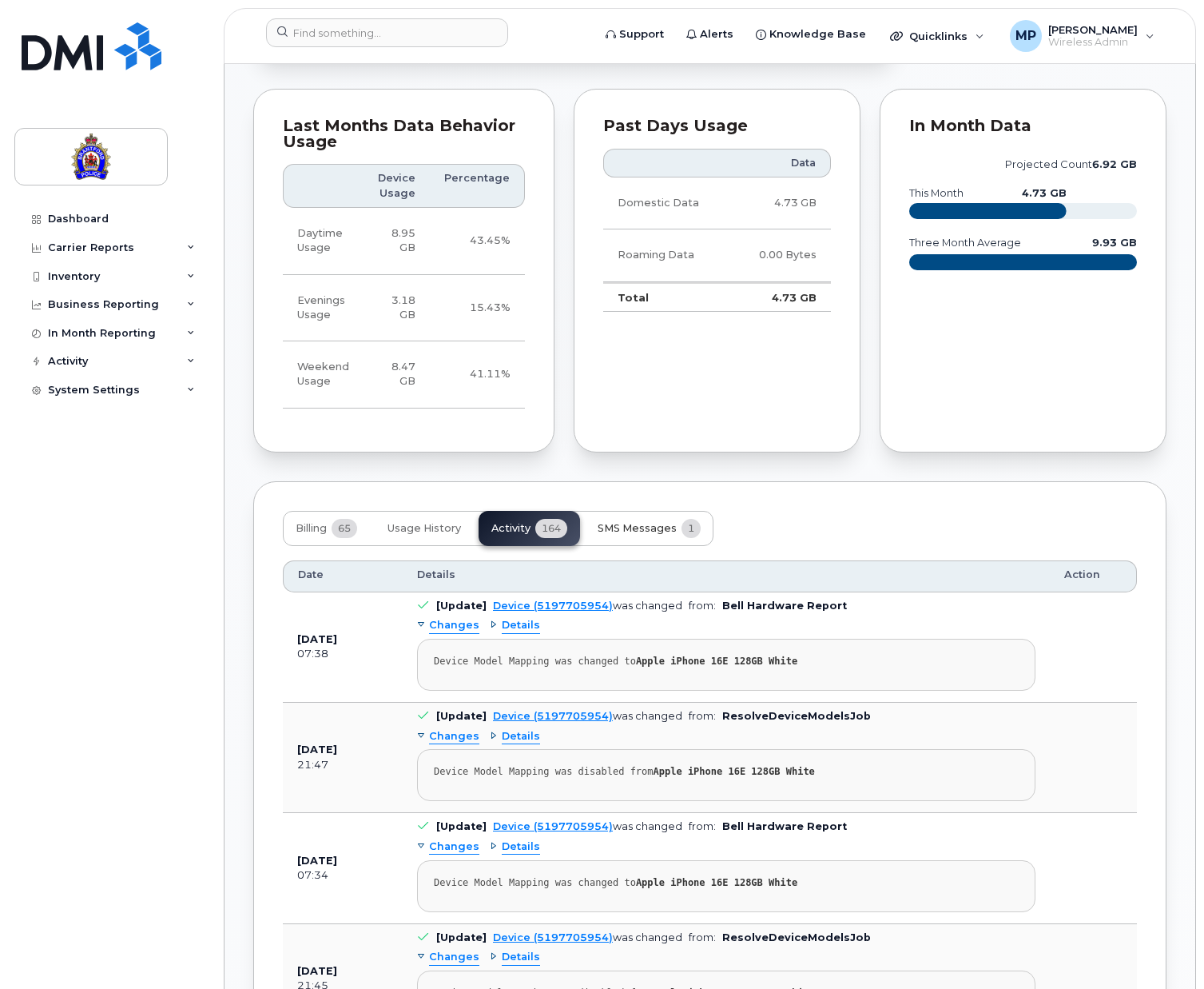
click at [633, 523] on span "SMS Messages" at bounding box center [637, 528] width 79 height 12
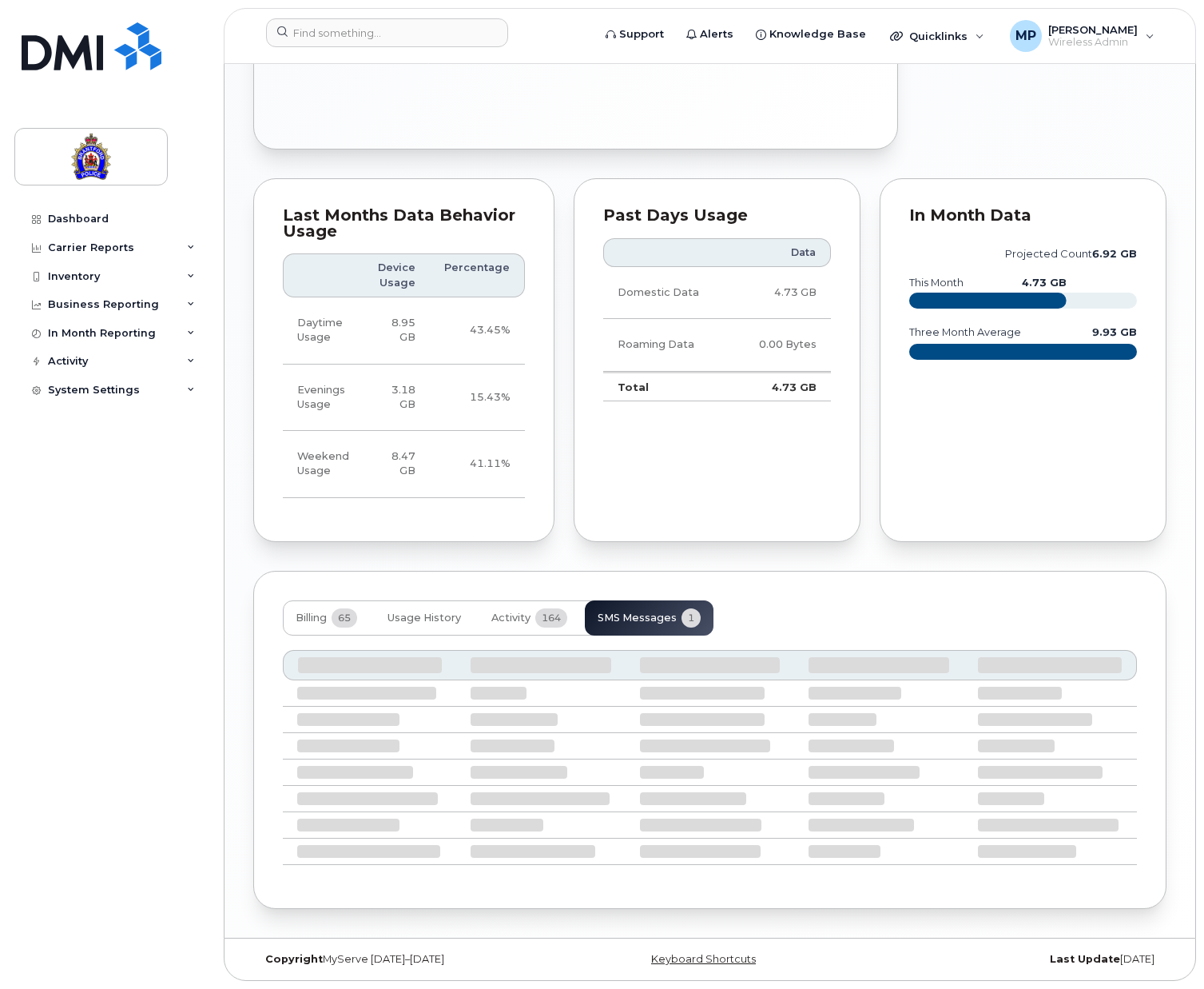
scroll to position [1005, 0]
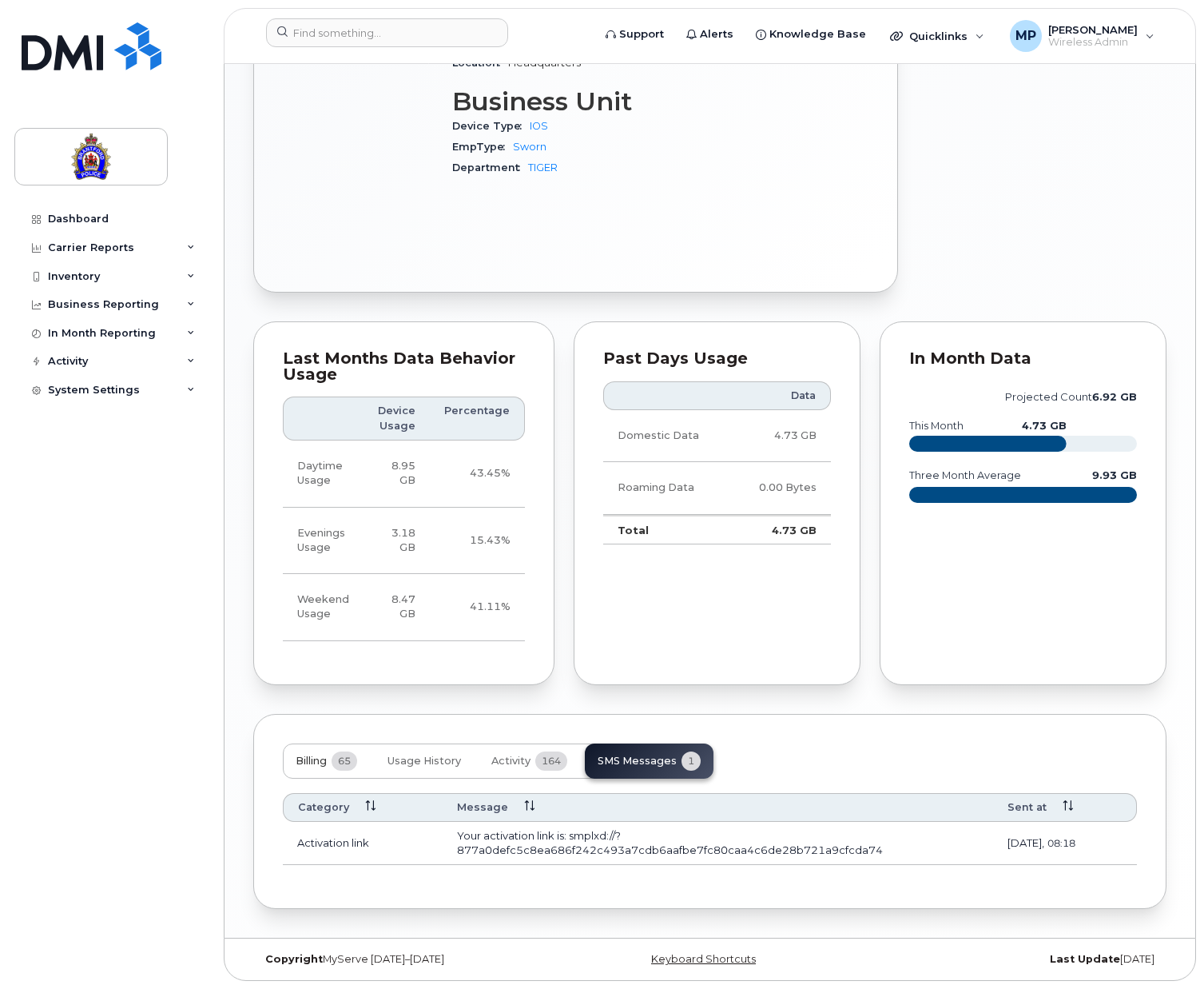
click at [298, 758] on span "Billing" at bounding box center [311, 760] width 31 height 12
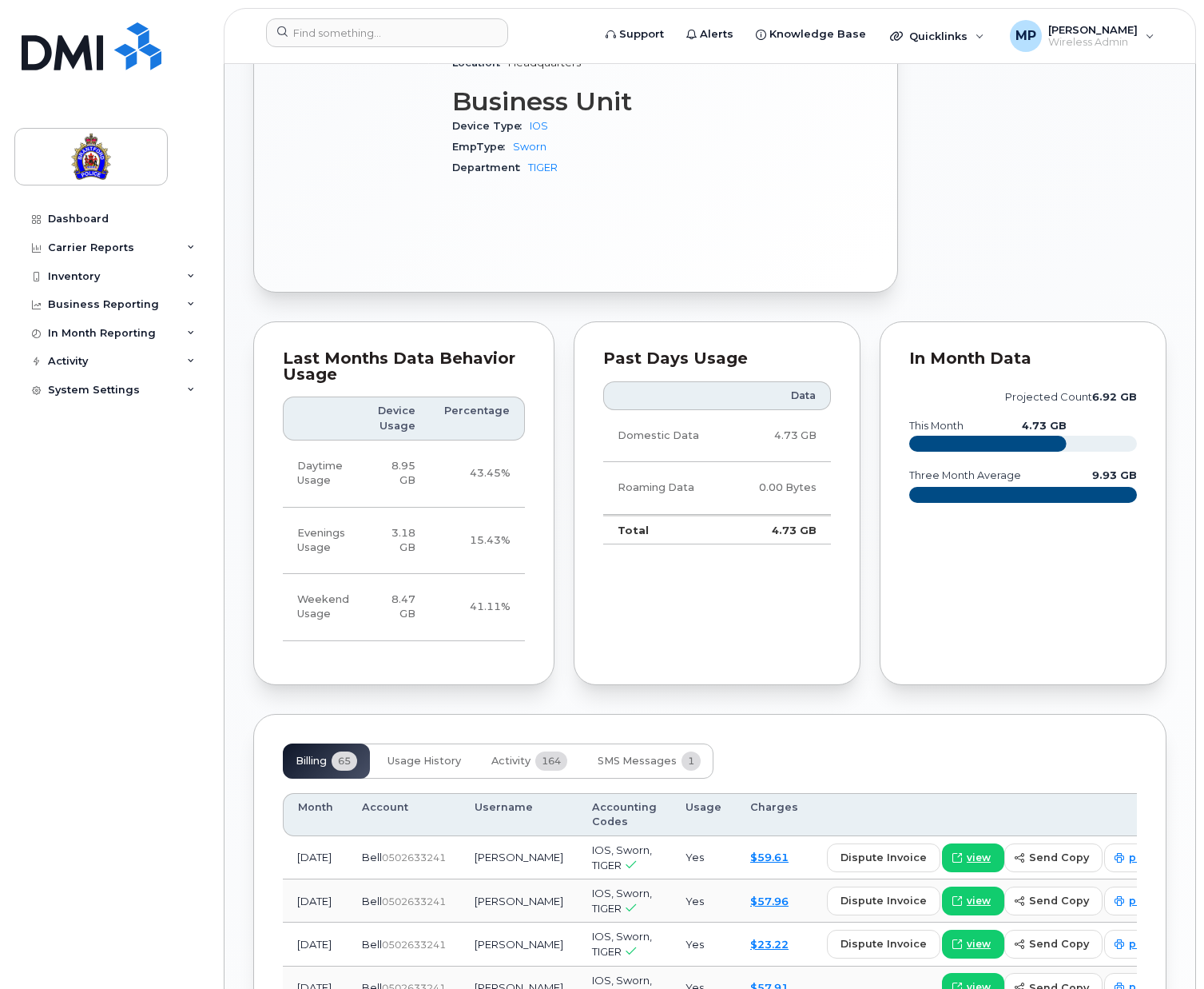
scroll to position [1244, 0]
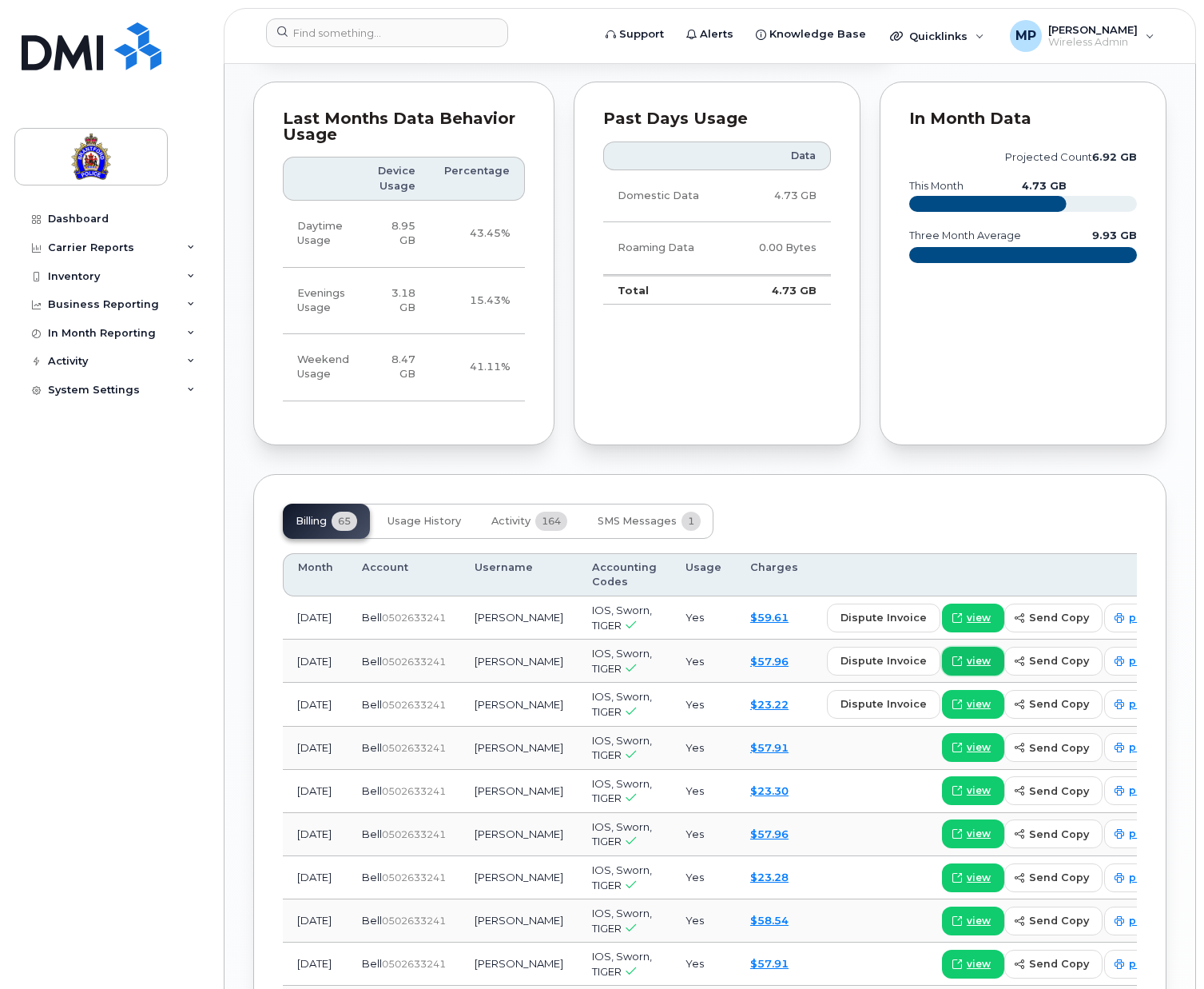
click at [967, 659] on span "view" at bounding box center [979, 661] width 24 height 14
